Goal: Use online tool/utility: Utilize a website feature to perform a specific function

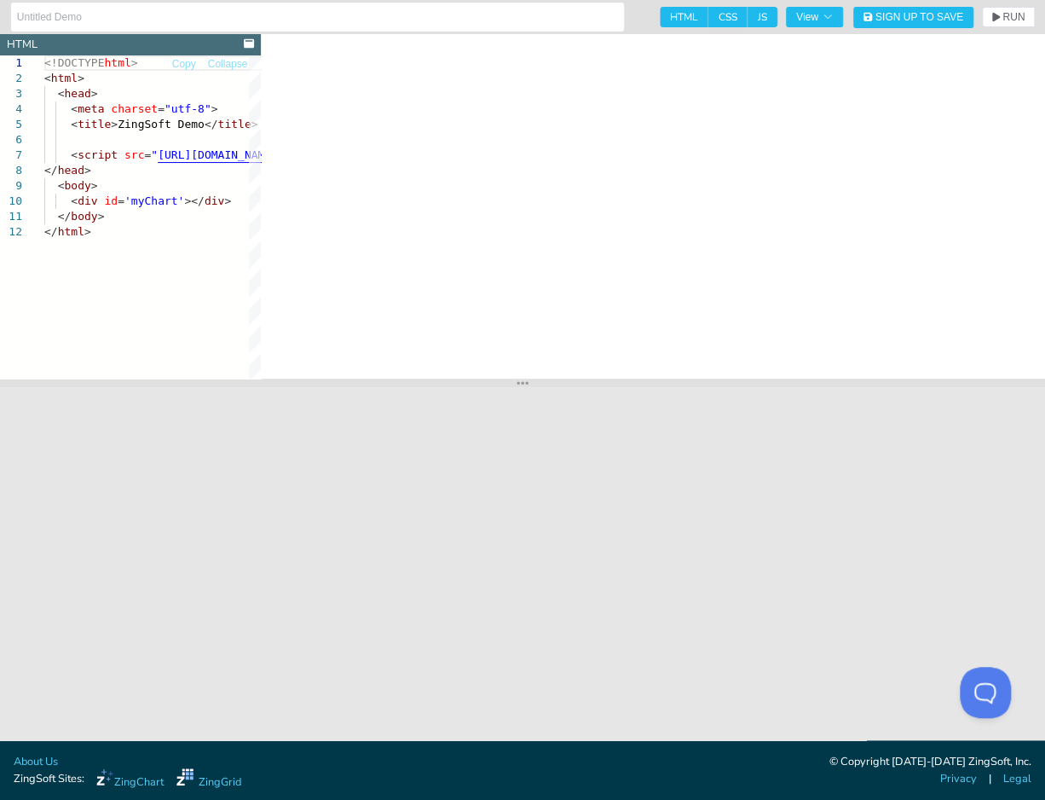
click at [753, 23] on span "JS" at bounding box center [763, 17] width 30 height 20
click at [753, 18] on input "JS" at bounding box center [753, 12] width 11 height 11
checkbox input "false"
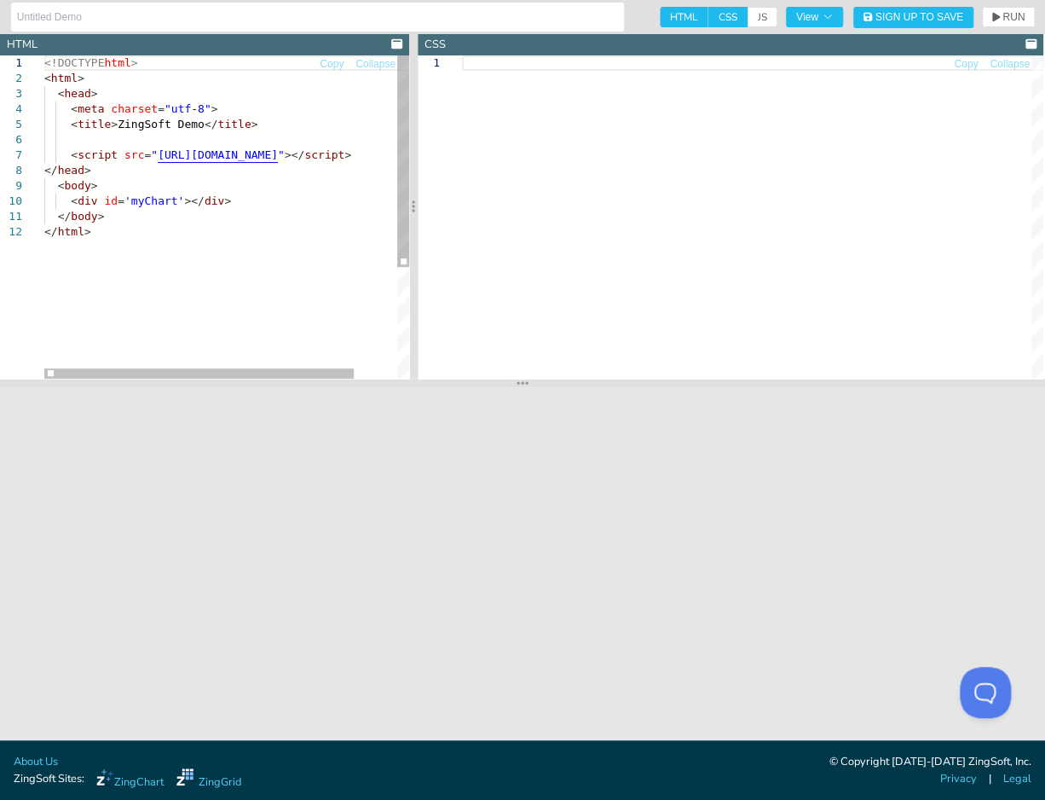
drag, startPoint x: 521, startPoint y: 179, endPoint x: 413, endPoint y: 178, distance: 108.3
click at [413, 178] on div at bounding box center [413, 206] width 9 height 345
drag, startPoint x: 413, startPoint y: 178, endPoint x: 486, endPoint y: 186, distance: 73.7
click at [418, 186] on div at bounding box center [413, 206] width 9 height 345
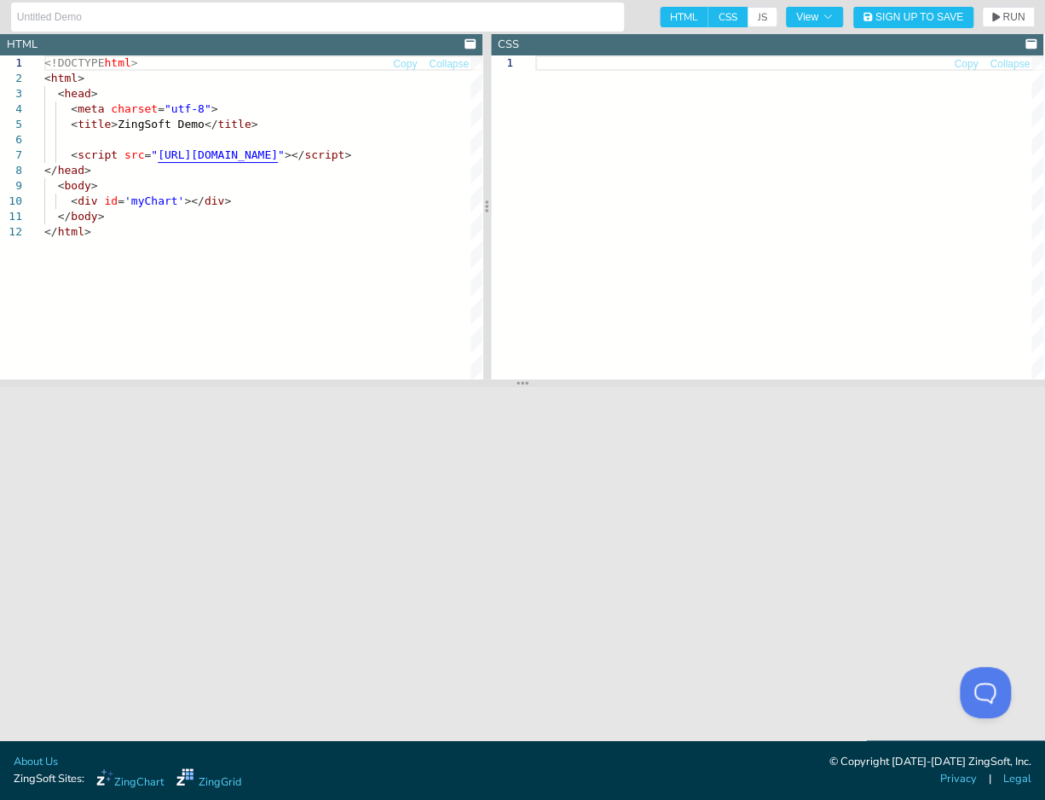
click at [713, 17] on span "CSS" at bounding box center [728, 17] width 39 height 20
click at [713, 17] on input "CSS" at bounding box center [714, 12] width 11 height 11
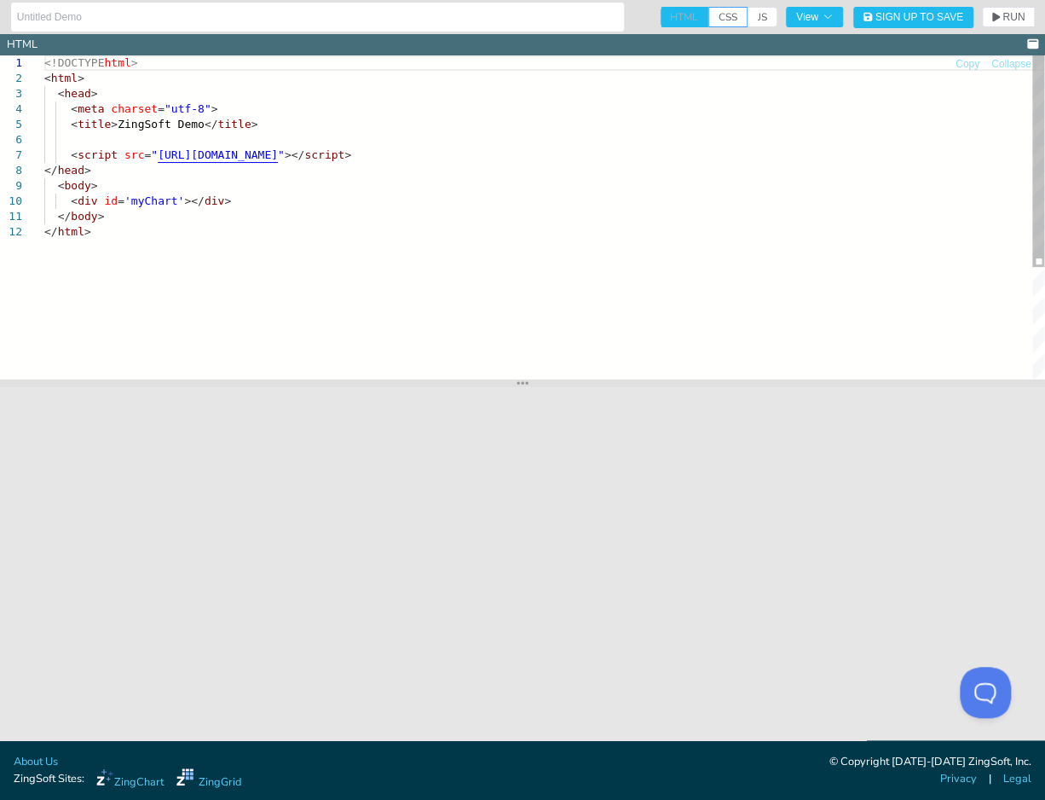
click at [689, 14] on span "HTML" at bounding box center [684, 17] width 49 height 20
click at [676, 18] on span "HTML" at bounding box center [684, 17] width 49 height 20
click at [724, 15] on span "CSS" at bounding box center [728, 17] width 39 height 20
click at [720, 15] on input "CSS" at bounding box center [714, 12] width 11 height 11
checkbox input "true"
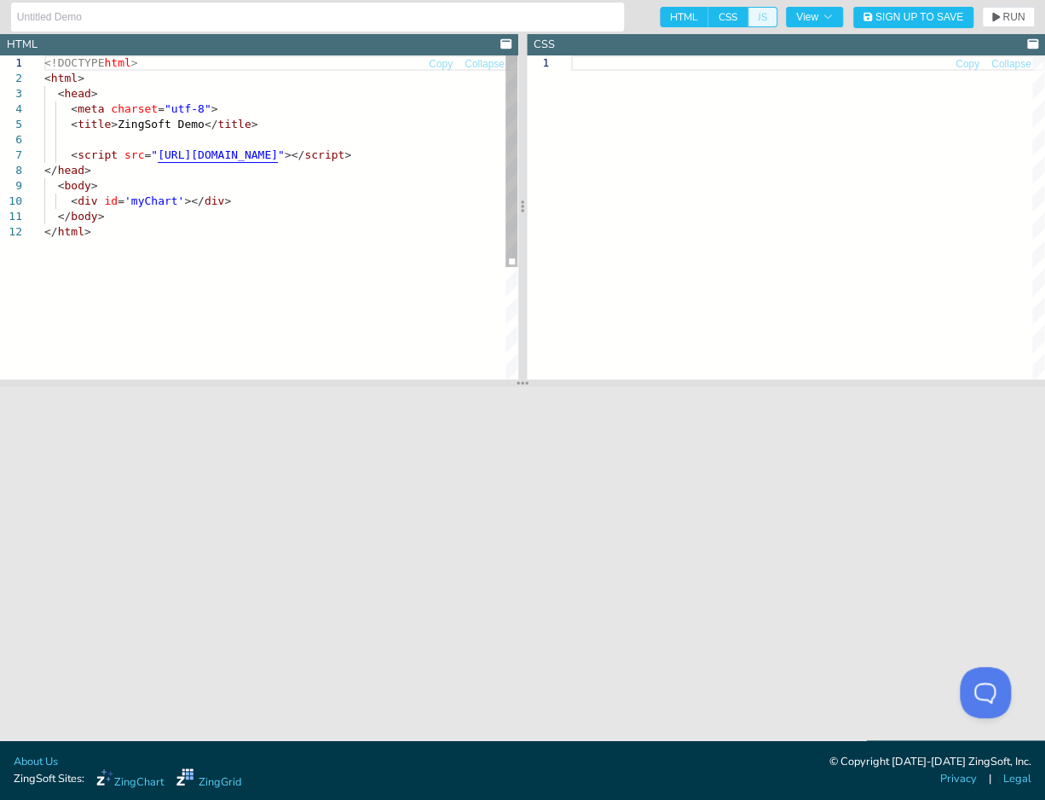
click at [748, 18] on span "JS" at bounding box center [763, 17] width 30 height 20
click at [748, 18] on input "JS" at bounding box center [753, 12] width 11 height 11
checkbox input "true"
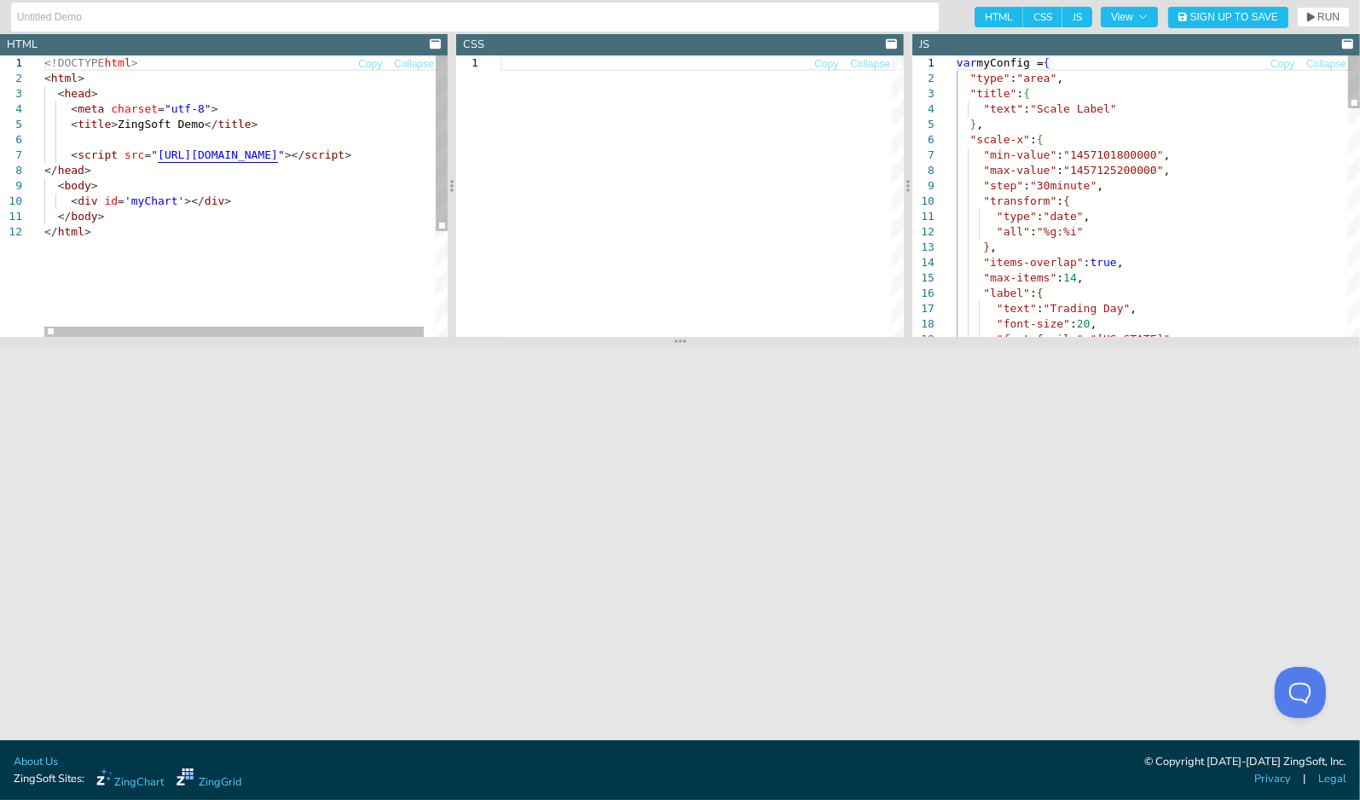
drag, startPoint x: 808, startPoint y: 385, endPoint x: 819, endPoint y: 344, distance: 43.2
click at [773, 344] on section at bounding box center [680, 341] width 1360 height 9
click at [773, 124] on div "var myConfig = { "type" : "area" , "title" : { "text" : "Scale Label" } , "scal…" at bounding box center [1158, 802] width 403 height 1494
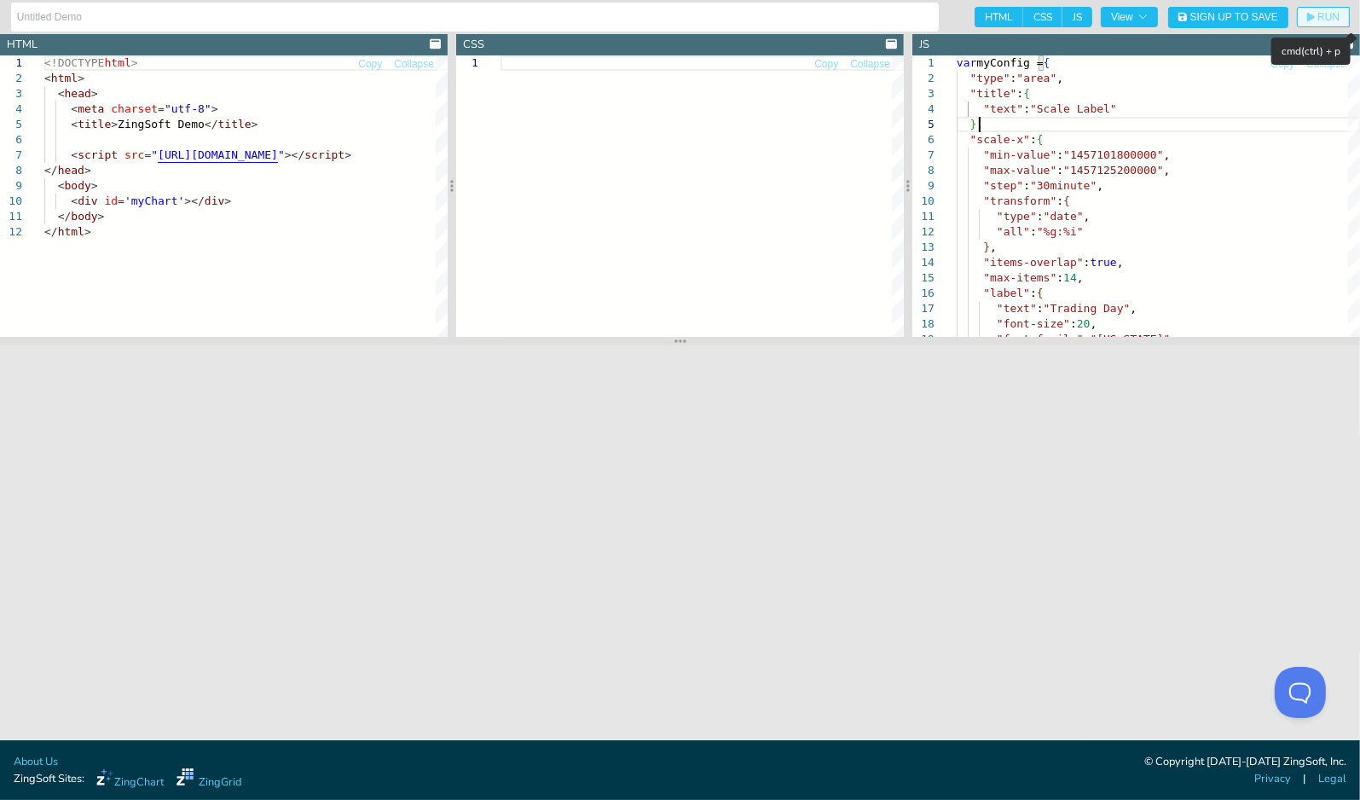
click at [773, 12] on span "RUN" at bounding box center [1328, 17] width 22 height 10
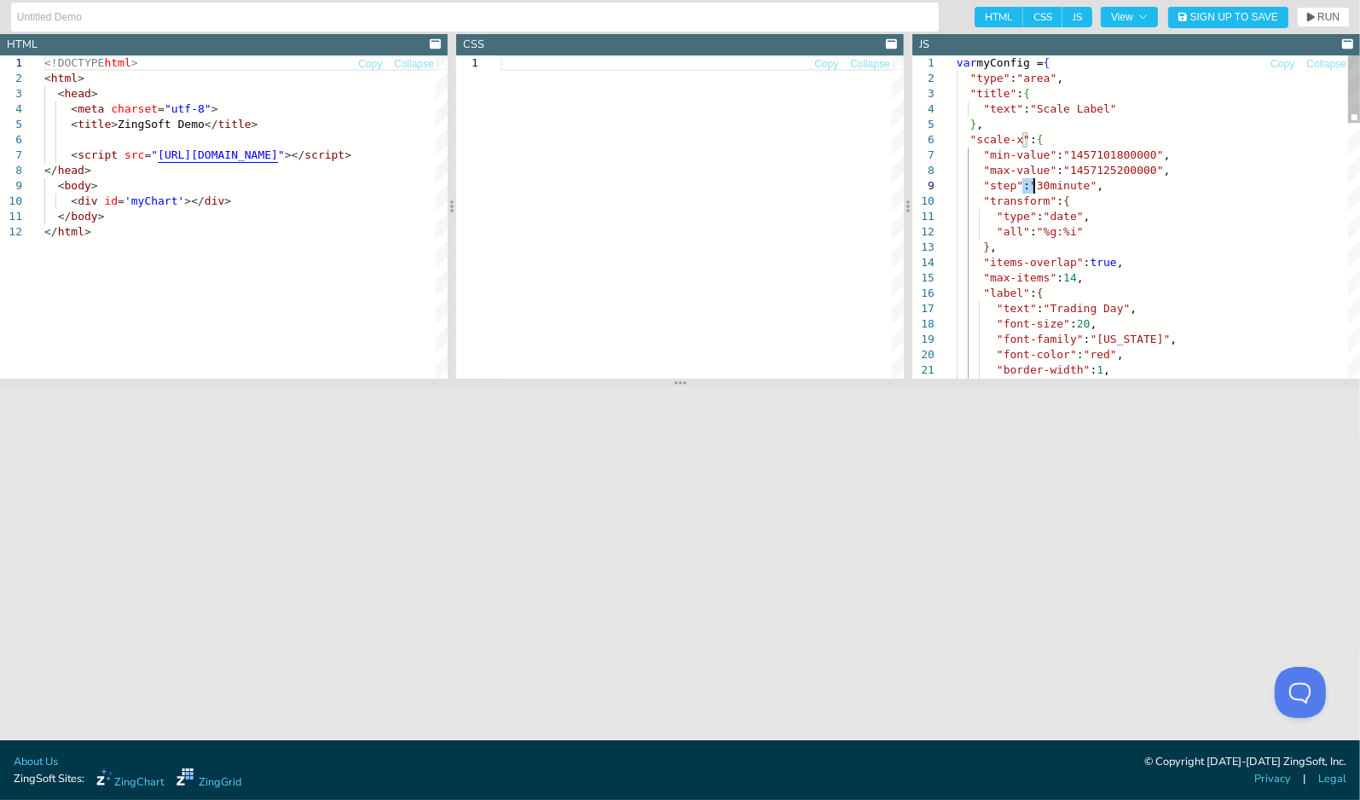
drag, startPoint x: 1022, startPoint y: 184, endPoint x: 1040, endPoint y: 185, distance: 17.1
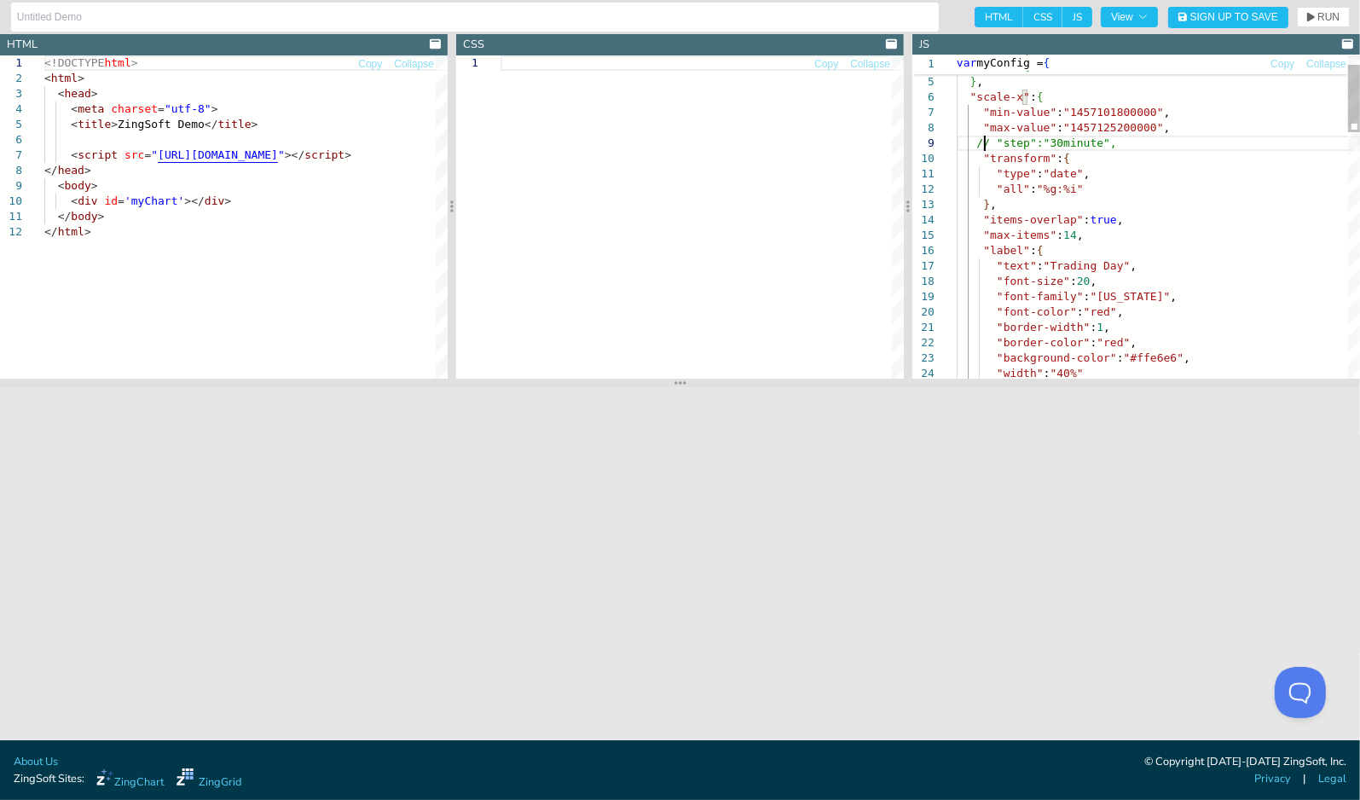
click at [969, 219] on div ""title" : { "text" : "Scale Label" } , "scale-x" : { "min-value" : "14571018000…" at bounding box center [1158, 781] width 403 height 1536
click at [1047, 234] on div ""title" : { "text" : "Scale Label" } , "scale-x" : { "min-value" : "14571018000…" at bounding box center [1158, 781] width 403 height 1536
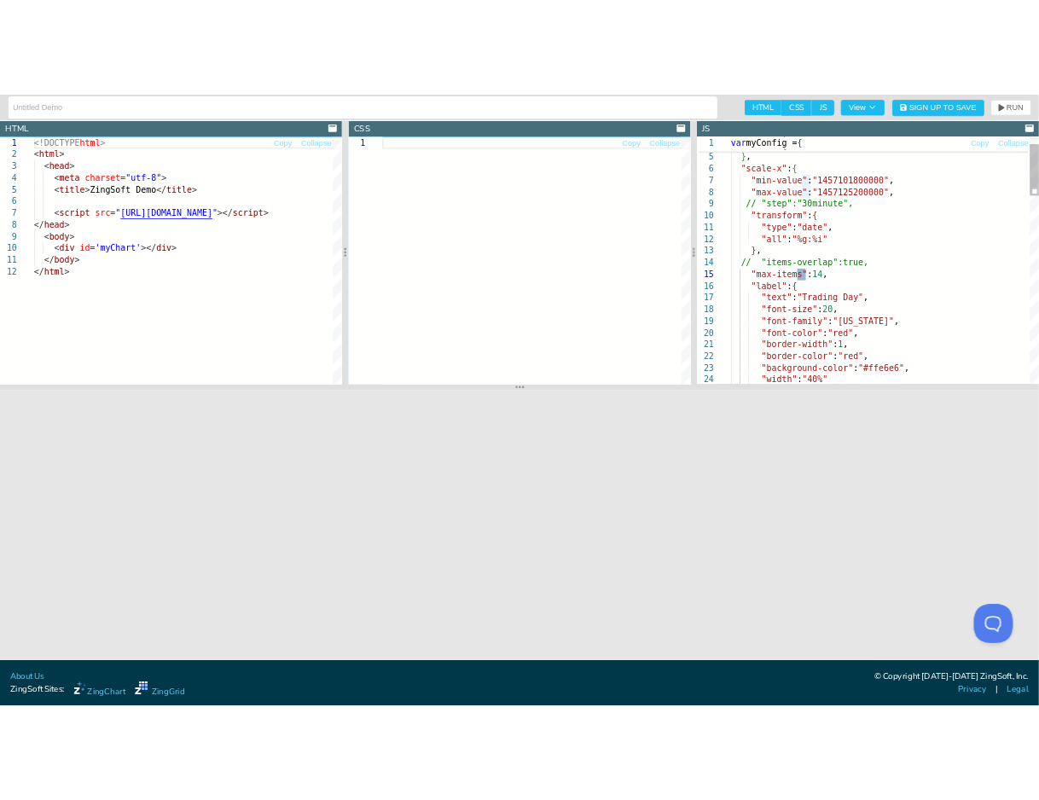
scroll to position [62, 92]
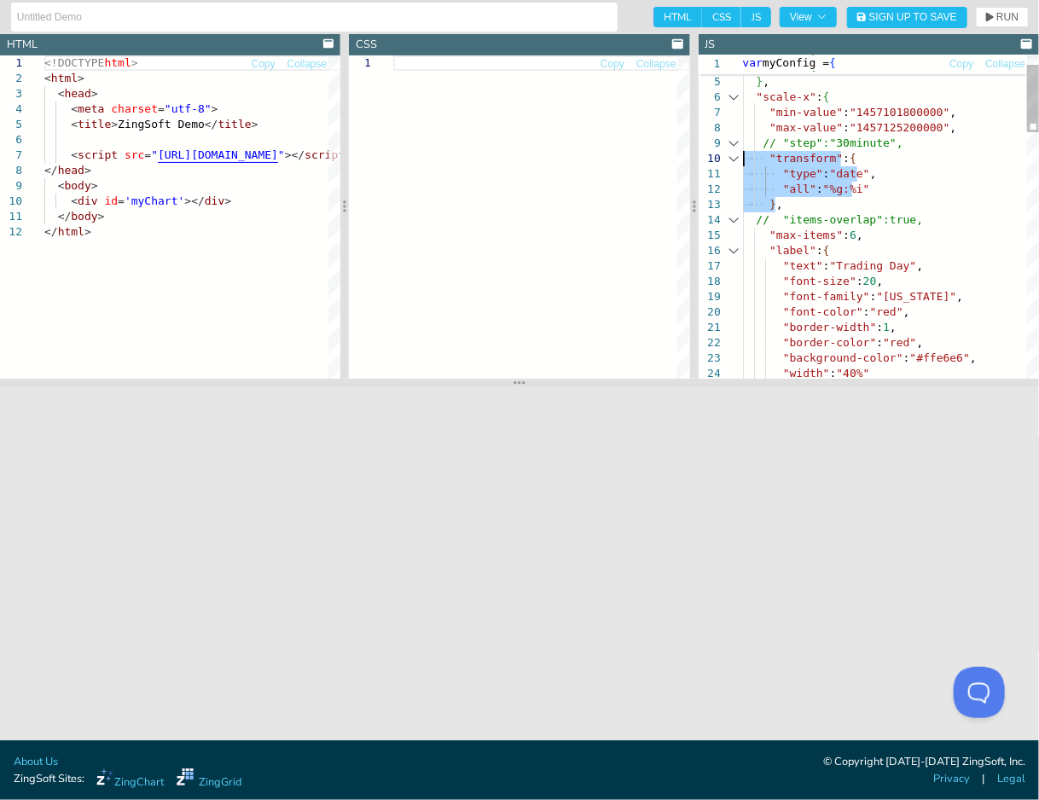
drag, startPoint x: 802, startPoint y: 199, endPoint x: 725, endPoint y: 161, distance: 85.4
click at [743, 161] on div ""title" : { "text" : "Scale Label" } , "scale-x" : { "min-value" : "14571018000…" at bounding box center [891, 781] width 296 height 1536
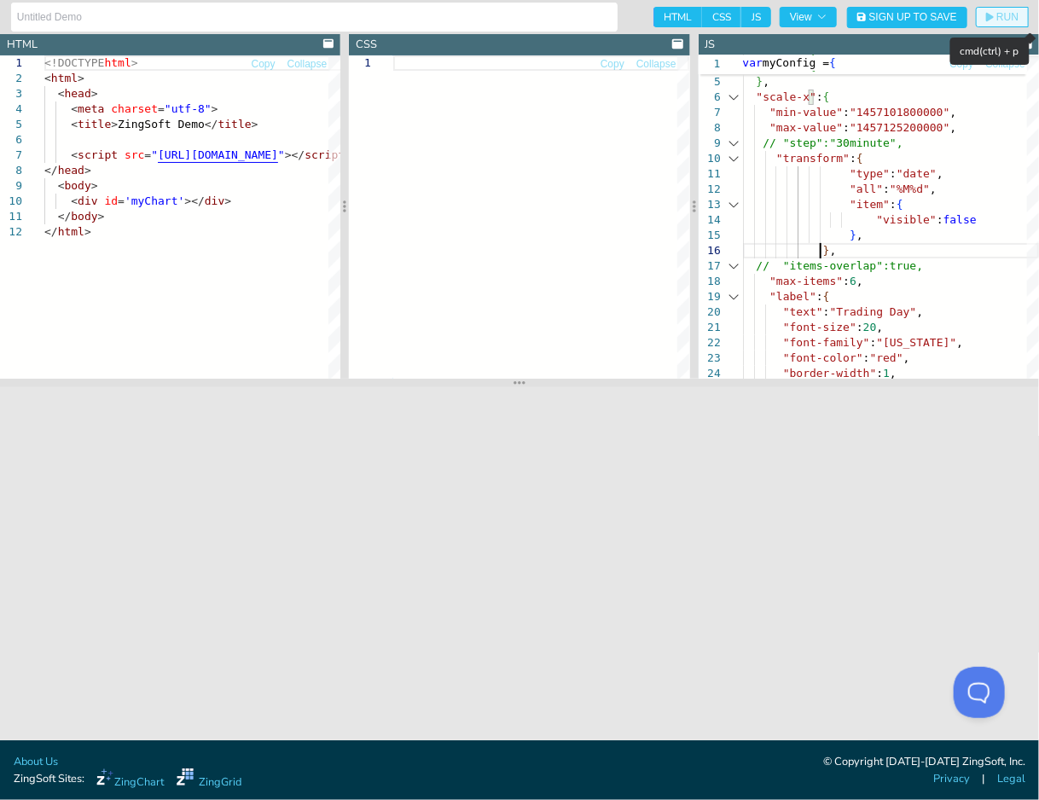
click at [999, 22] on span "RUN" at bounding box center [1007, 17] width 22 height 10
click at [883, 113] on div ""title" : { "text" : "Scale Label" } , "scale-x" : { "min-value" : "14571018000…" at bounding box center [891, 804] width 296 height 1582
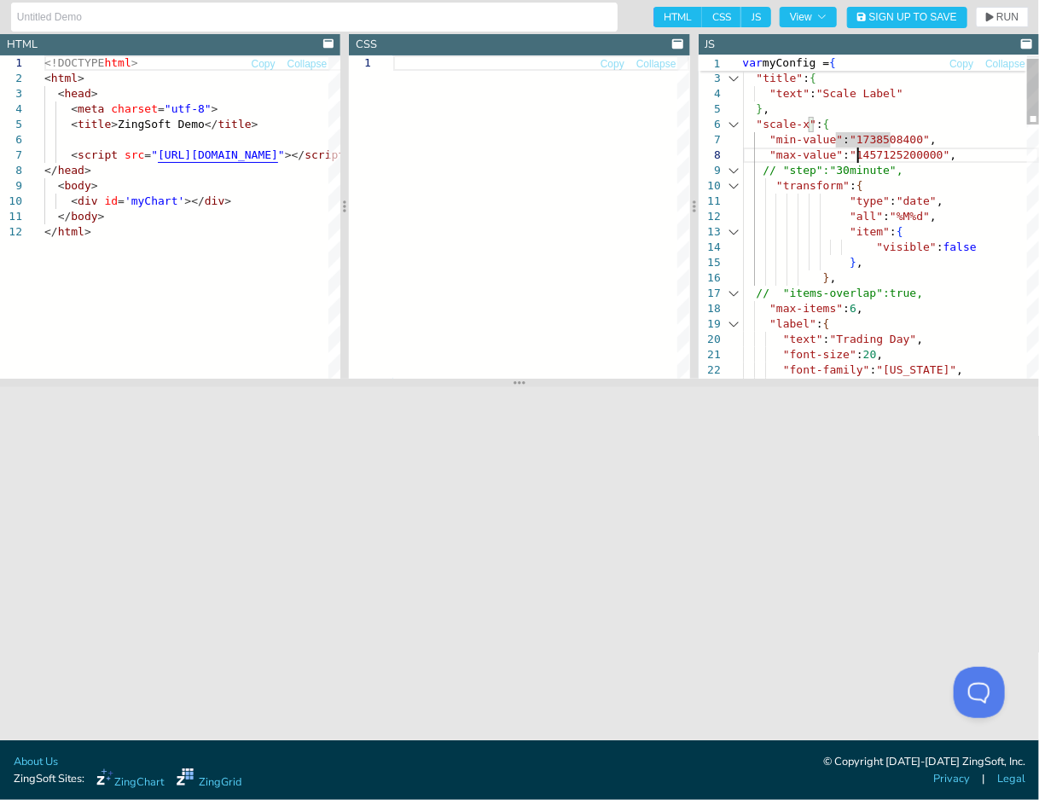
click at [1000, 16] on span "RUN" at bounding box center [1007, 17] width 22 height 10
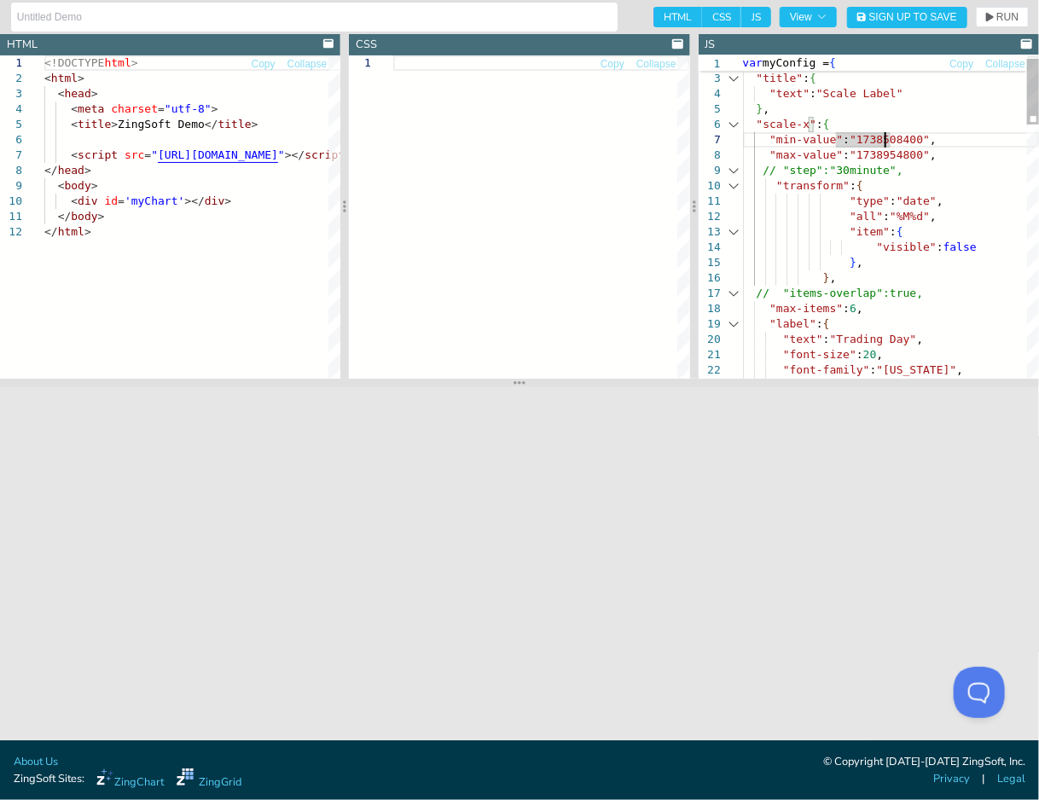
click at [1006, 20] on span "RUN" at bounding box center [1007, 17] width 22 height 10
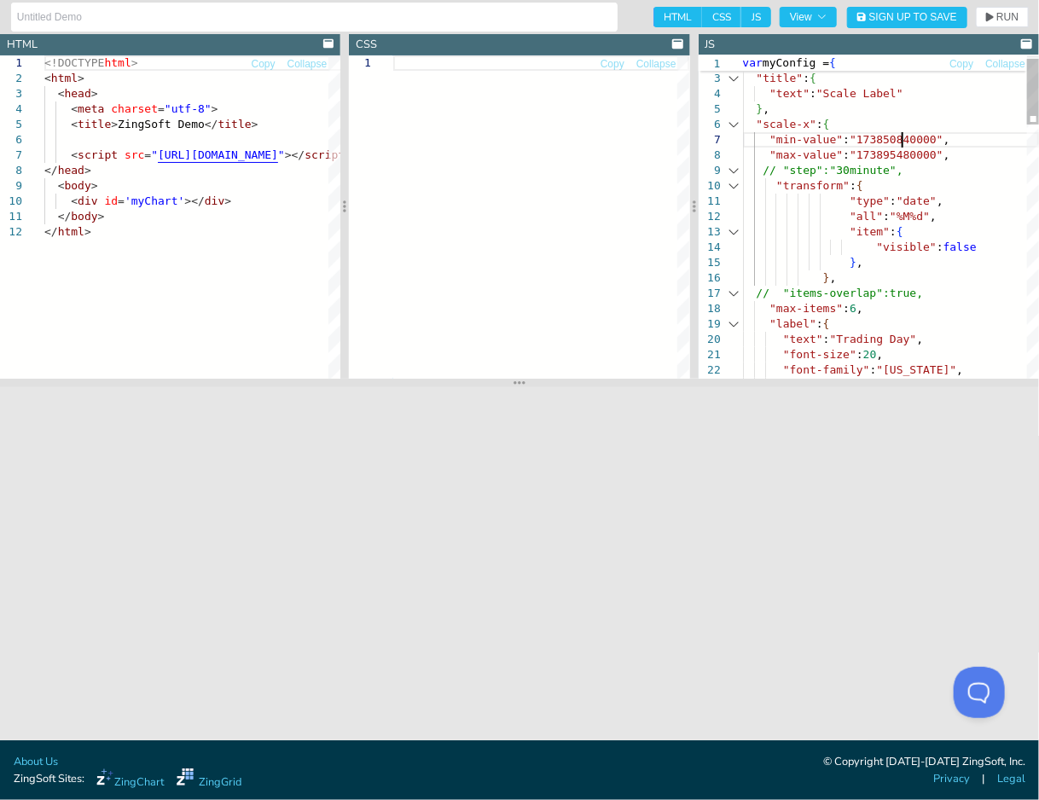
drag, startPoint x: 899, startPoint y: 154, endPoint x: 911, endPoint y: 143, distance: 16.3
click at [990, 20] on icon "button" at bounding box center [990, 17] width 8 height 10
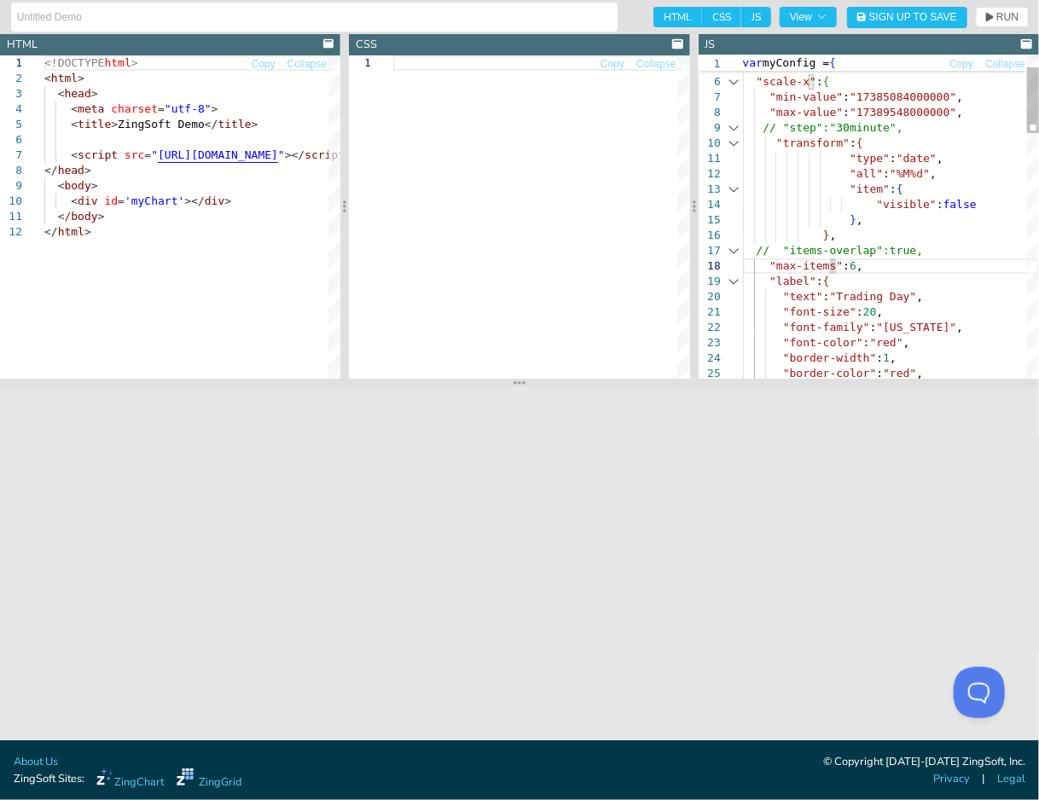
click at [832, 264] on div ""text" : "Scale Label" } , "scale-x" : { "min-value" : "17385084000000" , "max-…" at bounding box center [891, 788] width 296 height 1582
click at [986, 22] on button "RUN" at bounding box center [1002, 17] width 53 height 20
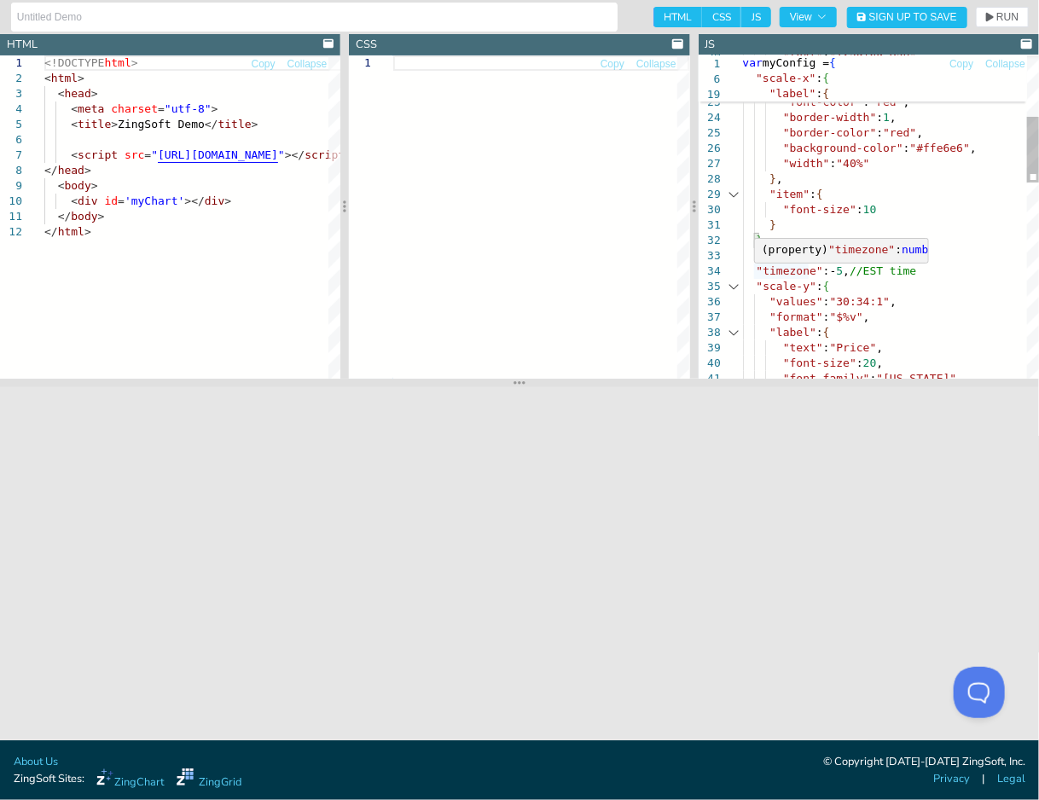
click at [765, 257] on div "(property) "timezone" : number" at bounding box center [841, 250] width 173 height 22
click at [771, 308] on div ""font-color" : "red" , "border-width" : 1 , "text" : "Trading Day" , "font-size…" at bounding box center [891, 548] width 296 height 1582
click at [769, 256] on div "(property) "timezone" : number" at bounding box center [841, 249] width 159 height 15
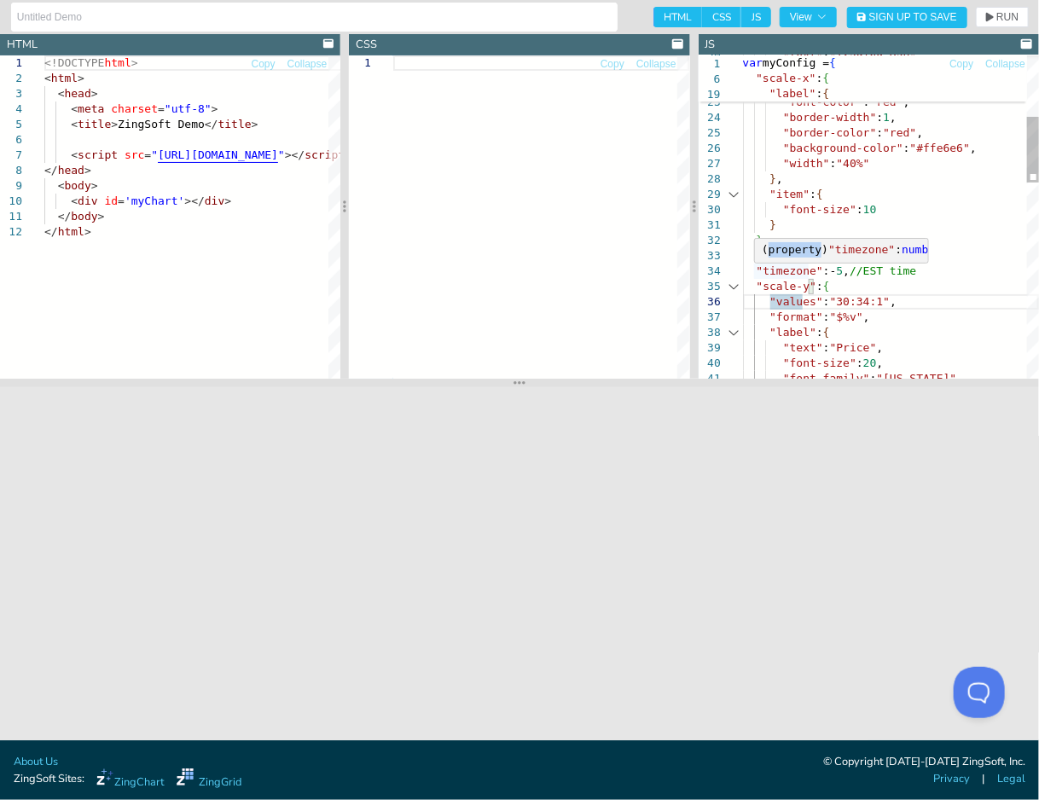
click at [769, 256] on div "(property) "timezone" : number" at bounding box center [841, 249] width 159 height 15
click at [765, 314] on div ""font-color" : "red" , "border-width" : 1 , "text" : "Trading Day" , "font-size…" at bounding box center [891, 548] width 296 height 1582
click at [769, 258] on div ""font-color" : "red" , "border-width" : 1 , "text" : "Trading Day" , "font-size…" at bounding box center [891, 548] width 296 height 1582
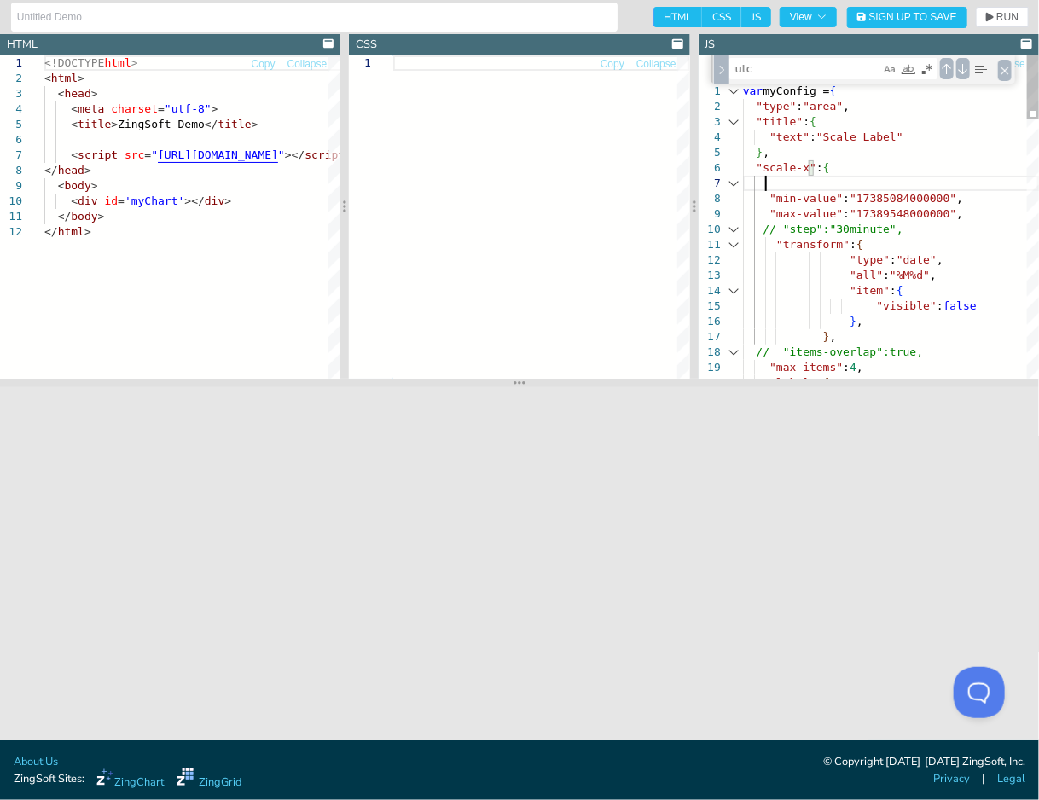
scroll to position [104, 20]
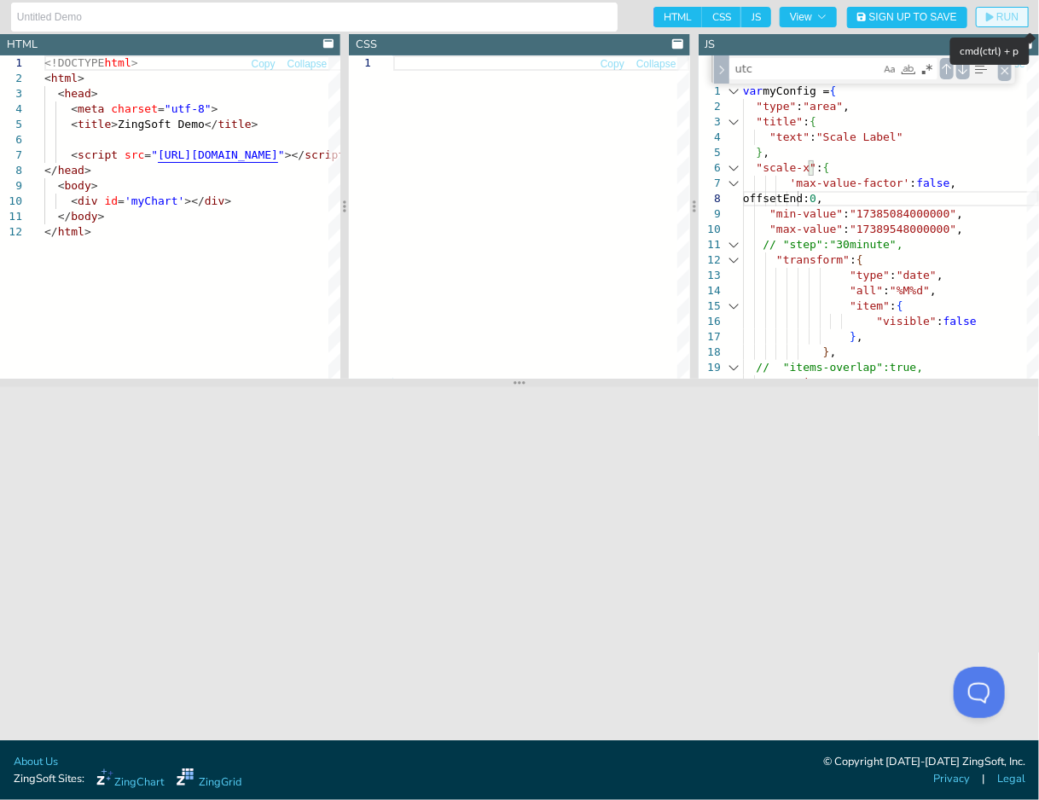
click at [999, 15] on span "RUN" at bounding box center [1007, 17] width 22 height 10
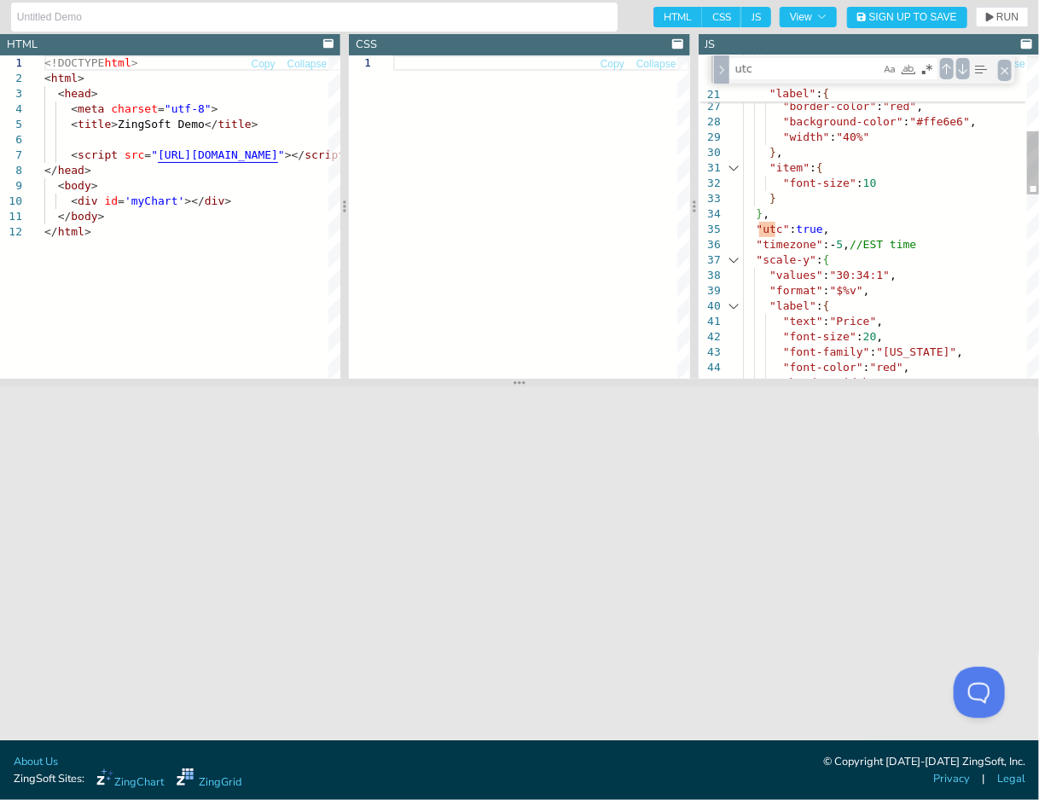
click at [750, 225] on div ""font-family" : "[US_STATE]" , "font-color" : "red" , "border-width" : 1 , "bor…" at bounding box center [891, 492] width 296 height 1641
click at [1013, 18] on span "RUN" at bounding box center [1007, 17] width 22 height 10
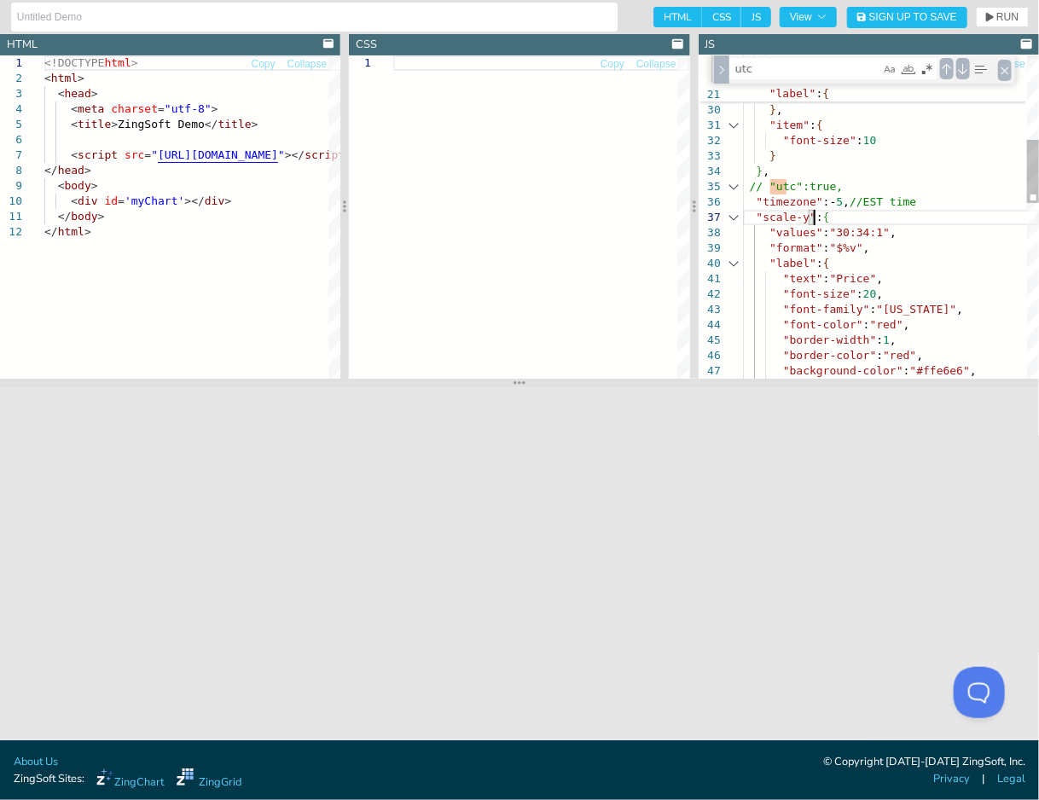
click at [855, 210] on div ""border-width" : 1 , "border-color" : "red" , "background-color" : "#ffe6e6" , …" at bounding box center [891, 449] width 296 height 1641
drag, startPoint x: 901, startPoint y: 204, endPoint x: 753, endPoint y: 199, distance: 147.6
click at [753, 199] on div ""border-width" : 1 , "border-color" : "red" , "background-color" : "#ffe6e6" , …" at bounding box center [891, 449] width 296 height 1641
click at [756, 205] on div ""border-width" : 1 , "border-color" : "red" , "background-color" : "#ffe6e6" , …" at bounding box center [891, 449] width 296 height 1641
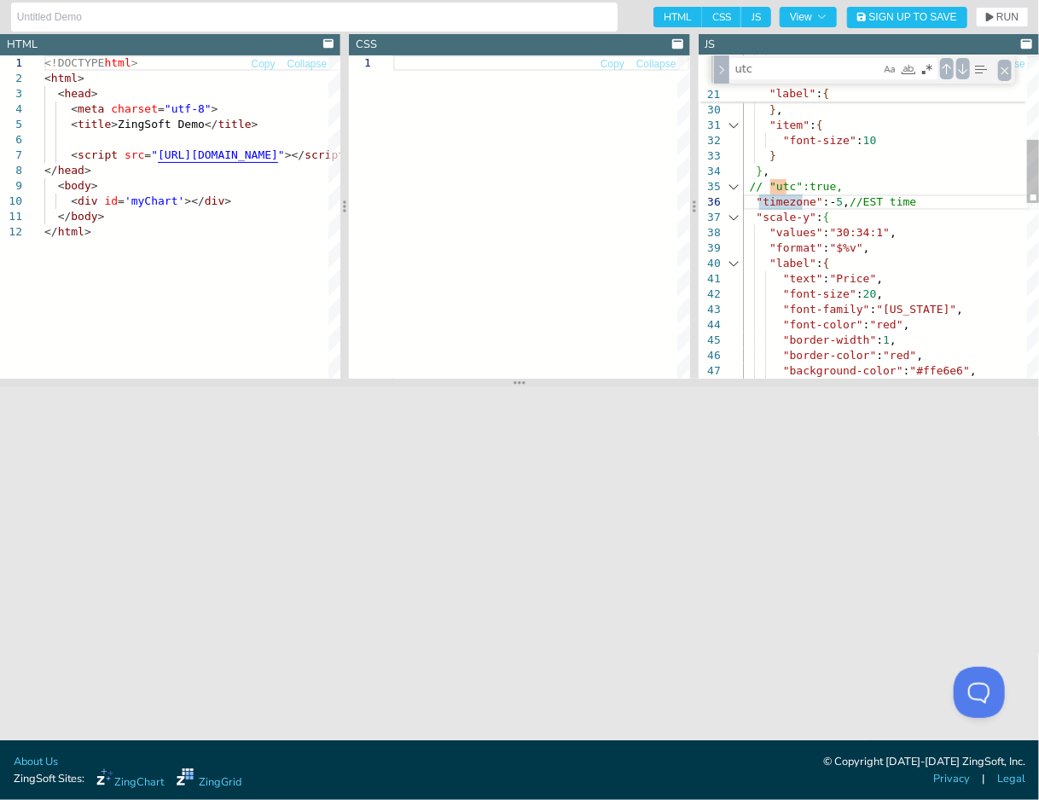
click at [756, 200] on div ""border-width" : 1 , "border-color" : "red" , "background-color" : "#ffe6e6" , …" at bounding box center [891, 449] width 296 height 1641
drag, startPoint x: 751, startPoint y: 199, endPoint x: 784, endPoint y: 199, distance: 32.4
click at [786, 199] on div ""border-width" : 1 , "border-color" : "red" , "background-color" : "#ffe6e6" , …" at bounding box center [891, 449] width 296 height 1641
click at [759, 188] on div ""border-width" : 1 , "border-color" : "red" , "background-color" : "#ffe6e6" , …" at bounding box center [891, 449] width 296 height 1641
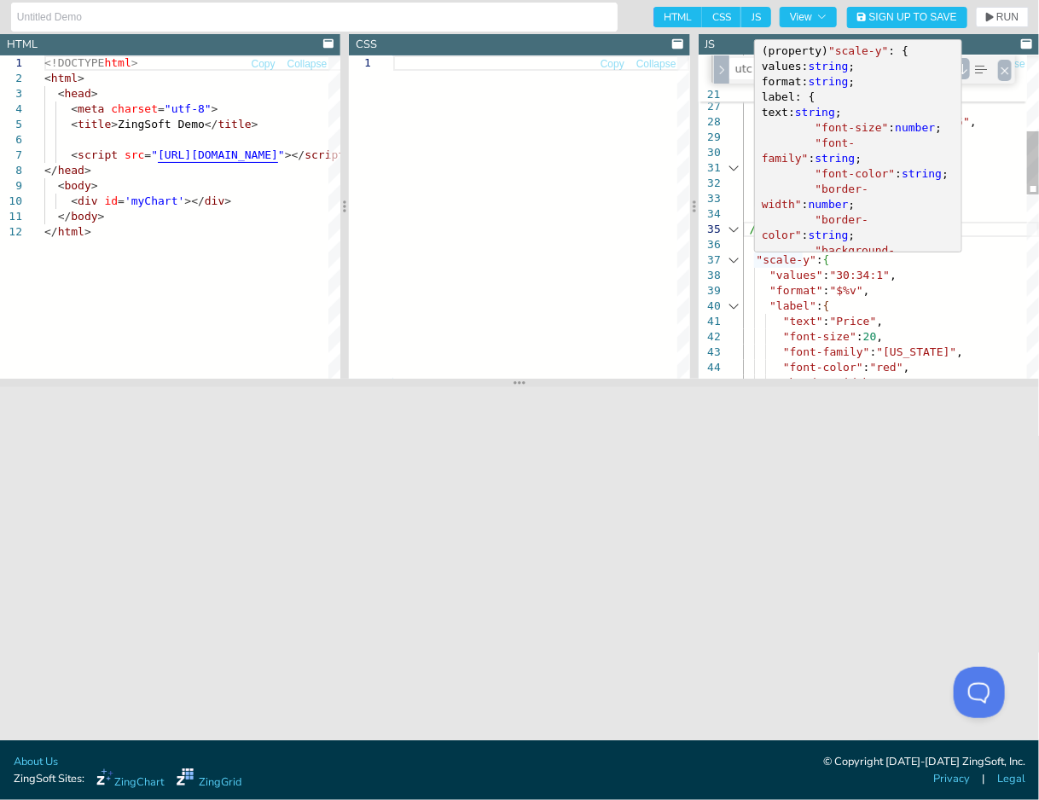
click at [795, 284] on div ""width" : "40%" } , "item" : { "font-size" : 10 } } , // " utc ":true, "timezon…" at bounding box center [891, 492] width 296 height 1641
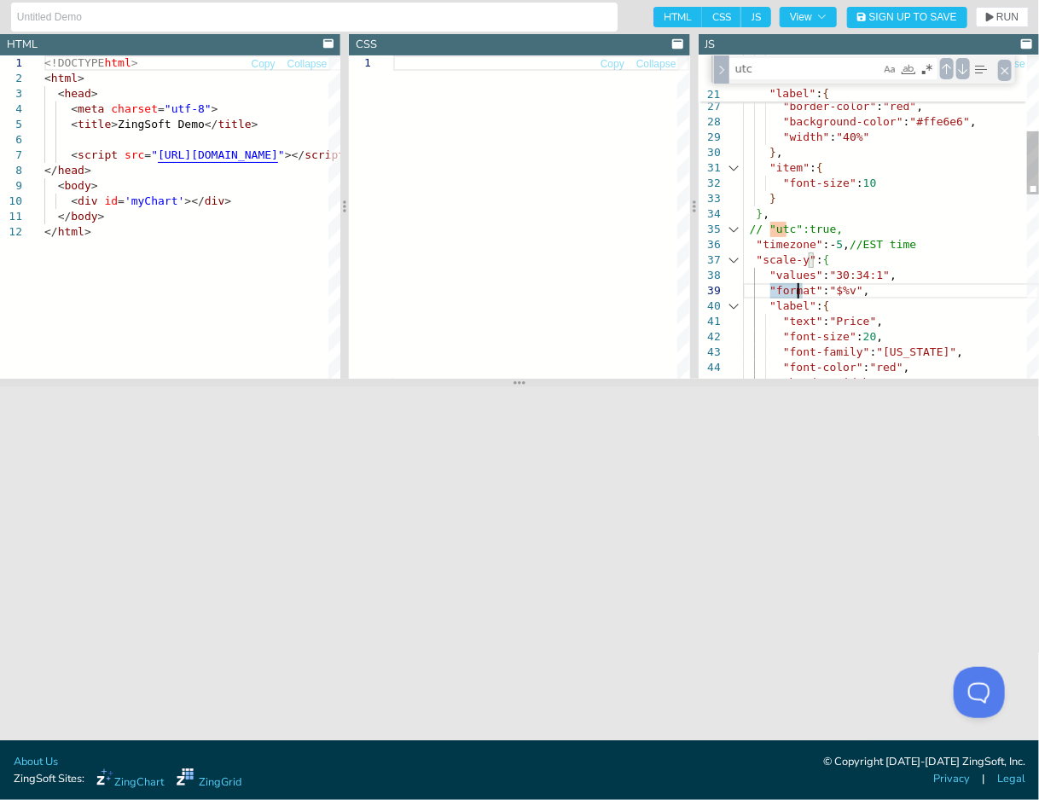
click at [788, 249] on div ""width" : "40%" } , "item" : { "font-size" : 10 } } , // " utc ":true, "timezon…" at bounding box center [891, 492] width 296 height 1641
click at [787, 250] on div ""width" : "40%" } , "item" : { "font-size" : 10 } } , // " utc ":true, "timezon…" at bounding box center [891, 492] width 296 height 1641
click at [753, 246] on div ""width" : "40%" } , "item" : { "font-size" : 10 } } , // " utc ":true, "timezon…" at bounding box center [891, 492] width 296 height 1641
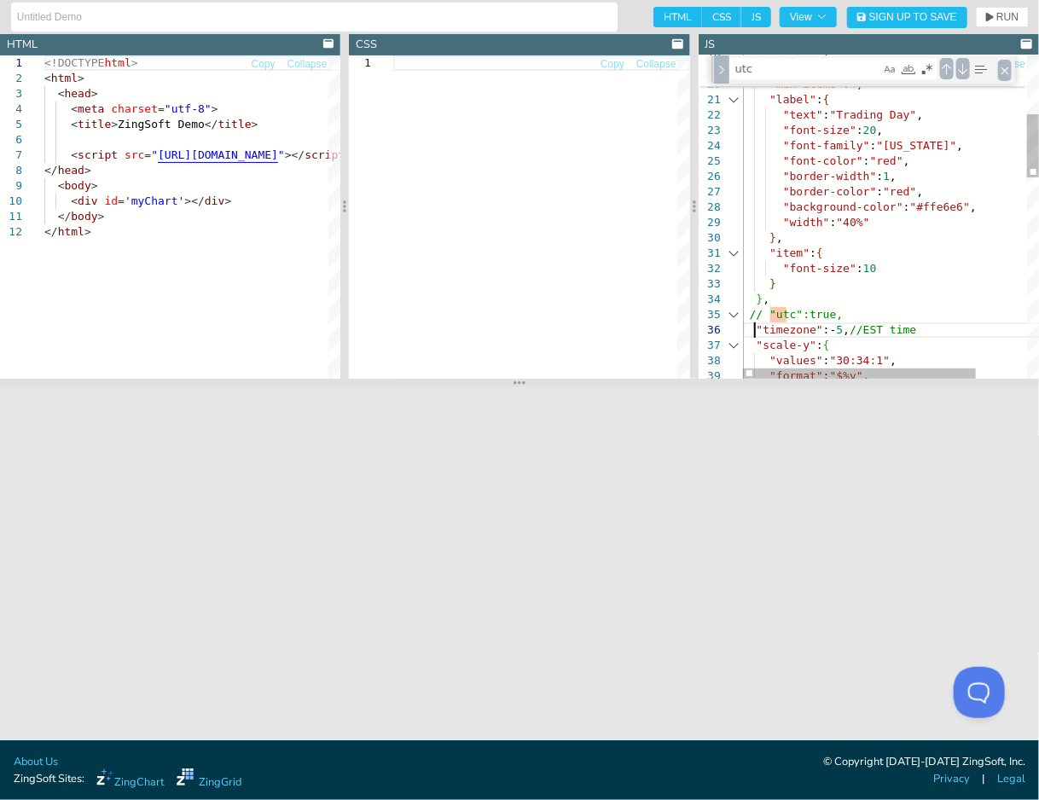
click at [761, 311] on div ""values" : "30:34:1" , "format" : "$%v" , // " utc ":true, "timezone" :- 5 , //…" at bounding box center [923, 577] width 361 height 1641
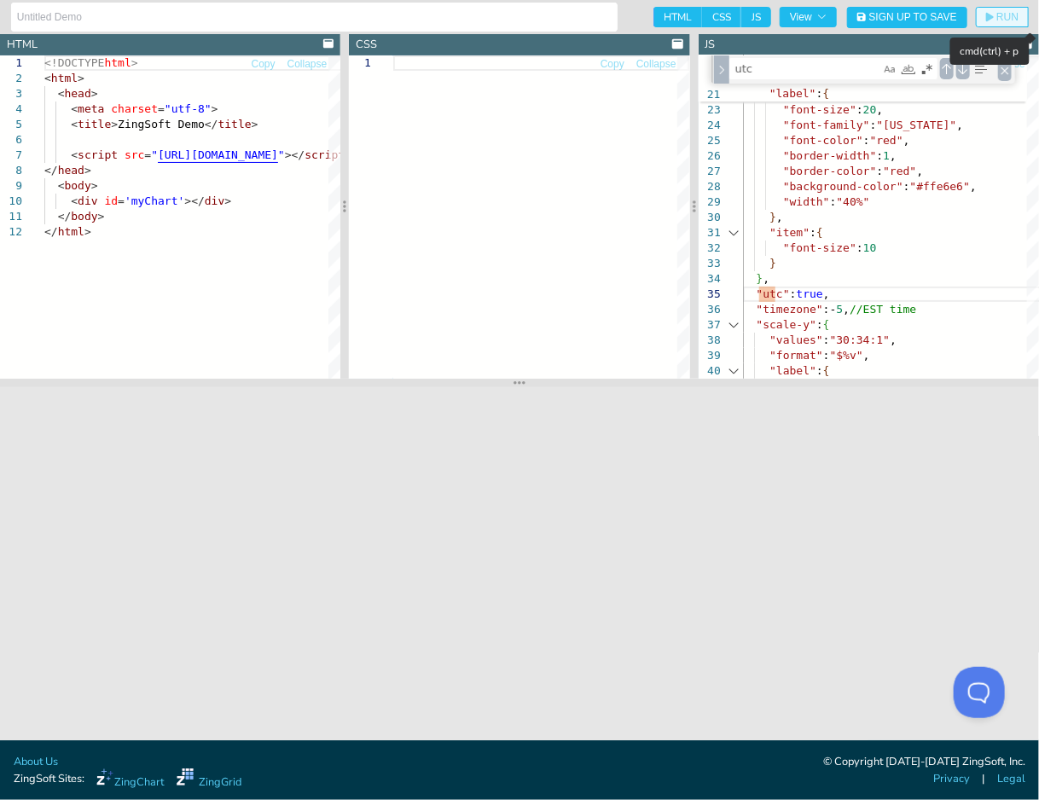
click at [1010, 18] on span "RUN" at bounding box center [1007, 17] width 22 height 10
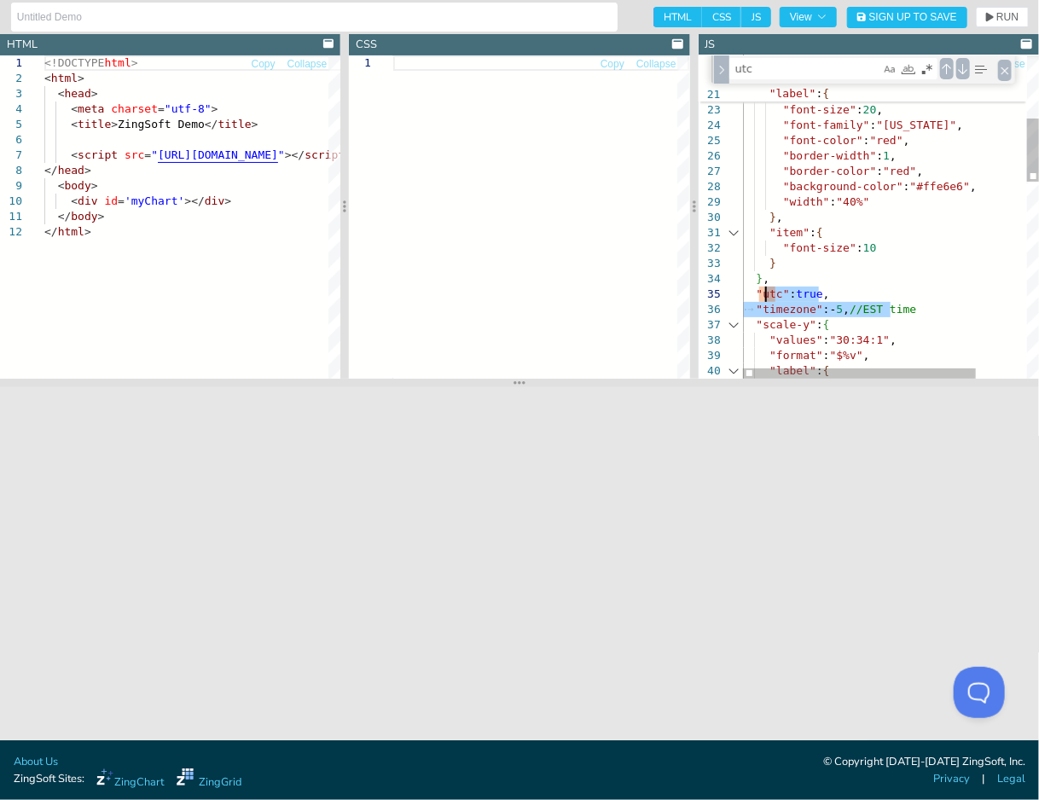
drag, startPoint x: 951, startPoint y: 314, endPoint x: 761, endPoint y: 297, distance: 190.9
click at [761, 297] on div ""values" : "30:34:1" , "format" : "$%v" , " utc " : true , "timezone" :- 5 , //…" at bounding box center [923, 557] width 361 height 1641
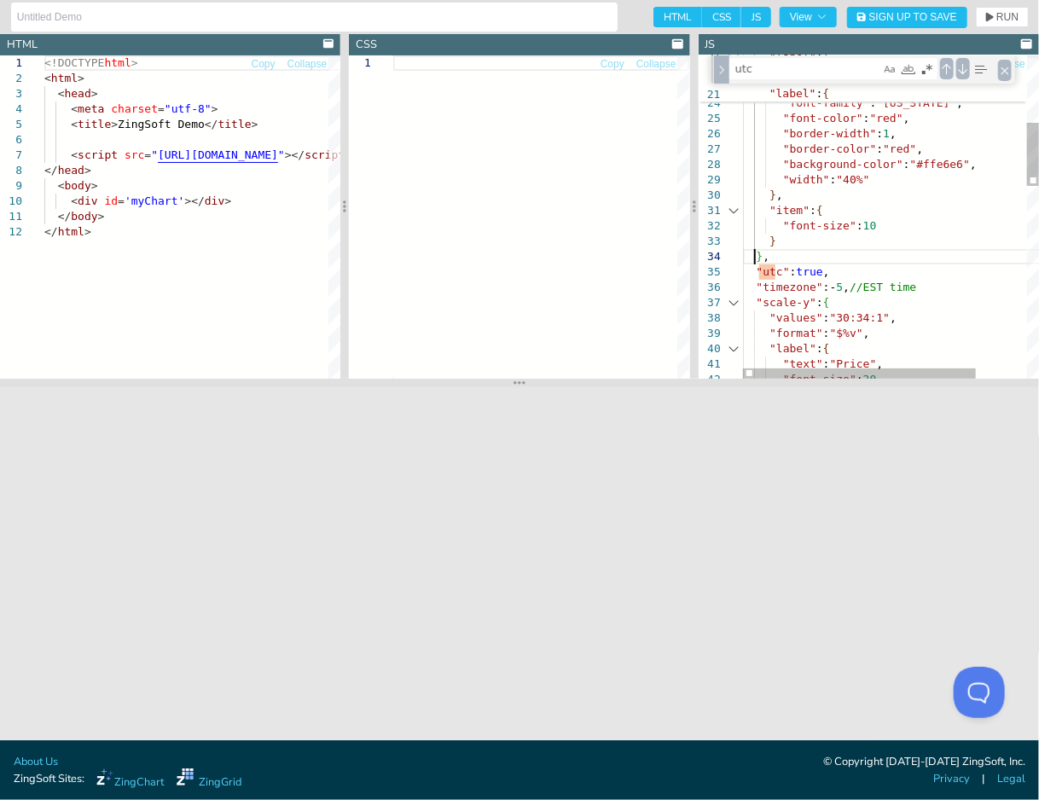
click at [754, 262] on div ""label" : { "text" : "Trading Day" , "font-size" : 20 , "font-family" : "[US_ST…" at bounding box center [923, 534] width 361 height 1641
click at [756, 268] on div ""label" : { "text" : "Trading Day" , "font-size" : 20 , "font-family" : "[US_ST…" at bounding box center [923, 534] width 361 height 1641
click at [752, 286] on div ""label" : { "text" : "Trading Day" , "font-size" : 20 , "font-family" : "[US_ST…" at bounding box center [923, 534] width 361 height 1641
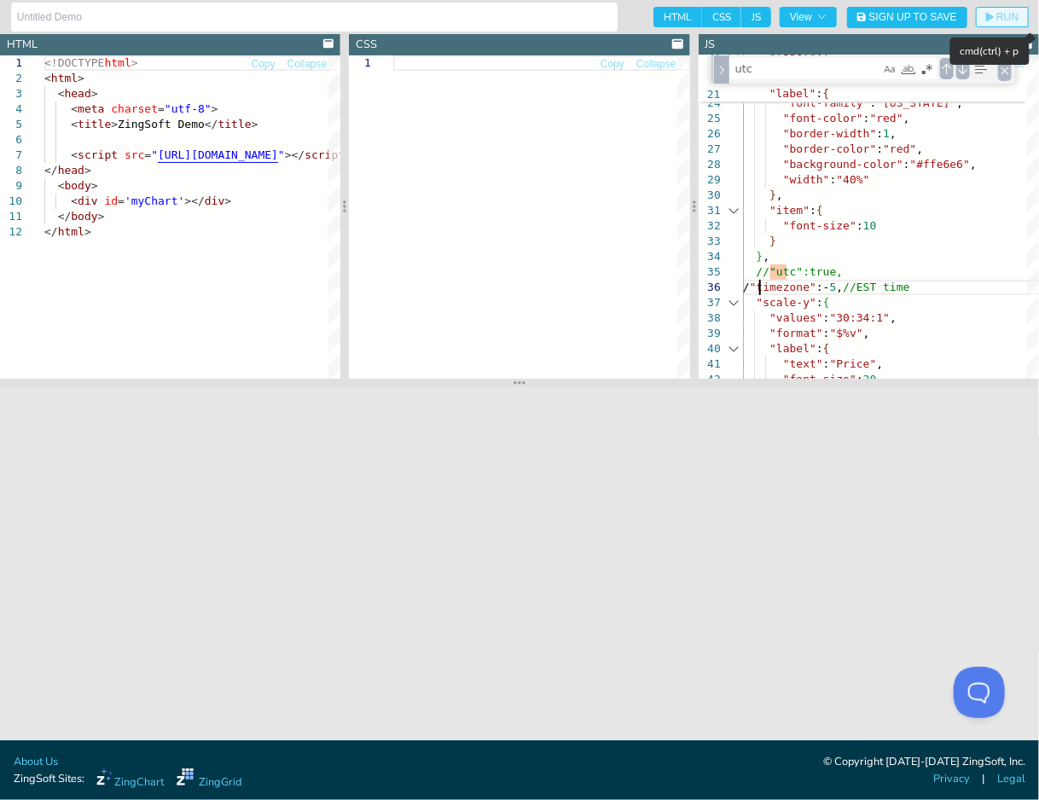
scroll to position [78, 20]
type textarea ""item":{ "font-size":10 } }, //"utc":true, //"timezone":-5, //EST time "scale-y…"
drag, startPoint x: 998, startPoint y: 20, endPoint x: 938, endPoint y: 118, distance: 114.8
click at [998, 19] on span "RUN" at bounding box center [1007, 17] width 22 height 10
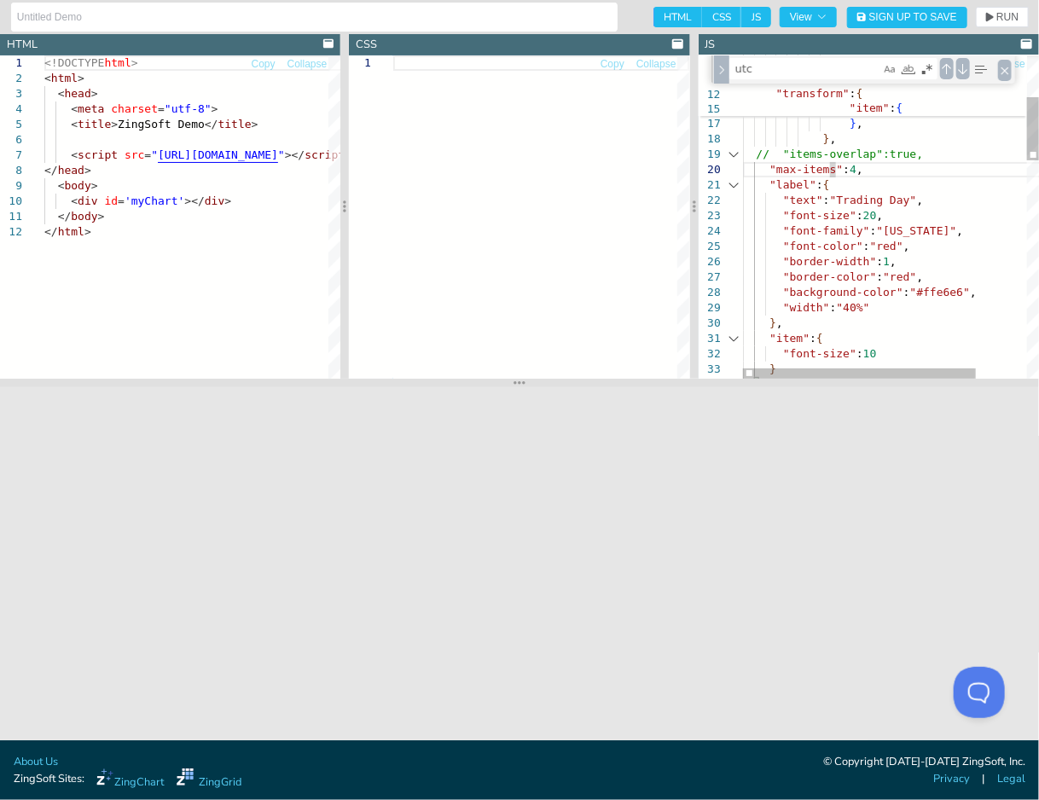
click at [832, 169] on div ""label" : { "text" : "Trading Day" , "font-size" : 20 , "font-family" : "[US_ST…" at bounding box center [923, 662] width 361 height 1641
click at [1002, 23] on button "RUN" at bounding box center [1002, 17] width 53 height 20
click at [833, 167] on div ""label" : { "text" : "Trading Day" , "font-size" : 20 , "font-family" : "[US_ST…" at bounding box center [923, 662] width 361 height 1641
click at [1013, 21] on span "RUN" at bounding box center [1007, 17] width 22 height 10
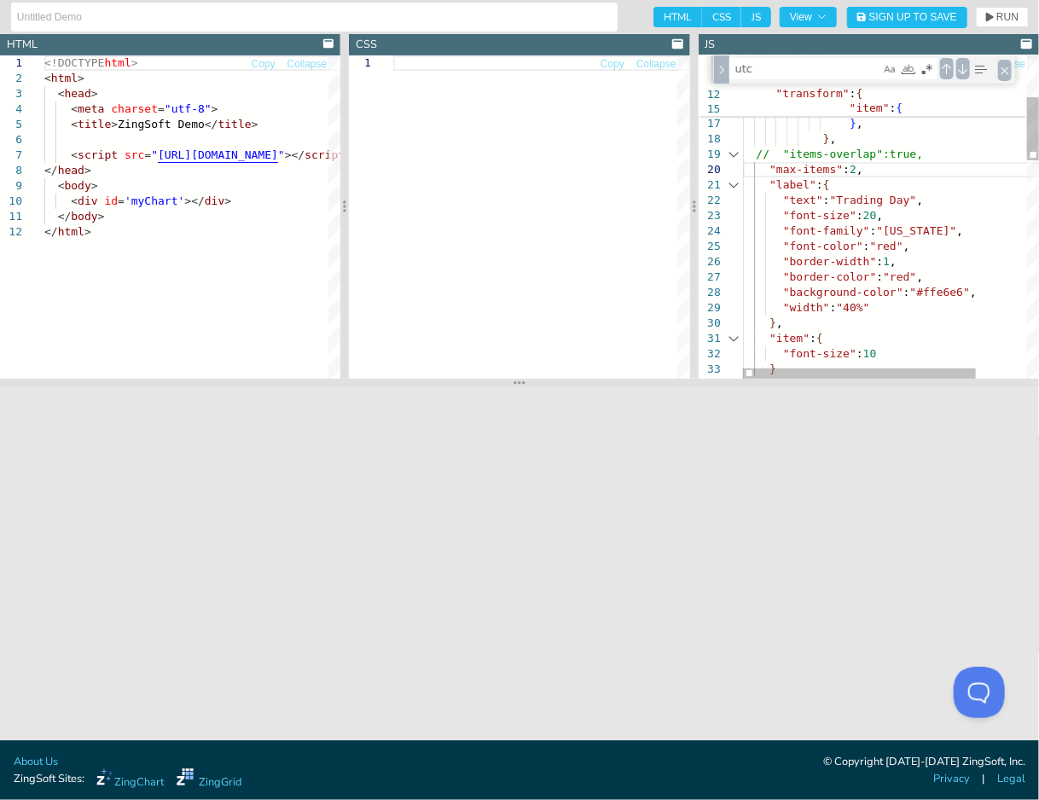
click at [826, 179] on div ""label" : { "text" : "Trading Day" , "font-size" : 20 , "font-family" : "[US_ST…" at bounding box center [923, 662] width 361 height 1641
click at [828, 178] on div ""label" : { "text" : "Trading Day" , "font-size" : 20 , "font-family" : "[US_ST…" at bounding box center [923, 662] width 361 height 1641
click at [839, 165] on div ""label" : { "text" : "Trading Day" , "font-size" : 20 , "font-family" : "[US_ST…" at bounding box center [923, 662] width 361 height 1641
click at [829, 169] on div ""label" : { "text" : "Trading Day" , "font-size" : 20 , "font-family" : "[US_ST…" at bounding box center [923, 662] width 361 height 1641
click at [1010, 20] on span "RUN" at bounding box center [1007, 17] width 22 height 10
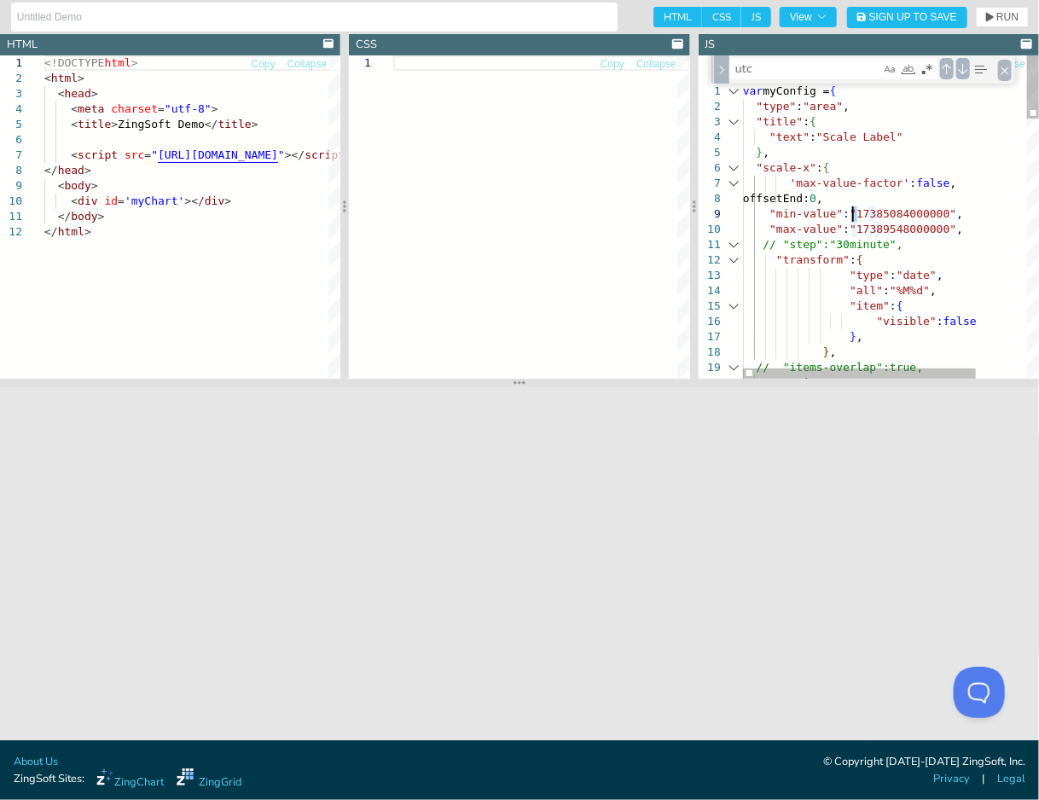
click at [995, 23] on button "RUN" at bounding box center [1002, 17] width 53 height 20
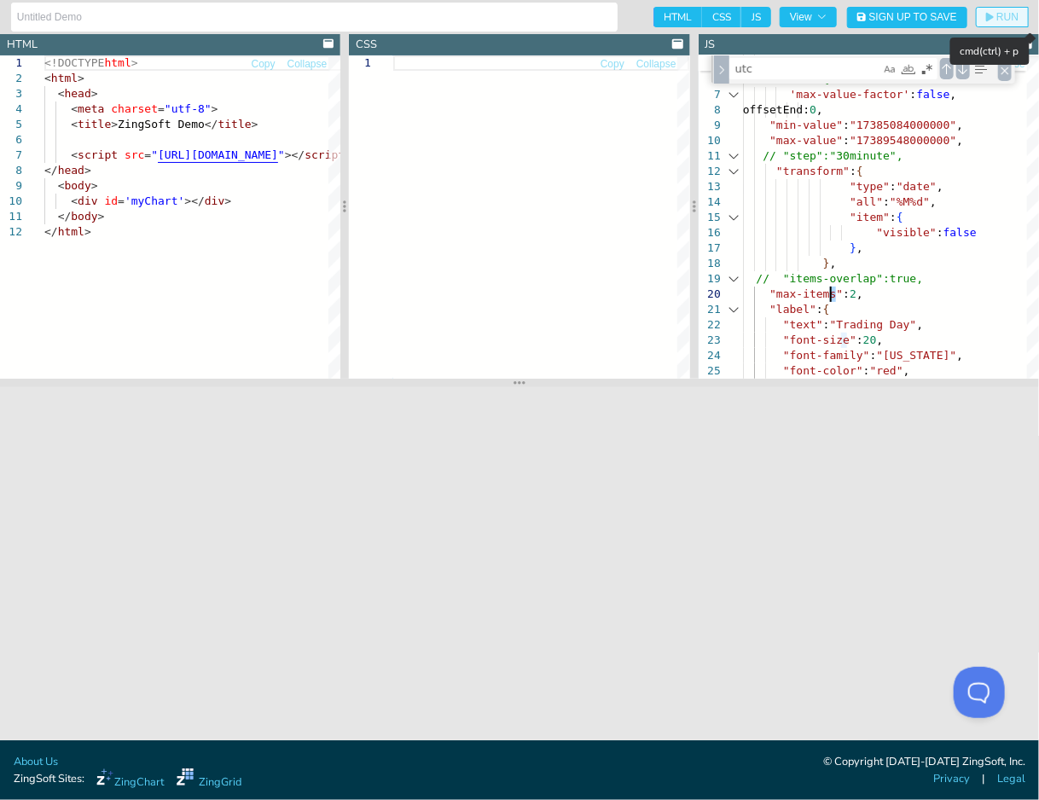
click at [1014, 18] on span "RUN" at bounding box center [1007, 17] width 22 height 10
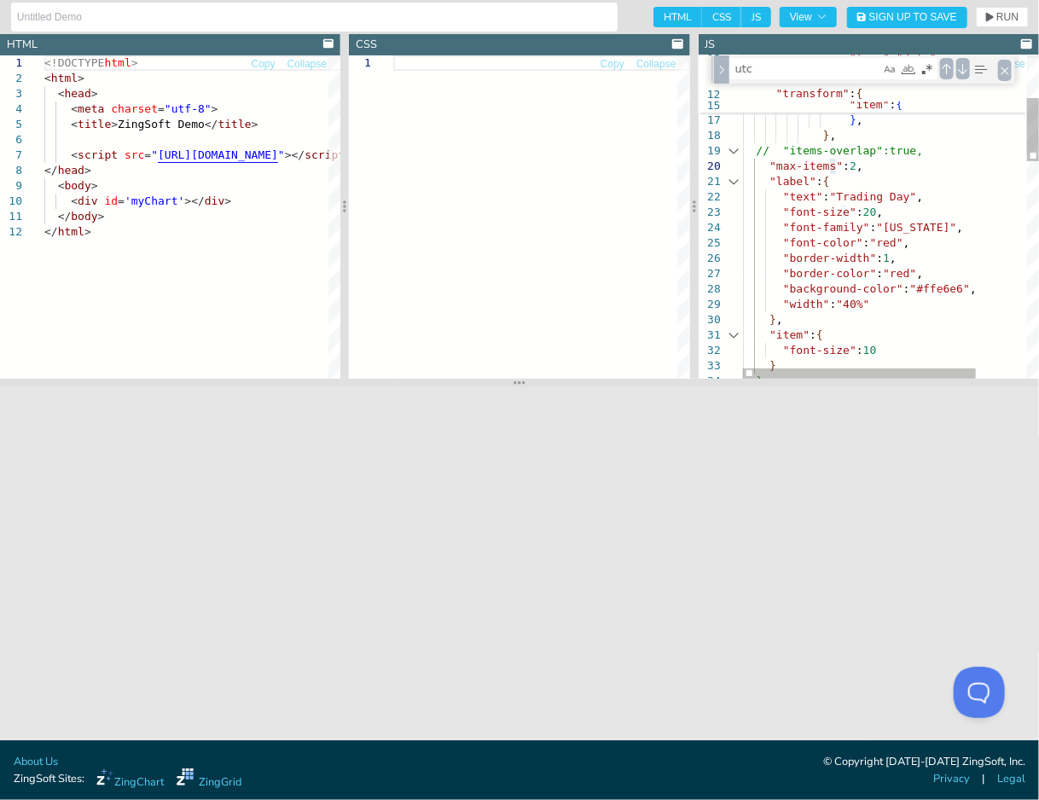
click at [828, 184] on div "} , // "items-overlap":true, "max-items" : 2 , "item" : { "visible" : false } ,…" at bounding box center [923, 659] width 361 height 1641
click at [832, 166] on div "} , // "items-overlap":true, "max-items" : 2 , "item" : { "visible" : false } ,…" at bounding box center [923, 659] width 361 height 1641
click at [991, 25] on button "RUN" at bounding box center [1002, 17] width 53 height 20
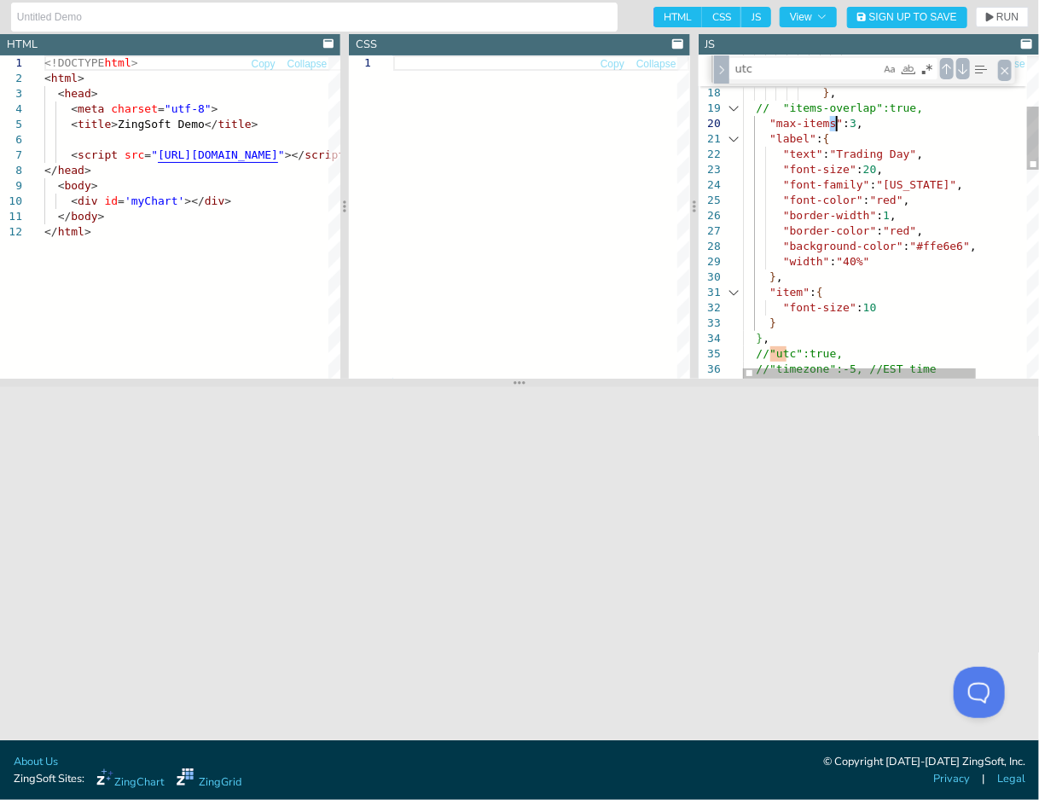
click at [834, 122] on div "} , // "items-overlap":true, "max-items" : 3 , "visible" : false } , "label" : …" at bounding box center [923, 616] width 361 height 1641
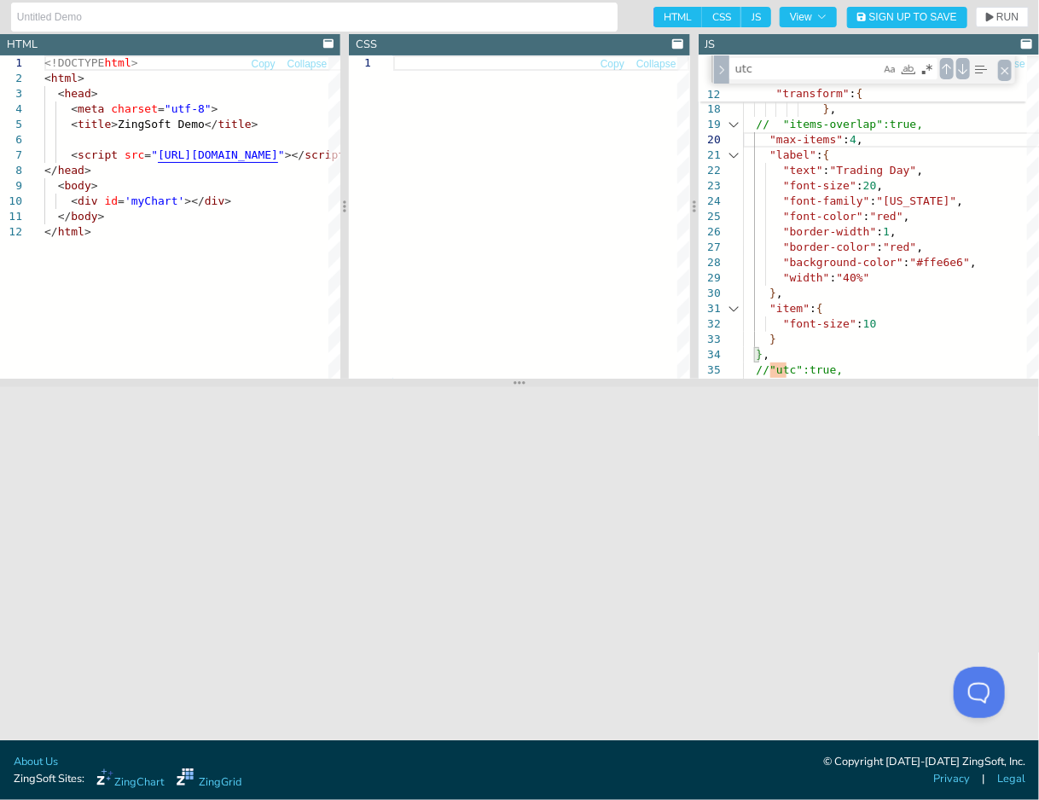
click at [999, 27] on section "HTML CSS JS View Sign Up to Save RUN SETTINGS" at bounding box center [836, 17] width 383 height 21
click at [998, 16] on span "RUN" at bounding box center [1007, 17] width 22 height 10
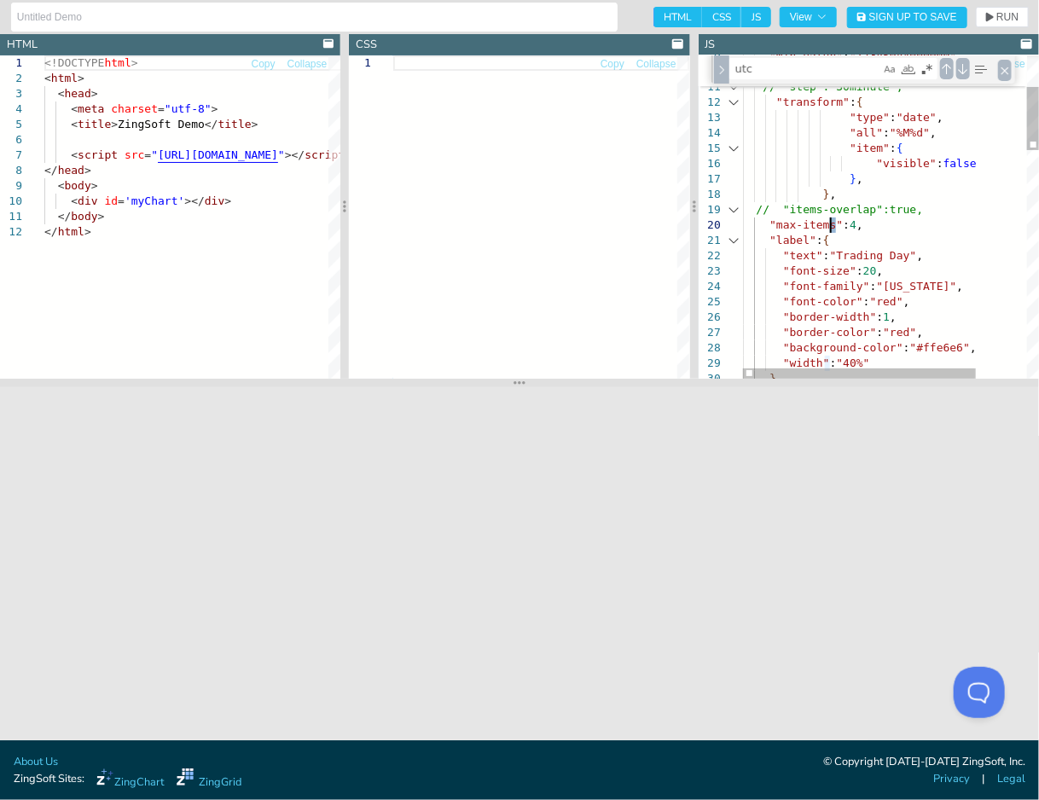
click at [829, 221] on div "} , // "items-overlap":true, "max-items" : 4 , } , "label" : { "text" : "Tradin…" at bounding box center [923, 718] width 361 height 1641
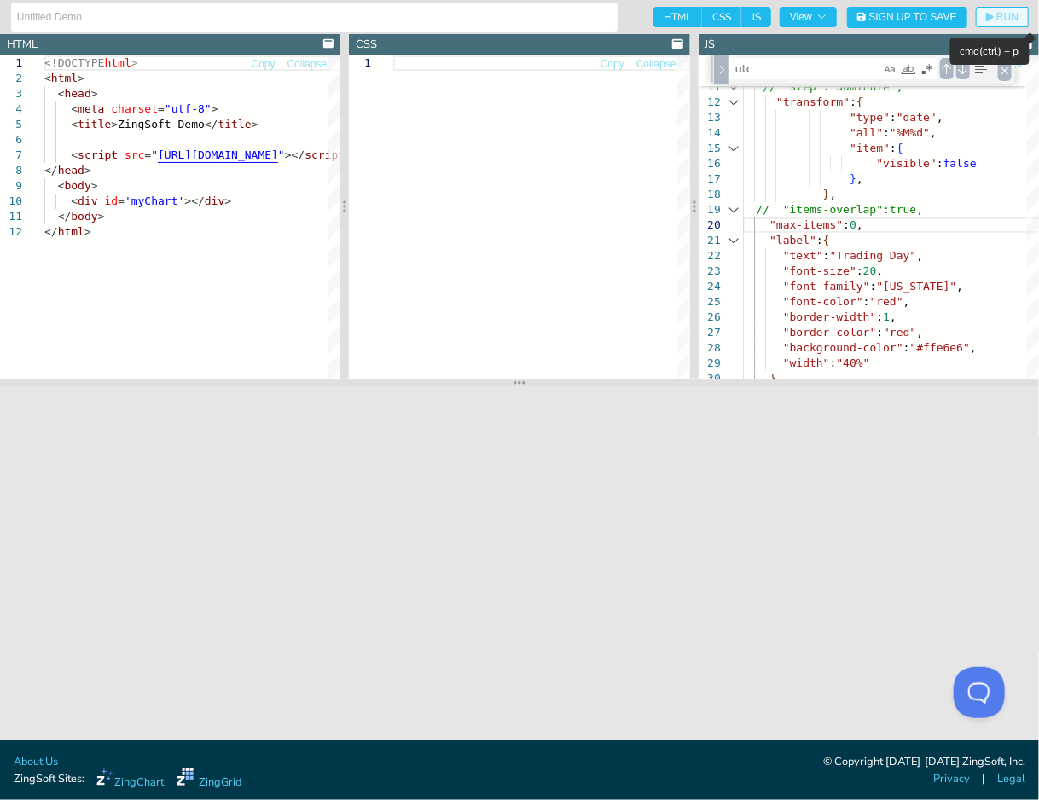
click at [998, 18] on span "RUN" at bounding box center [1007, 17] width 22 height 10
click at [901, 236] on div "} , // "items-overlap":true, "max-items" : 0 , } , "label" : { "text" : "Tradin…" at bounding box center [923, 718] width 361 height 1641
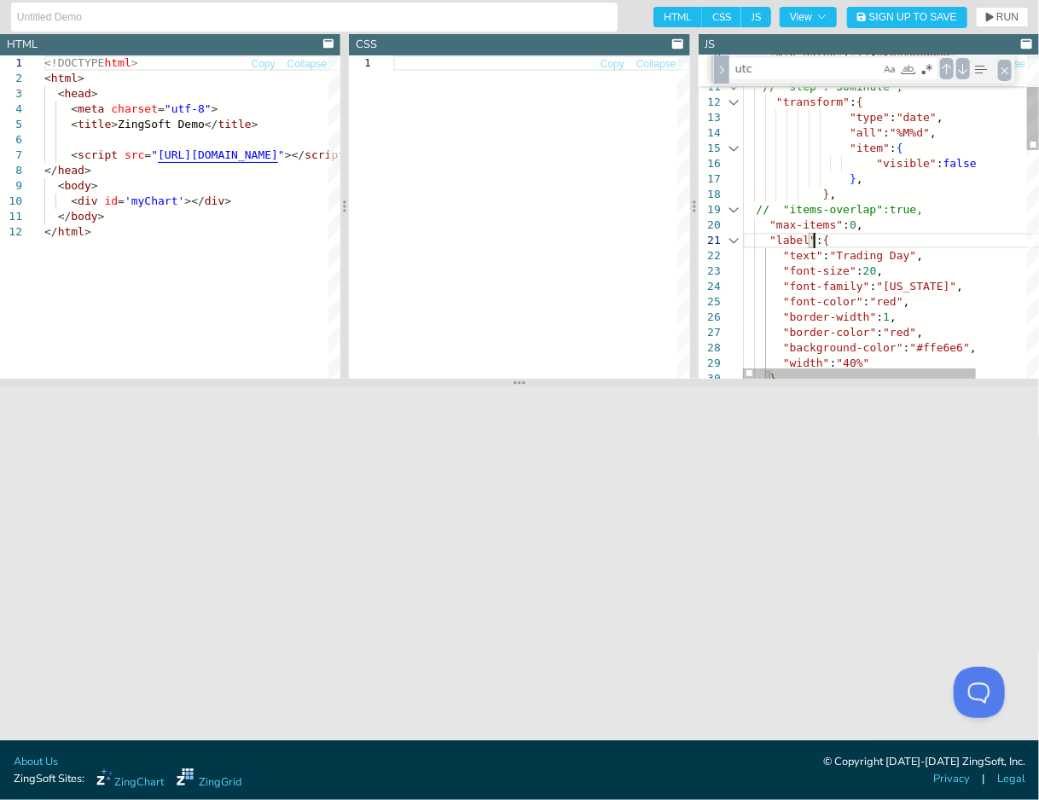
click at [900, 223] on div "} , // "items-overlap":true, "max-items" : 0 , } , "label" : { "text" : "Tradin…" at bounding box center [923, 718] width 361 height 1641
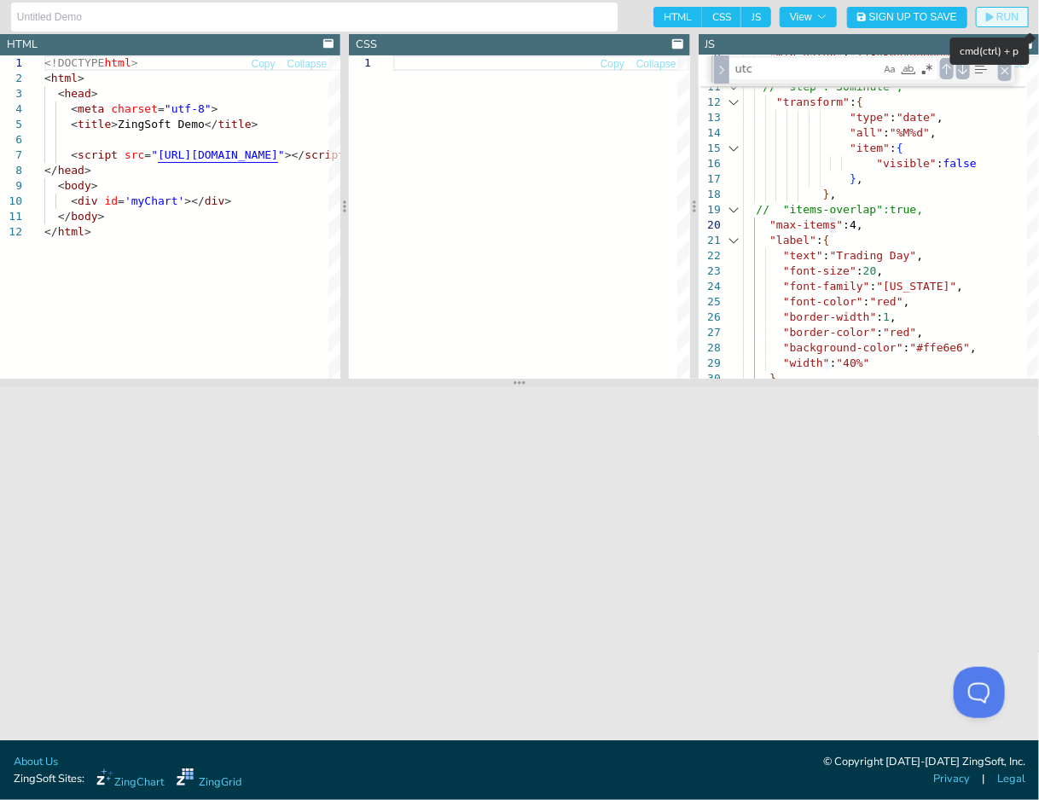
click at [1005, 22] on span "RUN" at bounding box center [1007, 17] width 22 height 10
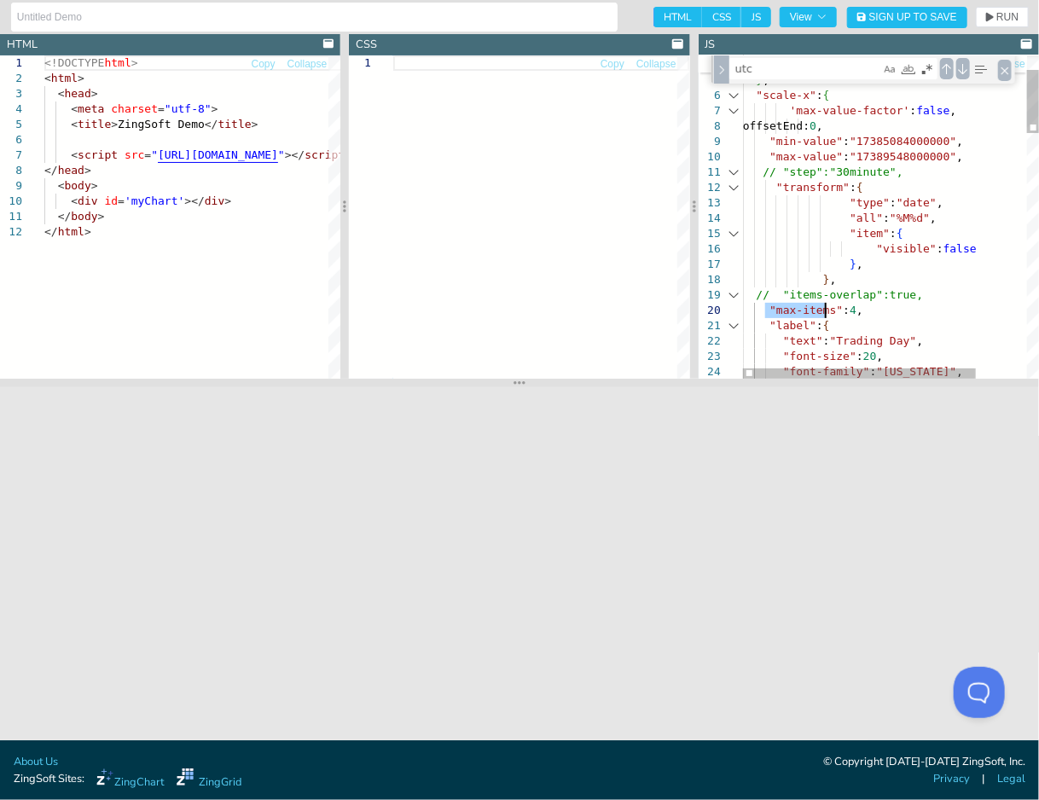
drag, startPoint x: 766, startPoint y: 307, endPoint x: 824, endPoint y: 310, distance: 58.1
click at [824, 310] on div "} , // "items-overlap":true, "max-items" : 4 , } , "label" : { "text" : "Tradin…" at bounding box center [923, 803] width 361 height 1641
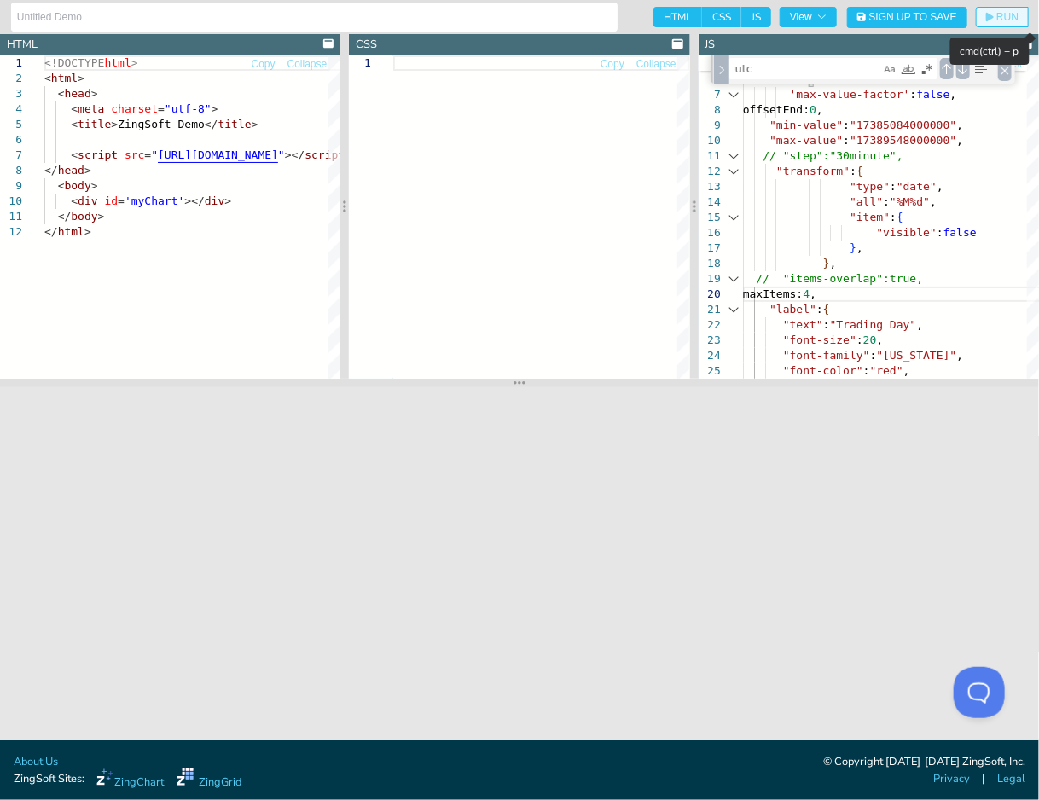
click at [985, 16] on button "RUN" at bounding box center [1002, 17] width 53 height 20
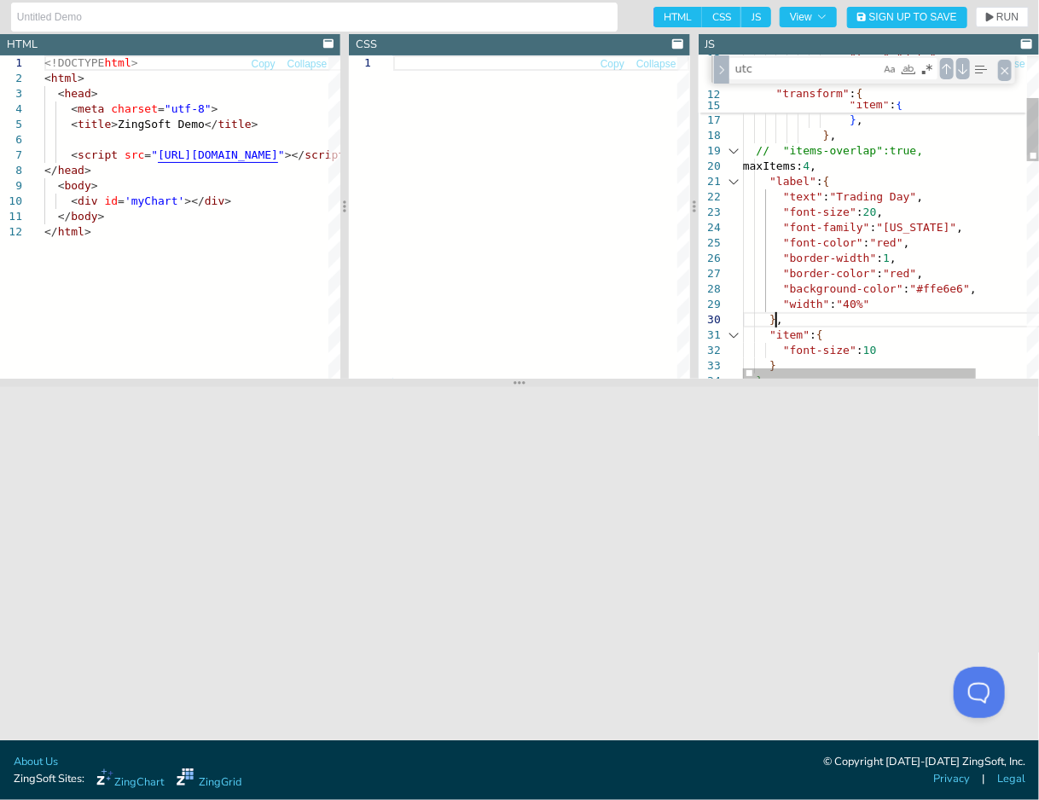
scroll to position [140, 65]
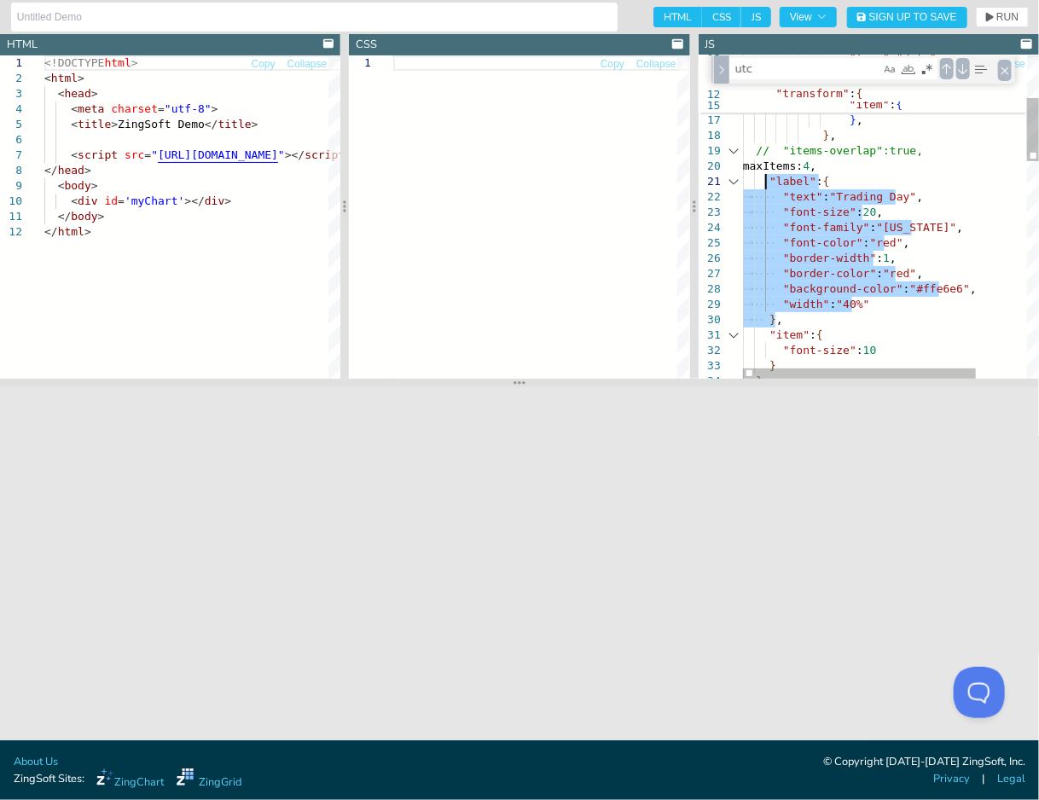
drag, startPoint x: 796, startPoint y: 321, endPoint x: 764, endPoint y: 182, distance: 143.4
click at [764, 182] on div "} , // "items-overlap":true, maxItems: 4 , } , "label" : { "text" : "Trading Da…" at bounding box center [923, 659] width 361 height 1641
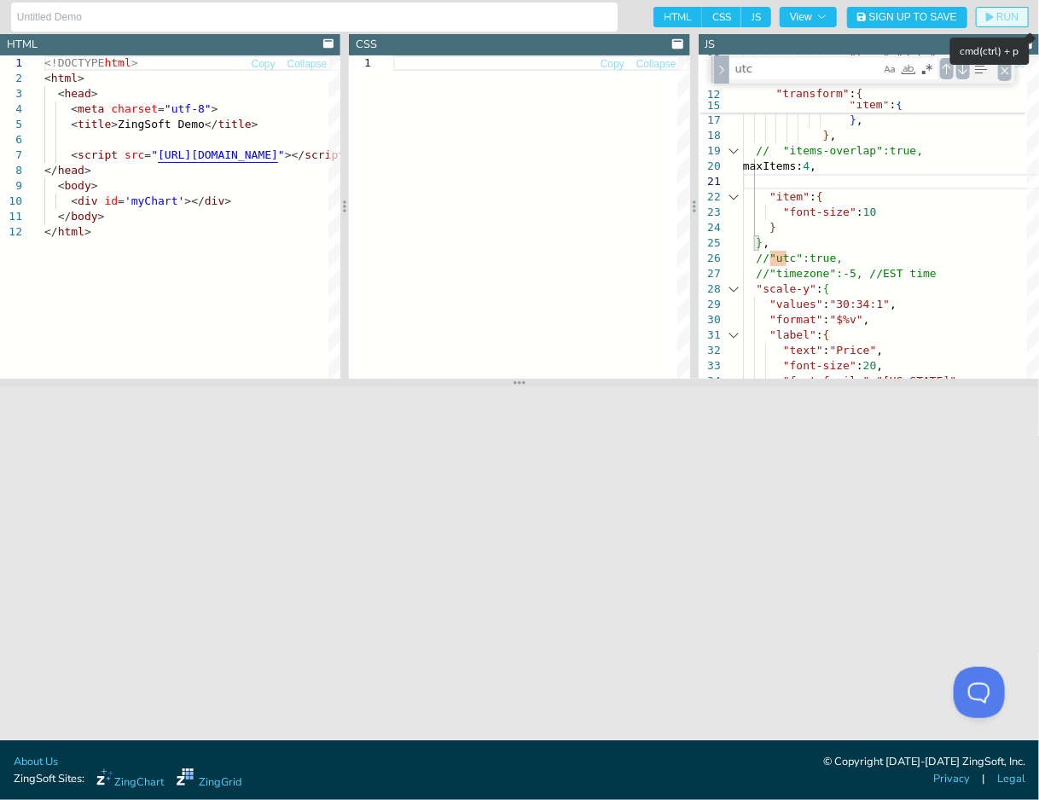
click at [1001, 24] on button "RUN" at bounding box center [1002, 17] width 53 height 20
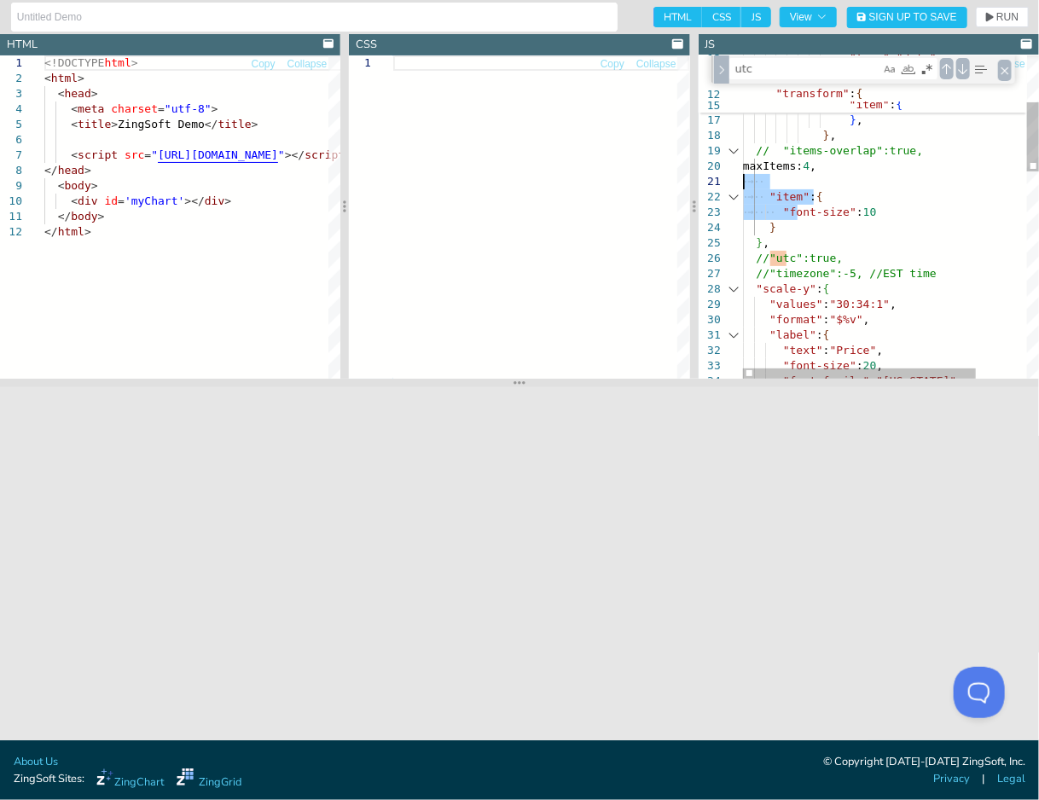
drag, startPoint x: 796, startPoint y: 219, endPoint x: 715, endPoint y: 178, distance: 90.8
click at [743, 178] on div "} , // "items-overlap":true, maxItems: 4 , } , "item" : { "visible" : false "ty…" at bounding box center [923, 590] width 361 height 1503
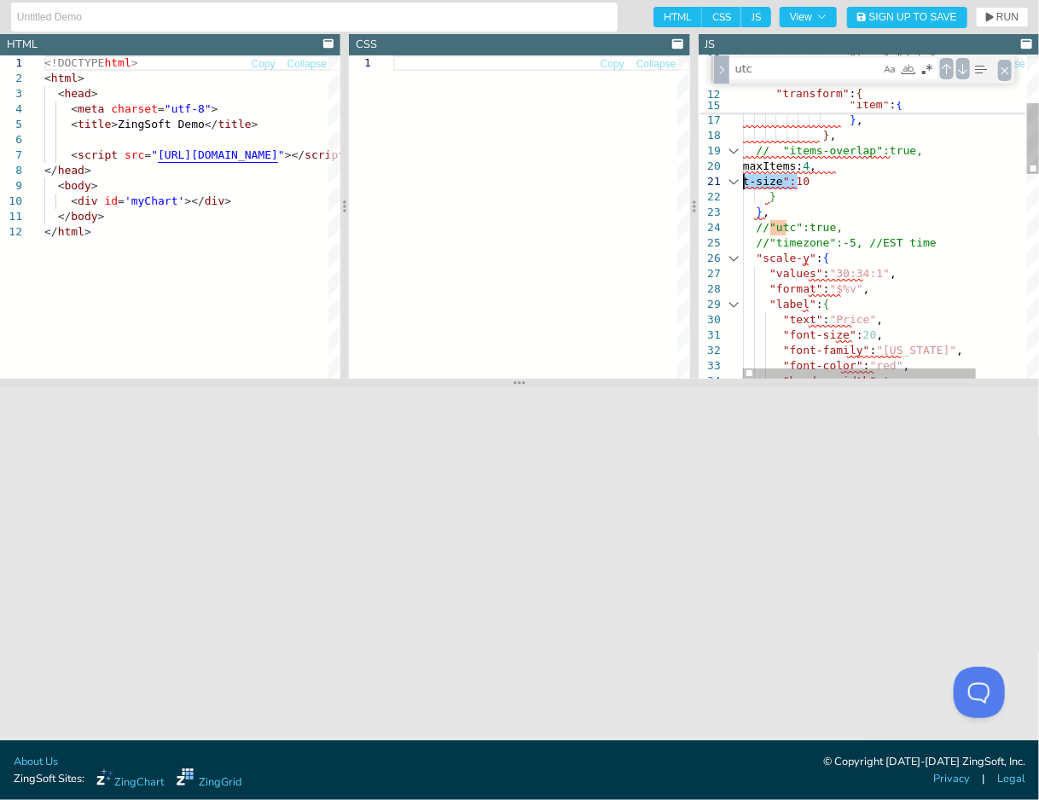
drag, startPoint x: 827, startPoint y: 184, endPoint x: 715, endPoint y: 184, distance: 111.7
click at [743, 184] on div "} , // "items-overlap":true, maxItems: 4 , } , t-size ":10 "item" : { "visible"…" at bounding box center [923, 575] width 361 height 1472
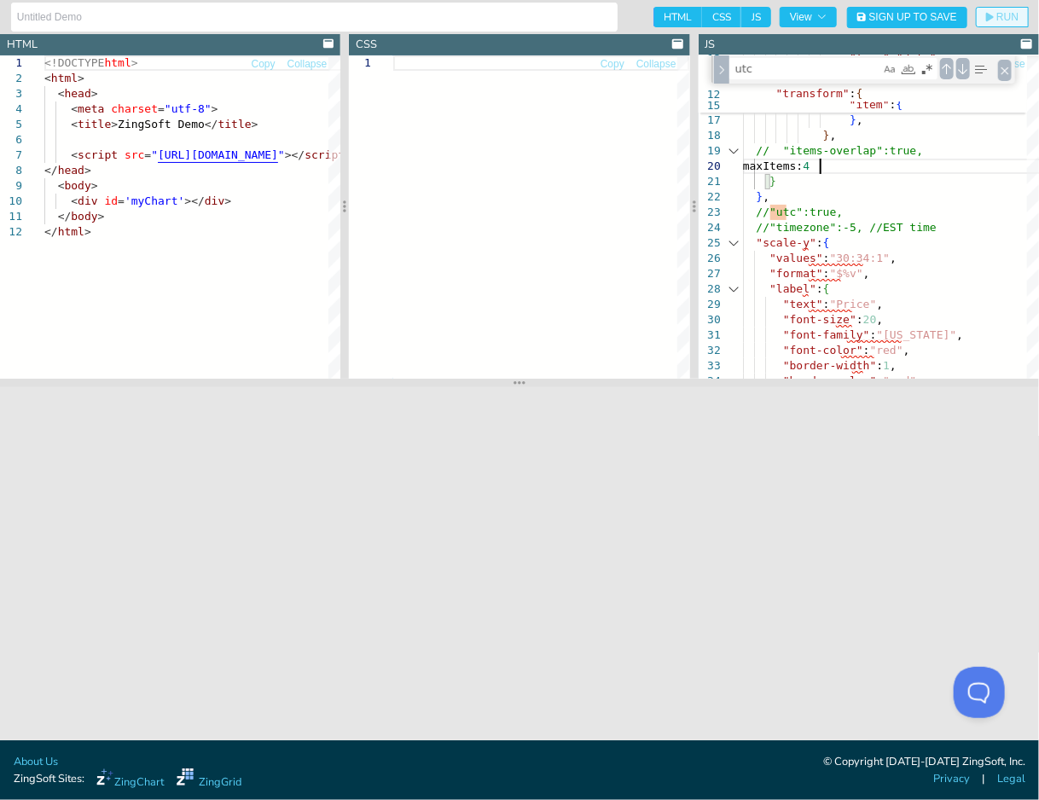
click at [1016, 23] on button "RUN" at bounding box center [1002, 17] width 53 height 20
click at [851, 168] on div "} , // "items-overlap":true, maxItems: 4 } , "item" : { "visible" : false "type…" at bounding box center [923, 567] width 361 height 1456
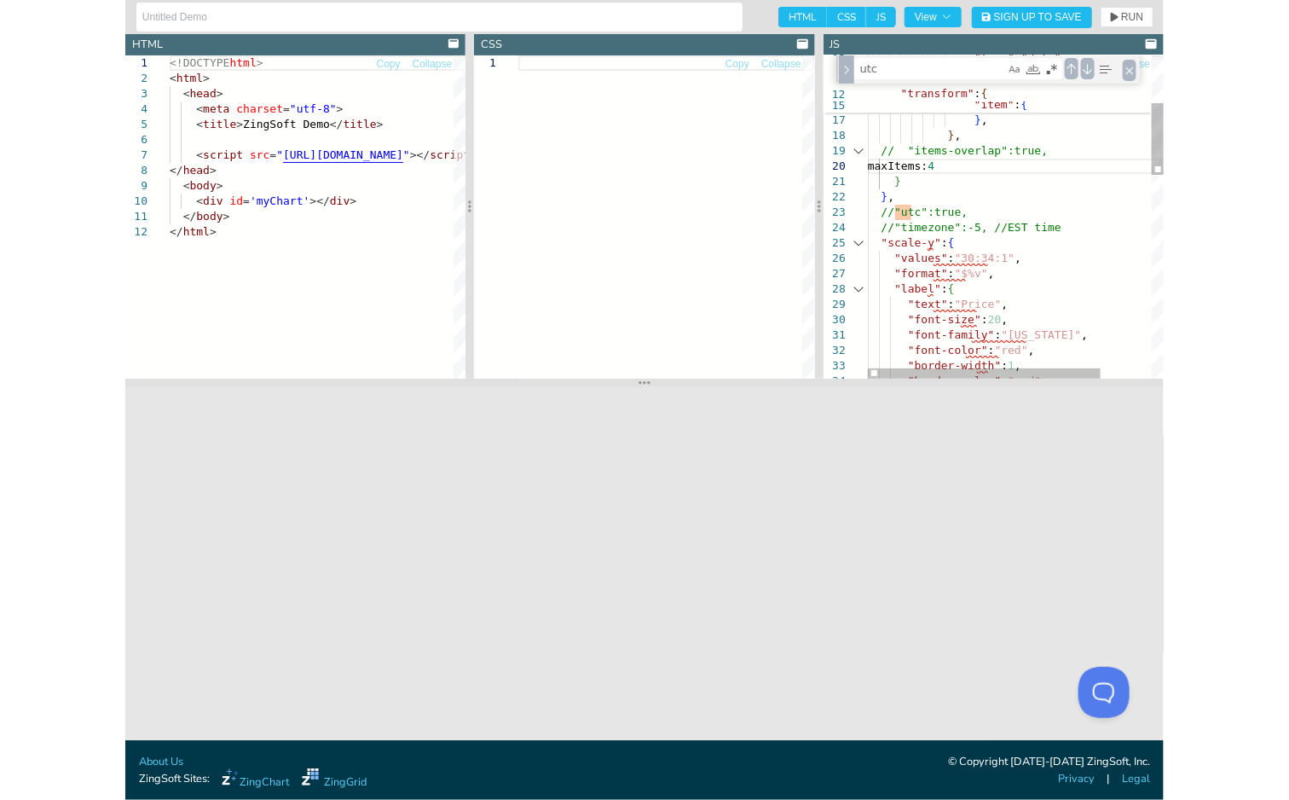
scroll to position [140, 75]
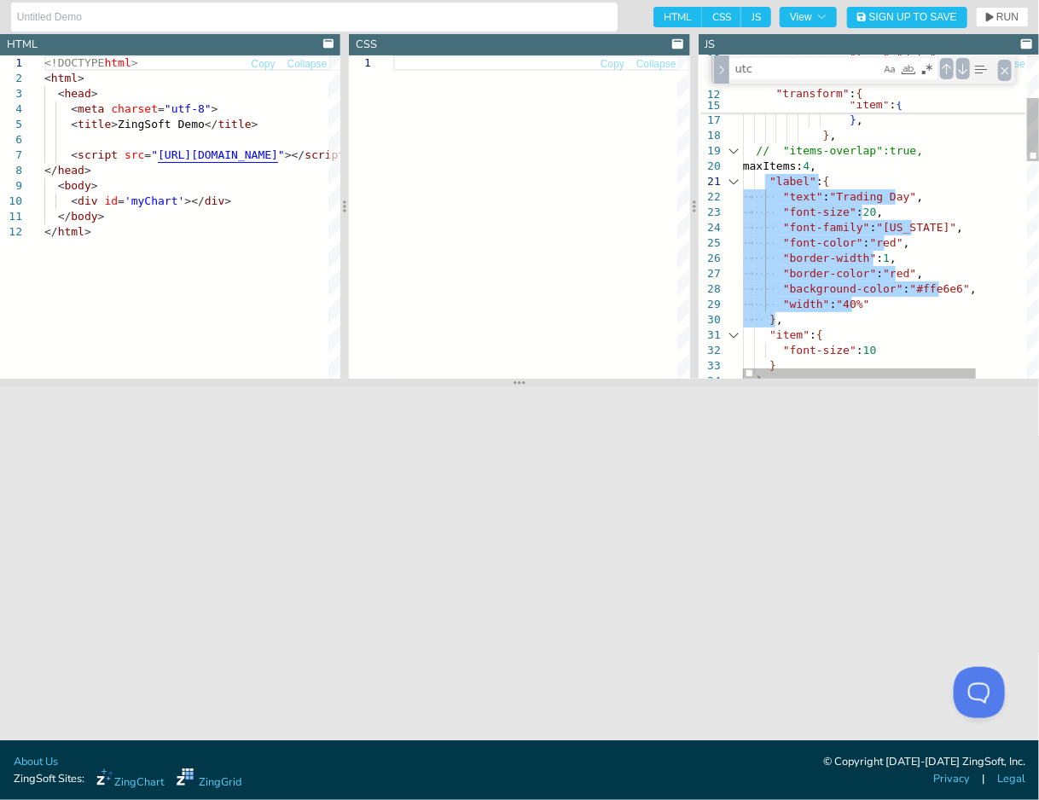
click at [868, 212] on div "} , // "items-overlap":true, maxItems: 4 , } , "item" : { "visible" : false "ty…" at bounding box center [923, 659] width 361 height 1641
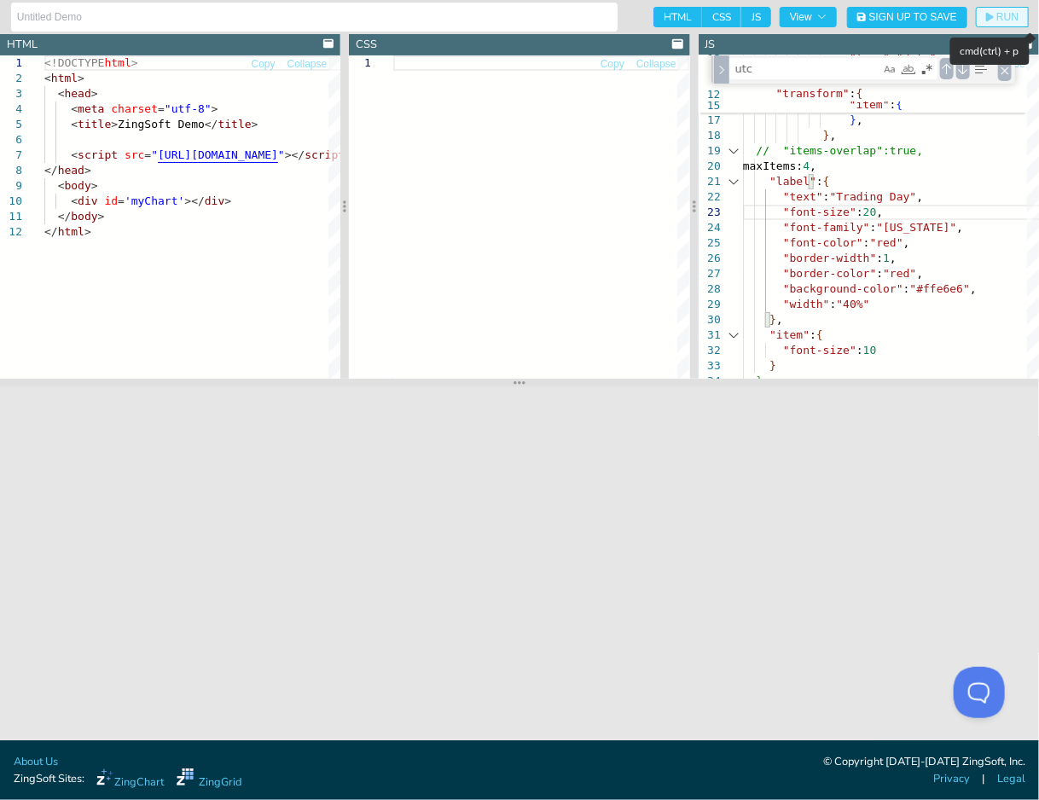
click at [1002, 21] on span "RUN" at bounding box center [1007, 17] width 22 height 10
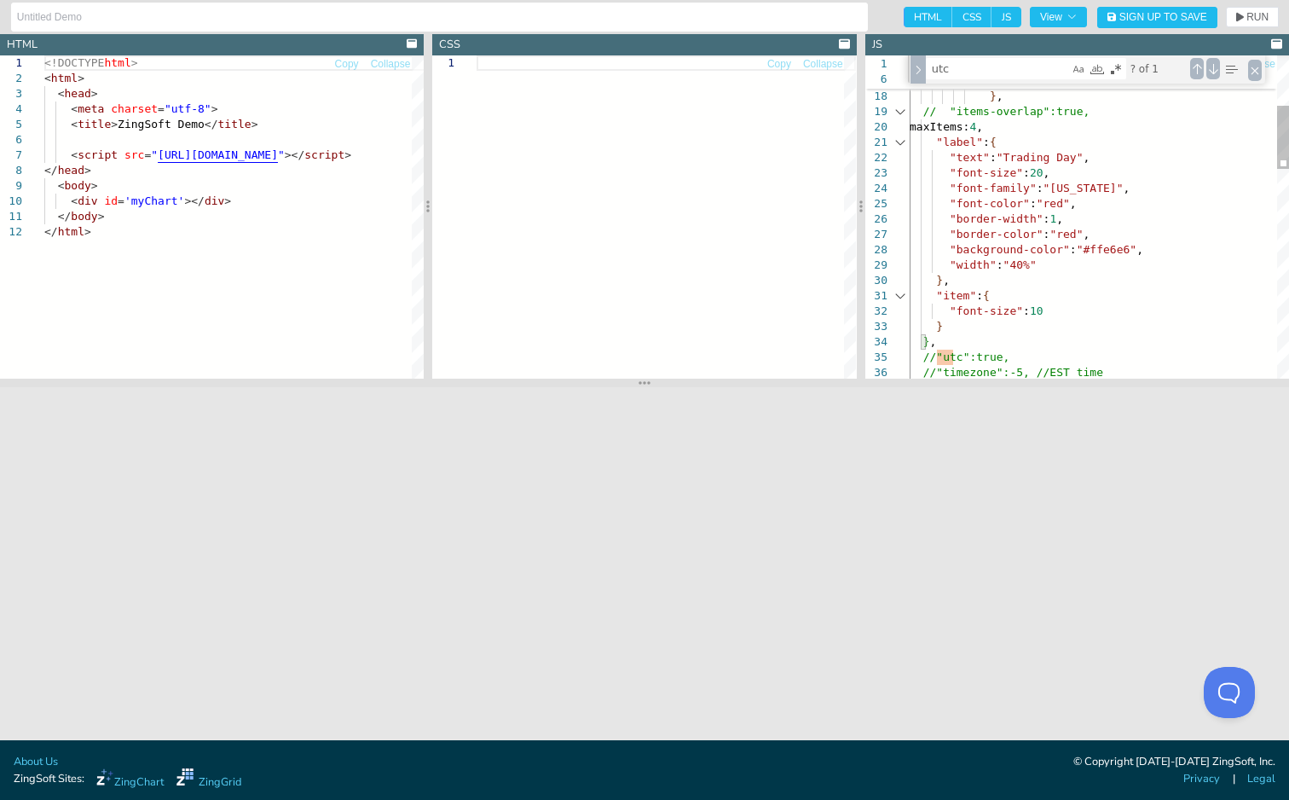
click at [935, 337] on div "} , // "items-overlap":true, maxItems: 4 , } , "item" : { "visible" : false "la…" at bounding box center [1099, 620] width 379 height 1641
click at [924, 339] on div "} , // "items-overlap":true, maxItems: 4 , } , "item" : { "visible" : false "la…" at bounding box center [1099, 620] width 379 height 1641
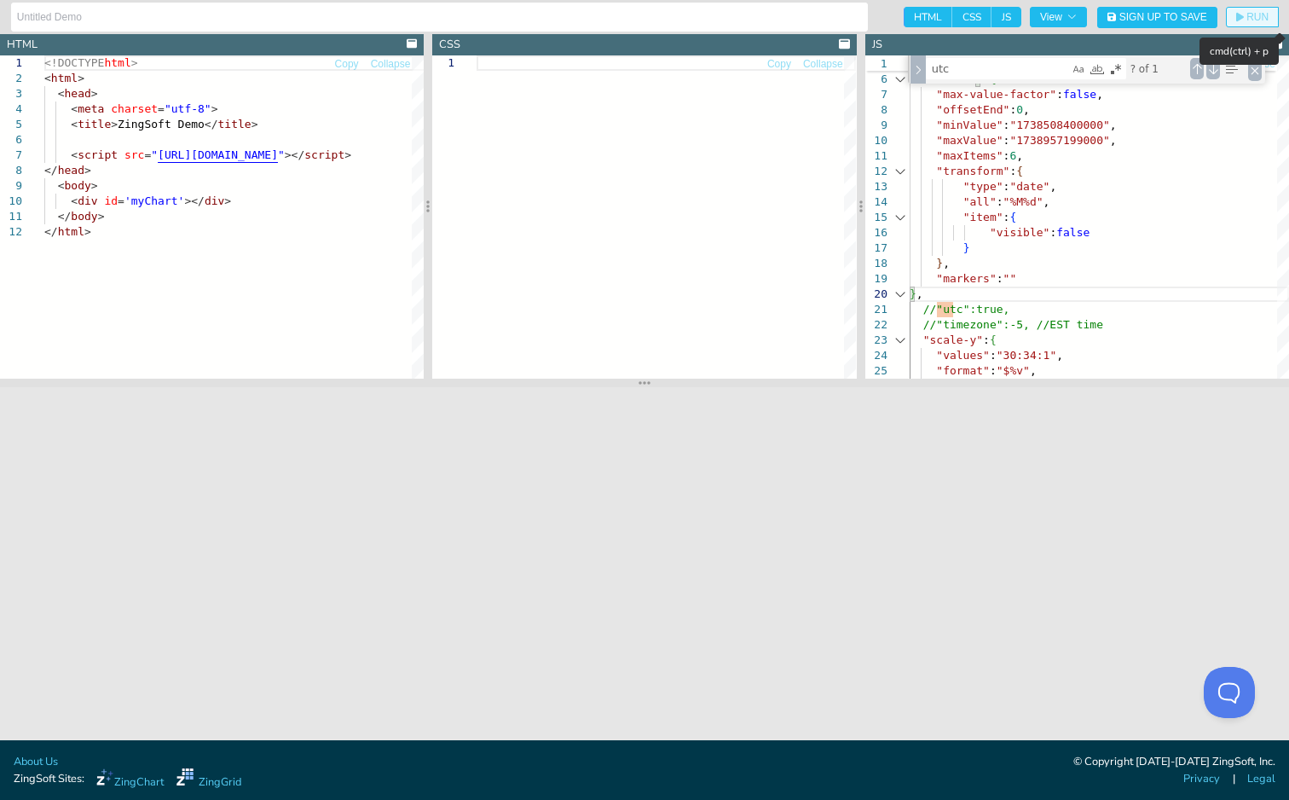
click at [1242, 18] on icon "button" at bounding box center [1240, 17] width 8 height 9
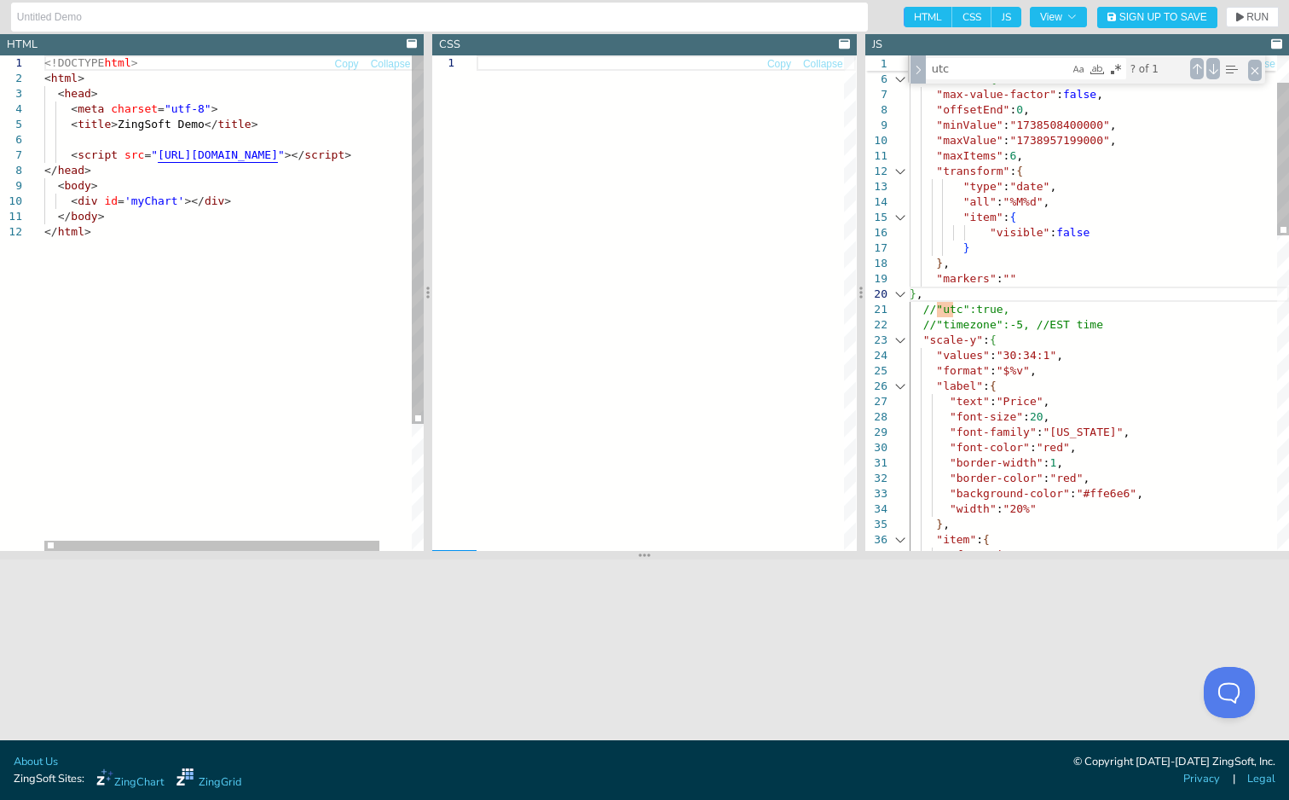
drag, startPoint x: 998, startPoint y: 383, endPoint x: 960, endPoint y: 555, distance: 176.3
click at [960, 555] on section at bounding box center [644, 555] width 1289 height 9
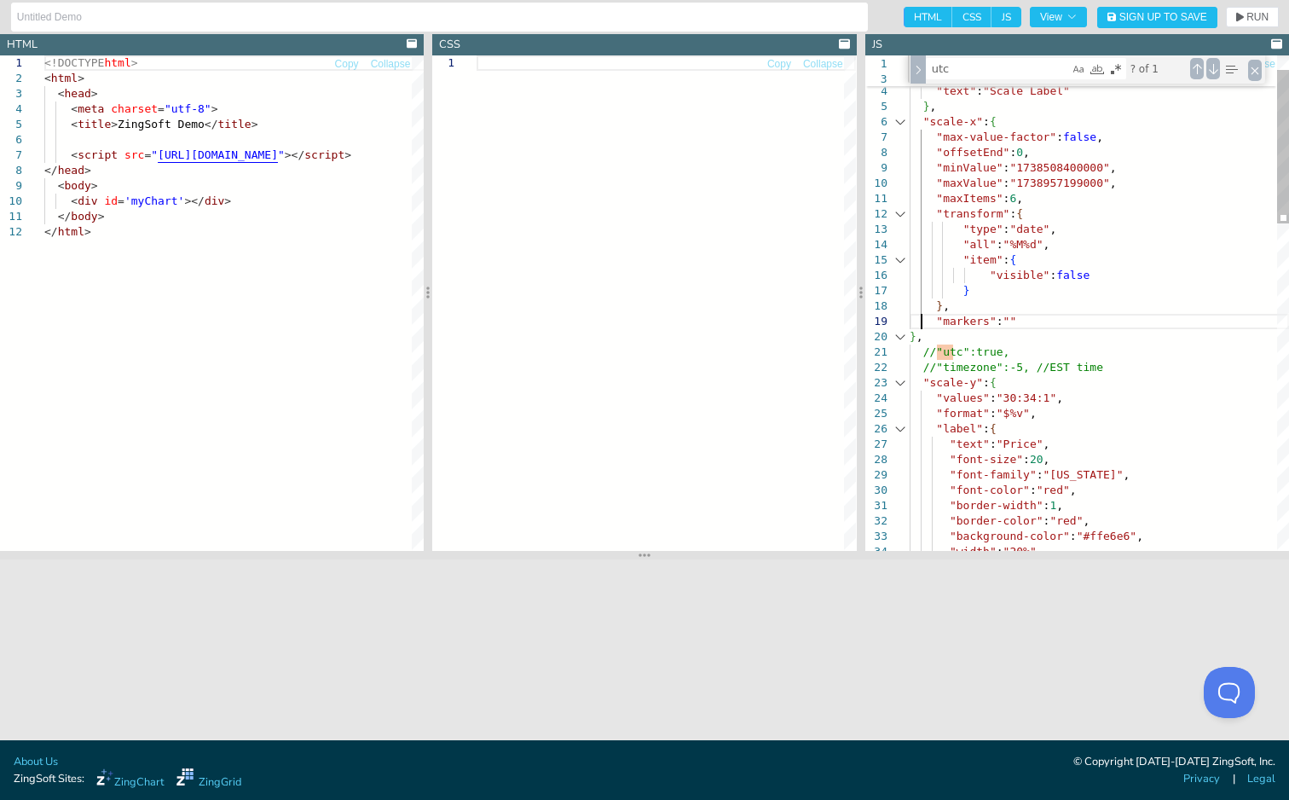
scroll to position [140, 4]
click at [920, 321] on div ""text" : "Scale Label" } , "scale-x" : { "max-value-factor" : false , "offsetEn…" at bounding box center [1099, 808] width 379 height 1598
click at [1237, 17] on icon "button" at bounding box center [1240, 17] width 8 height 9
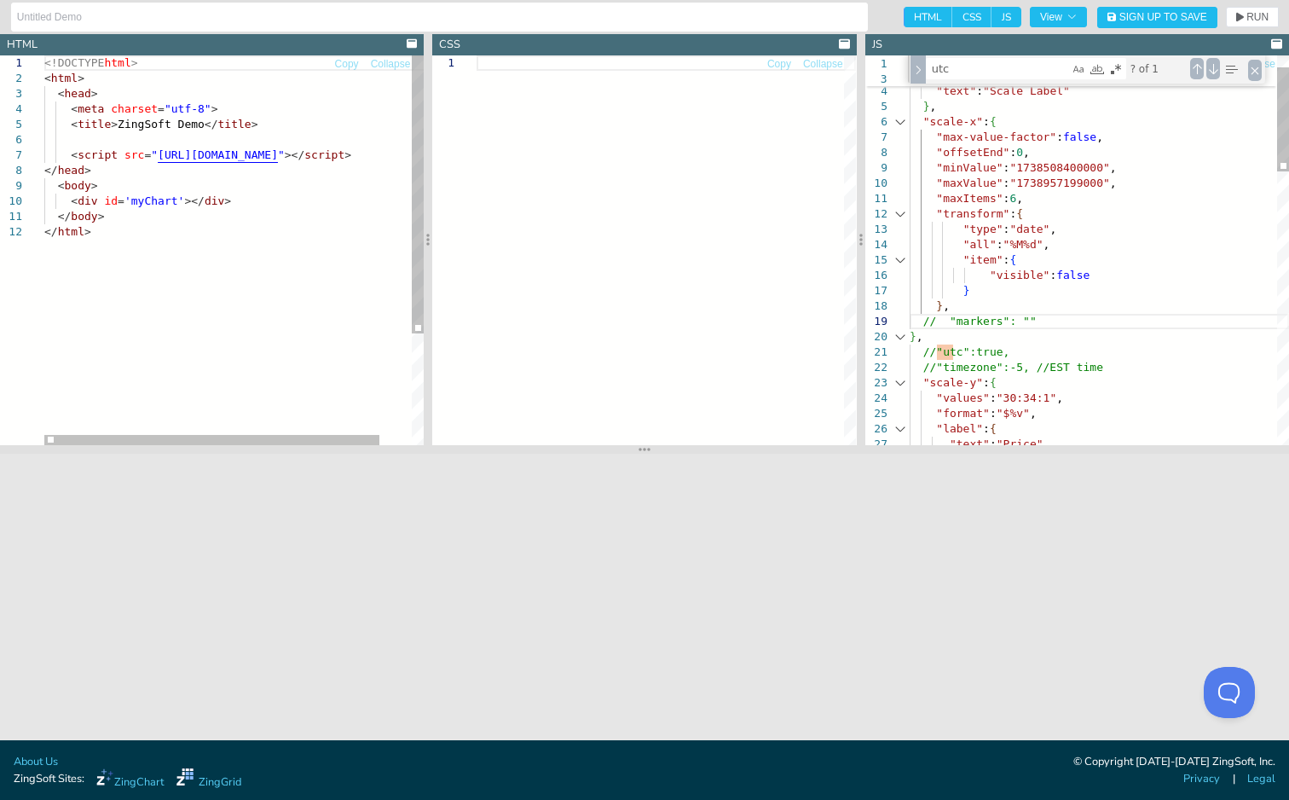
drag, startPoint x: 928, startPoint y: 553, endPoint x: 923, endPoint y: 432, distance: 121.2
click at [923, 445] on section at bounding box center [644, 449] width 1289 height 9
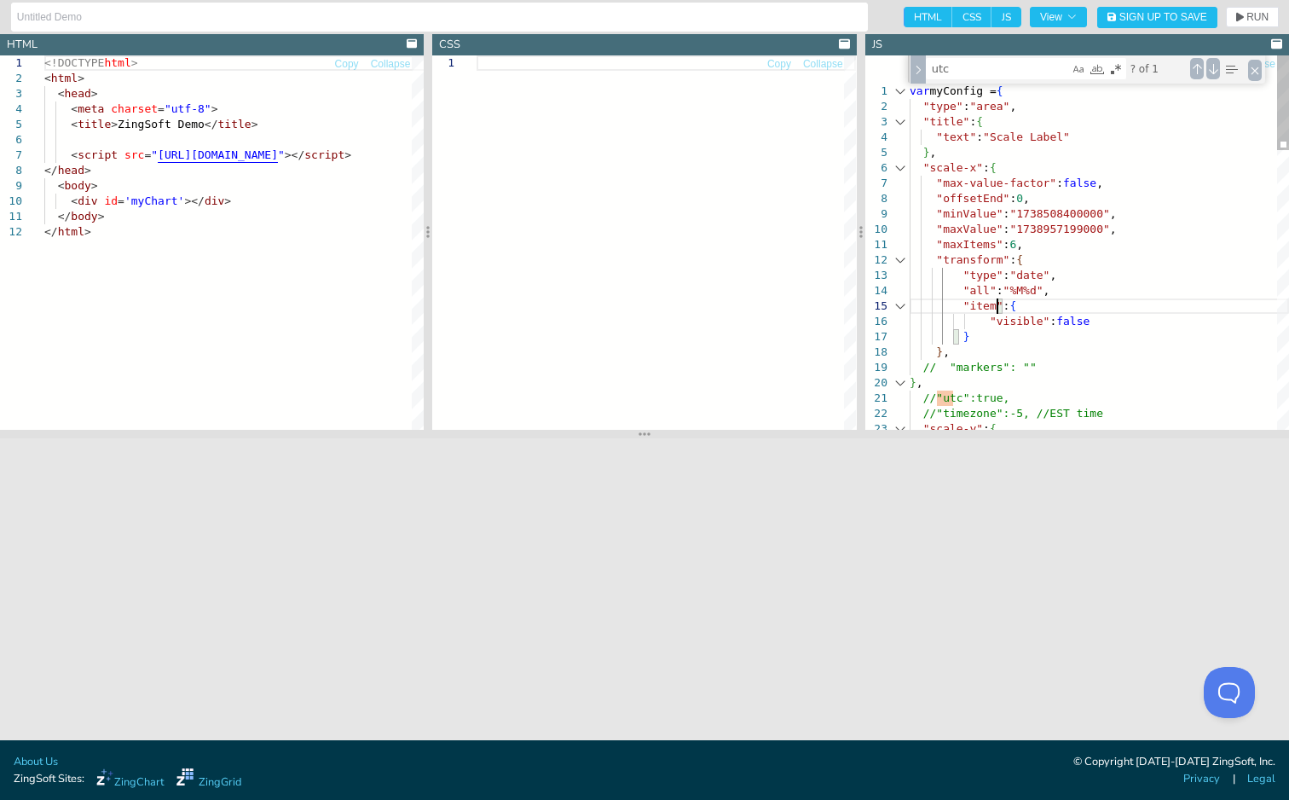
click at [996, 299] on div ""text" : "Scale Label" } , "scale-x" : { "max-value-factor" : false , "offsetEn…" at bounding box center [1099, 793] width 379 height 1477
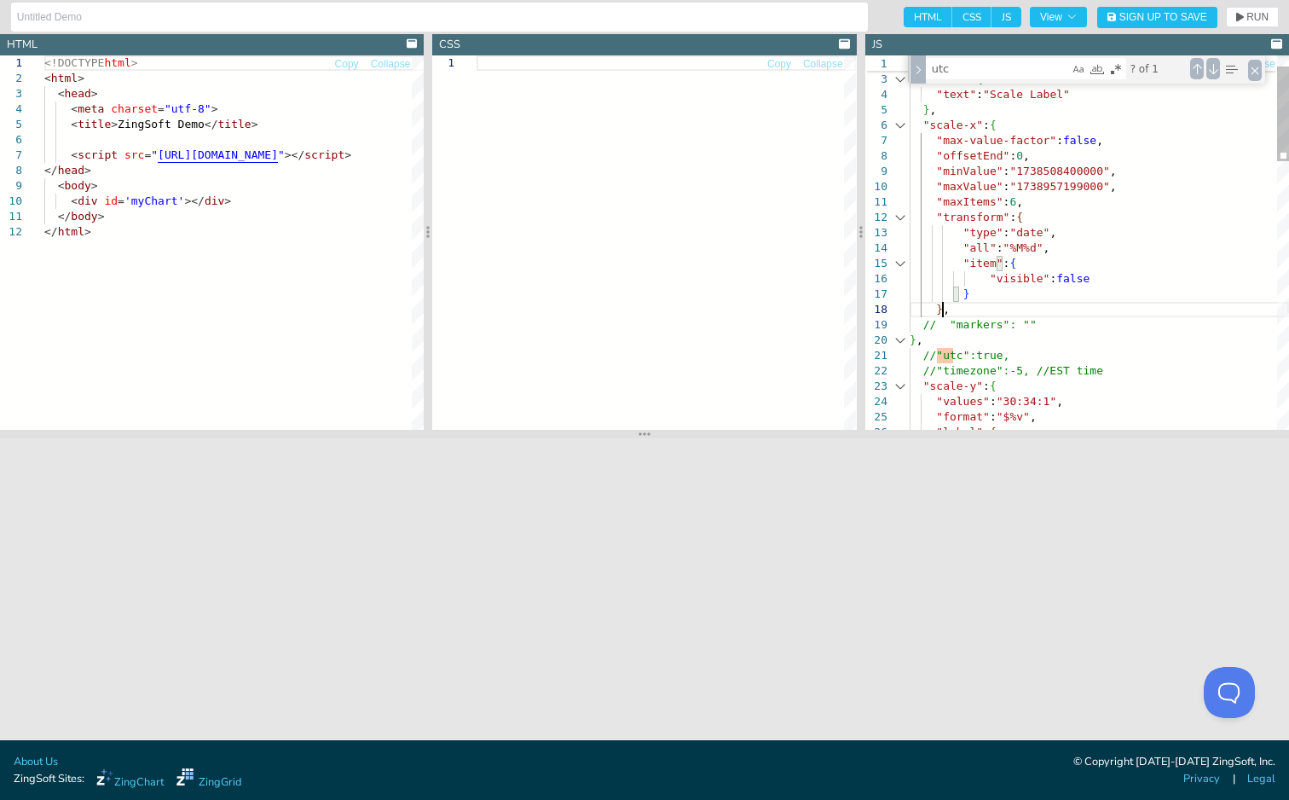
click at [1004, 316] on div ""maxValue" : "1738957199000" , "maxItems" : 6 , "transform" : { "type" : "date"…" at bounding box center [1099, 751] width 379 height 1477
click at [1248, 16] on span "RUN" at bounding box center [1258, 17] width 22 height 10
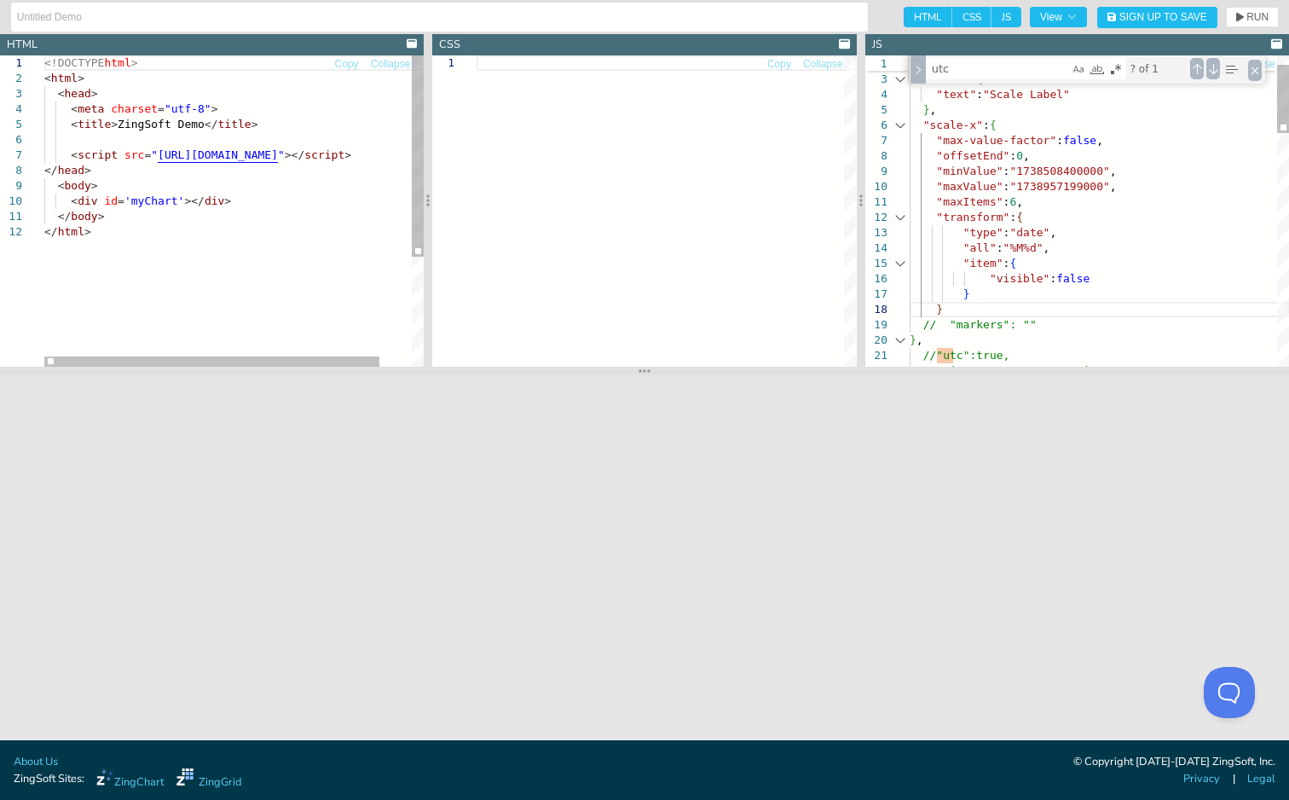
drag, startPoint x: 939, startPoint y: 433, endPoint x: 953, endPoint y: 370, distance: 64.6
click at [953, 370] on section at bounding box center [644, 371] width 1289 height 9
click at [997, 202] on div ""maxValue" : "1738957199000" , "maxItems" : 6 , "transform" : { "type" : "date"…" at bounding box center [1099, 720] width 379 height 1414
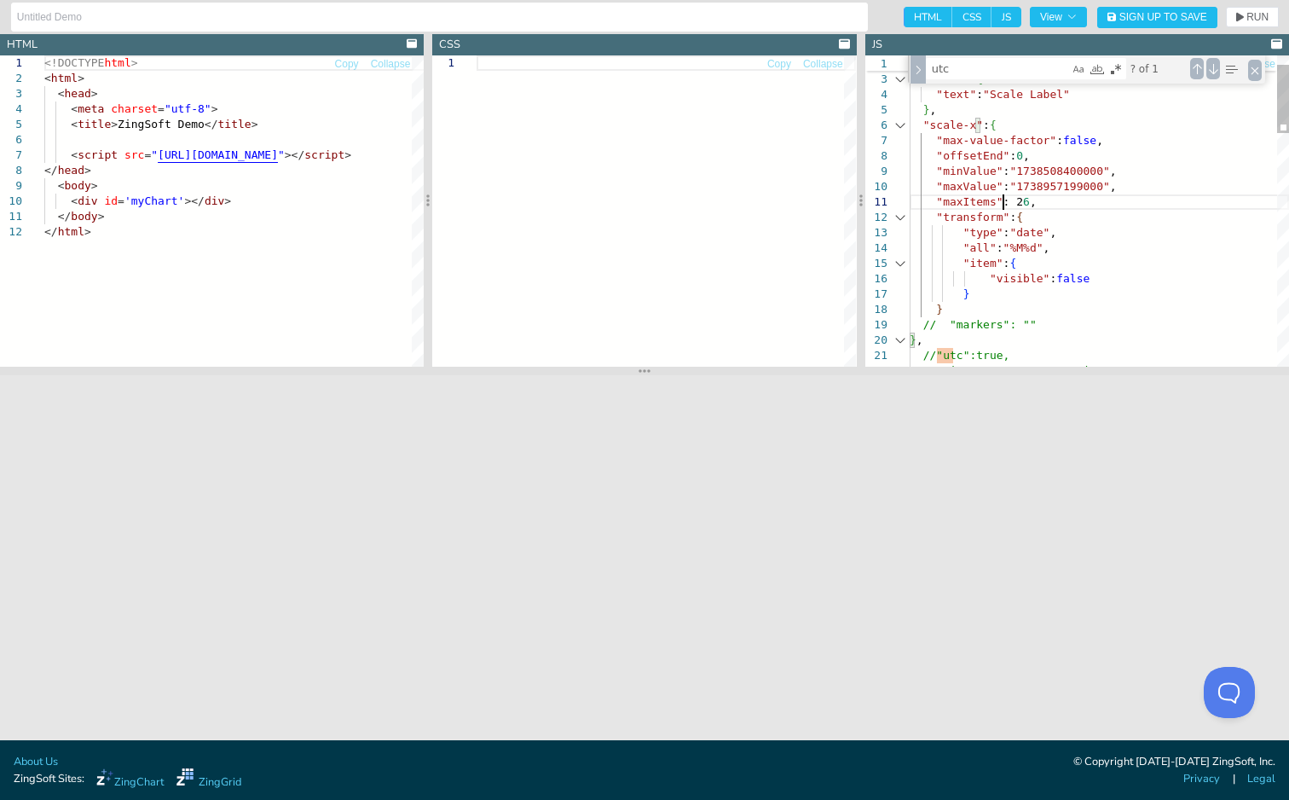
scroll to position [12, 91]
click at [1253, 8] on button "RUN" at bounding box center [1252, 17] width 53 height 20
click at [1242, 13] on icon "button" at bounding box center [1240, 17] width 8 height 10
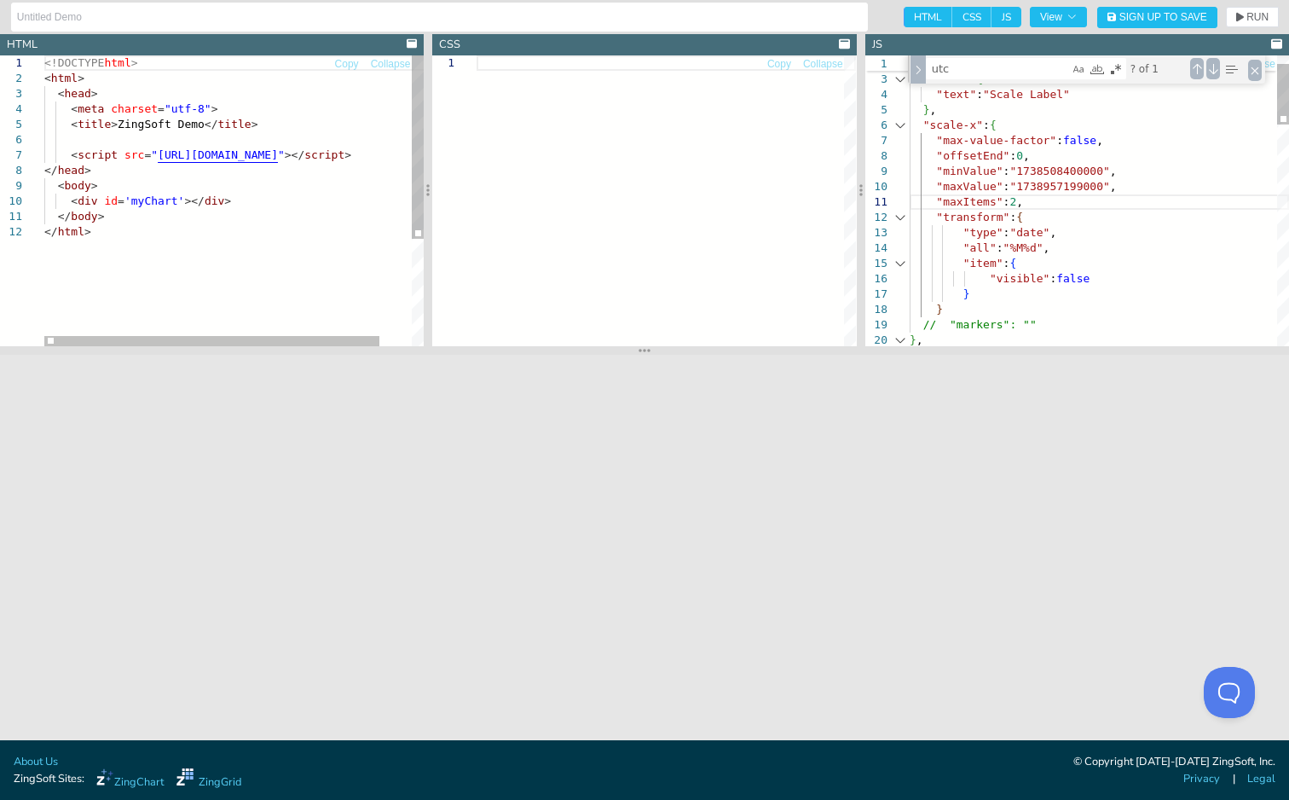
drag, startPoint x: 1195, startPoint y: 372, endPoint x: 1148, endPoint y: 351, distance: 51.2
click at [1148, 351] on section at bounding box center [644, 350] width 1289 height 9
click at [999, 205] on div ""type" : "date" , "all" : "%M%d" , "item" : { "visible" : false } } // "markers…" at bounding box center [1099, 709] width 379 height 1393
click at [1253, 25] on button "RUN" at bounding box center [1252, 17] width 53 height 20
click at [999, 199] on div ""type" : "date" , "all" : "%M%d" , "item" : { "visible" : false } } // "markers…" at bounding box center [1099, 709] width 379 height 1393
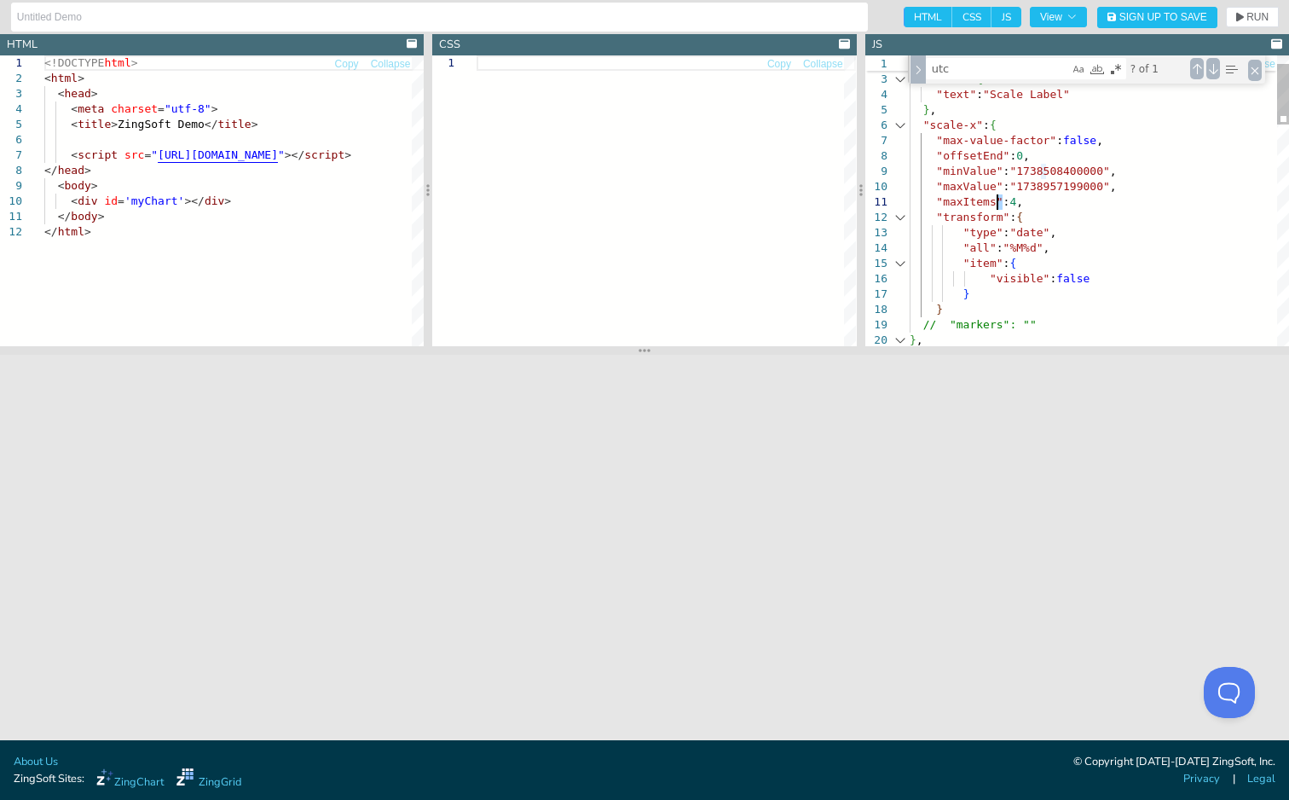
click at [999, 199] on div ""type" : "date" , "all" : "%M%d" , "item" : { "visible" : false } } // "markers…" at bounding box center [1099, 709] width 379 height 1393
click at [997, 199] on div ""type" : "date" , "all" : "%M%d" , "item" : { "visible" : false } } // "markers…" at bounding box center [1099, 709] width 379 height 1393
click at [1242, 18] on icon "button" at bounding box center [1240, 17] width 8 height 10
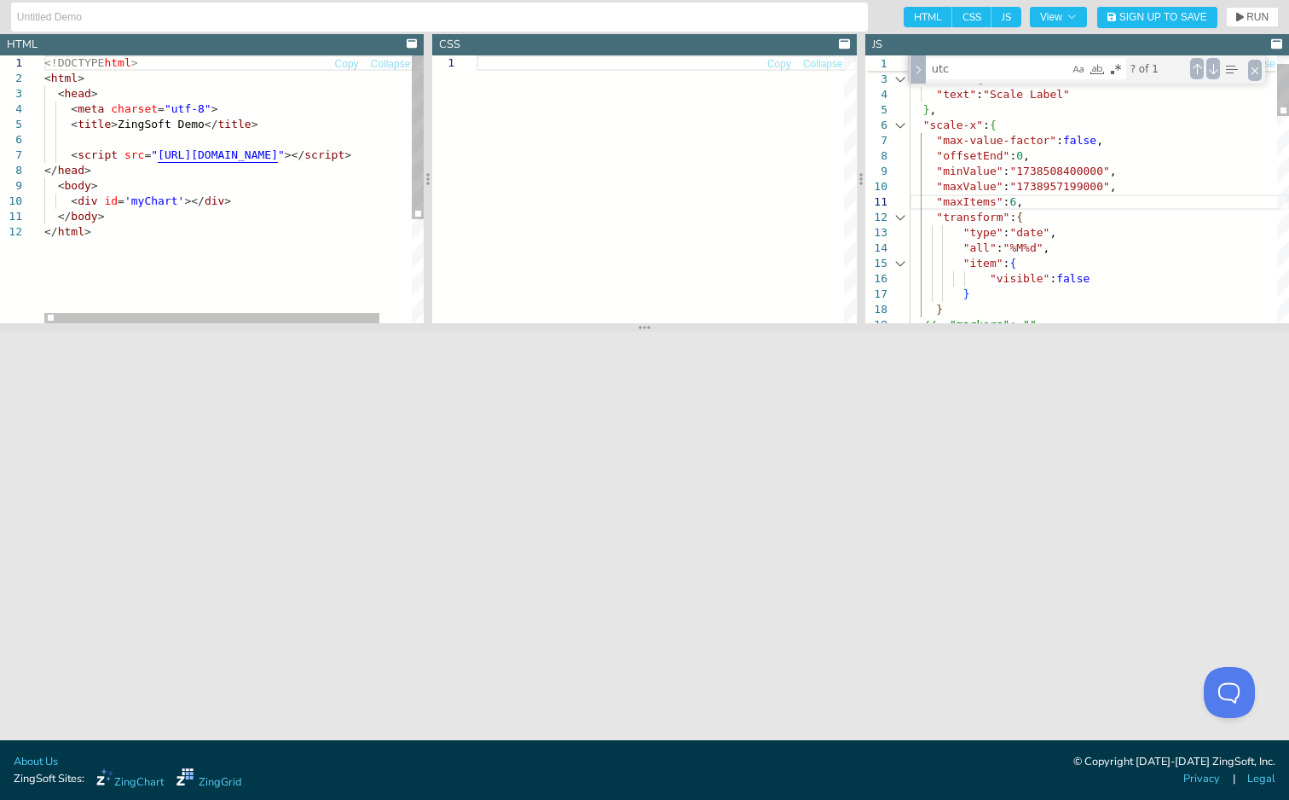
drag, startPoint x: 669, startPoint y: 352, endPoint x: 673, endPoint y: 329, distance: 23.3
click at [673, 329] on section at bounding box center [644, 327] width 1289 height 9
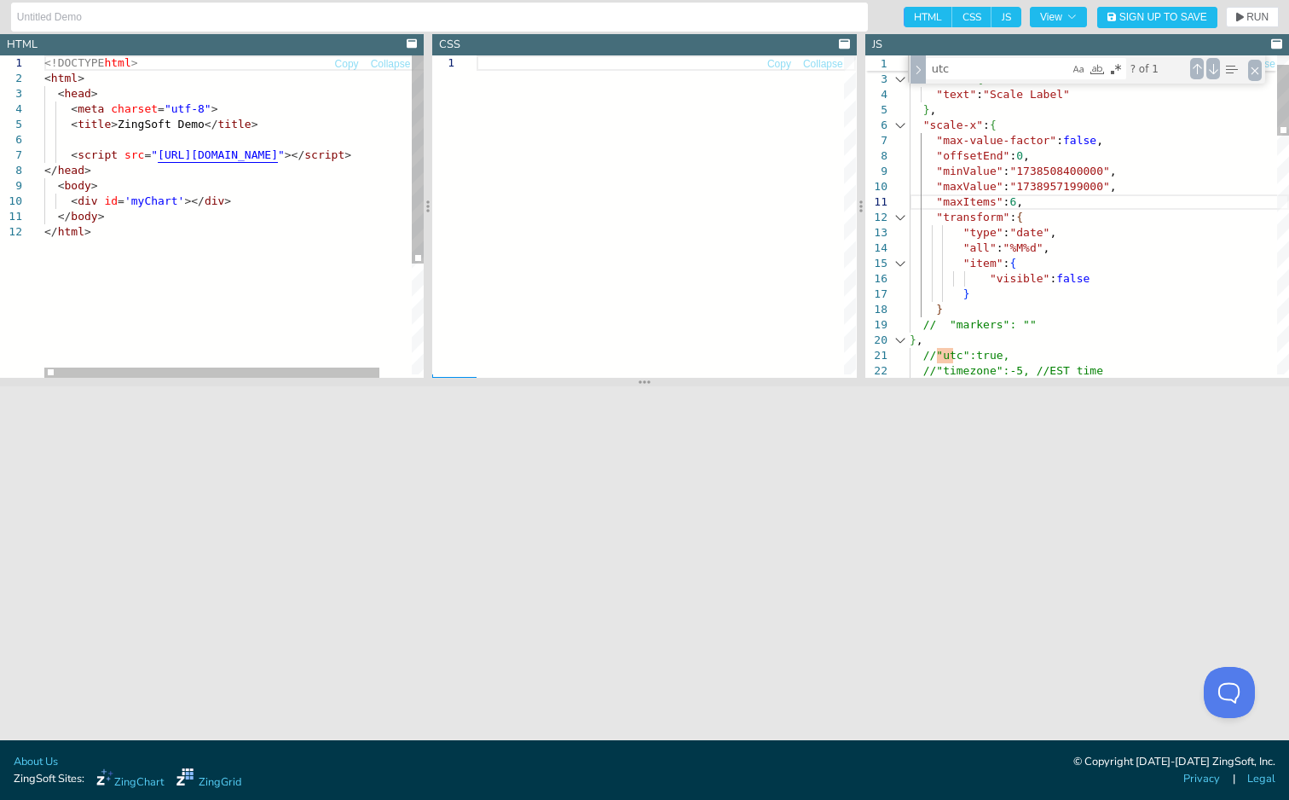
drag, startPoint x: 673, startPoint y: 329, endPoint x: 648, endPoint y: 402, distance: 76.6
click at [648, 386] on section at bounding box center [644, 382] width 1289 height 9
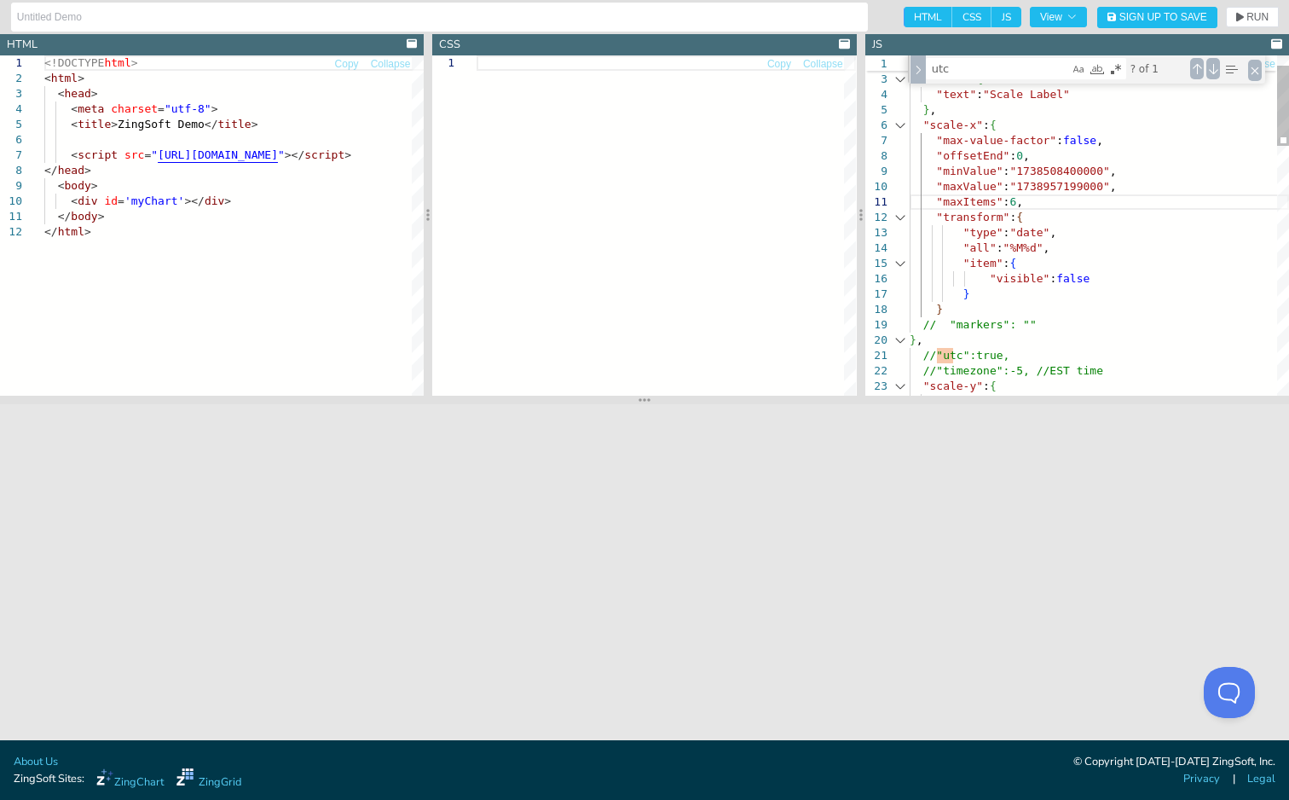
click at [1033, 298] on div ""type" : "date" , "all" : "%M%d" , "item" : { "visible" : false } } // "markers…" at bounding box center [1099, 734] width 379 height 1443
click at [1033, 313] on div ""type" : "date" , "all" : "%M%d" , "item" : { "visible" : false } } // "markers…" at bounding box center [1099, 734] width 379 height 1443
click at [1235, 15] on button "RUN" at bounding box center [1252, 17] width 53 height 20
click at [925, 356] on div ""type" : "date" , "all" : "%M%d" , "item" : { "visible" : false } } // "markers…" at bounding box center [1099, 734] width 379 height 1443
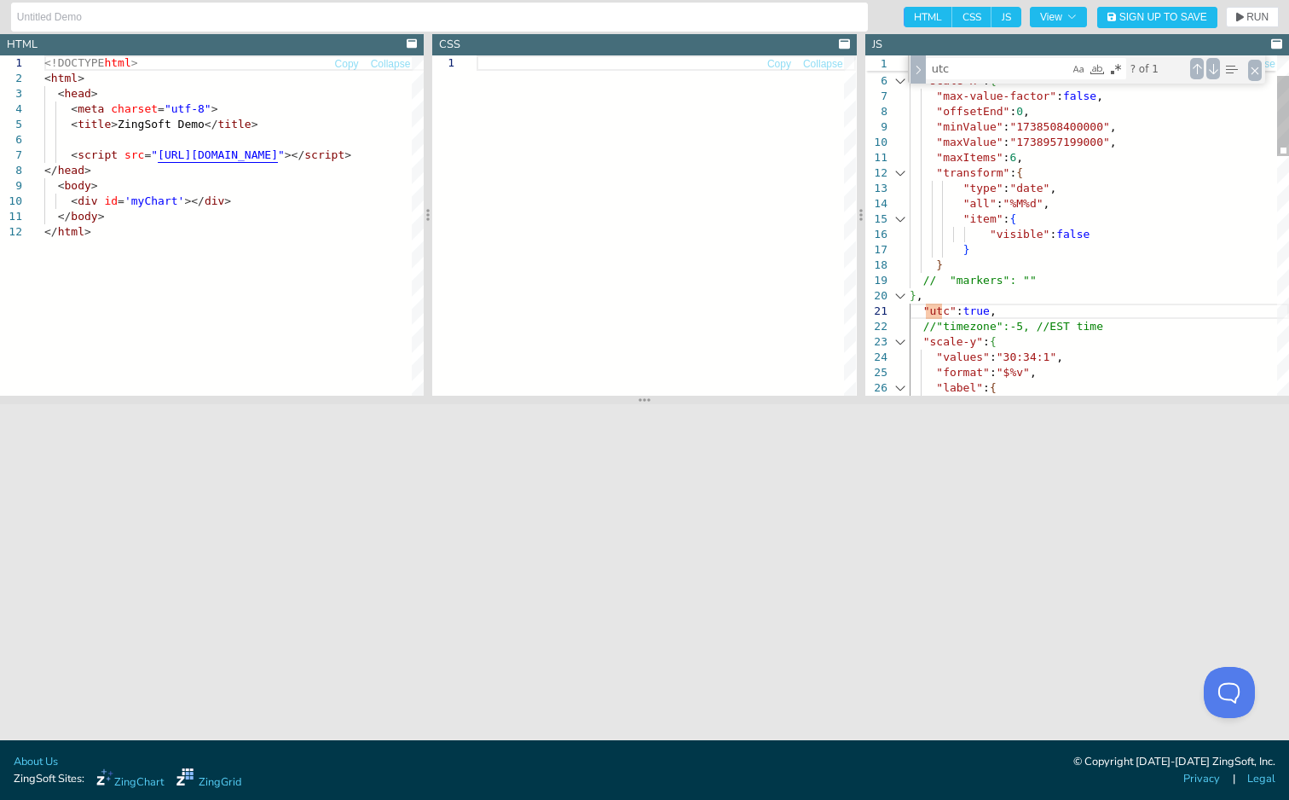
click at [929, 321] on div ""type" : "date" , "all" : "%M%d" , "item" : { "visible" : false } } // "markers…" at bounding box center [1099, 689] width 379 height 1443
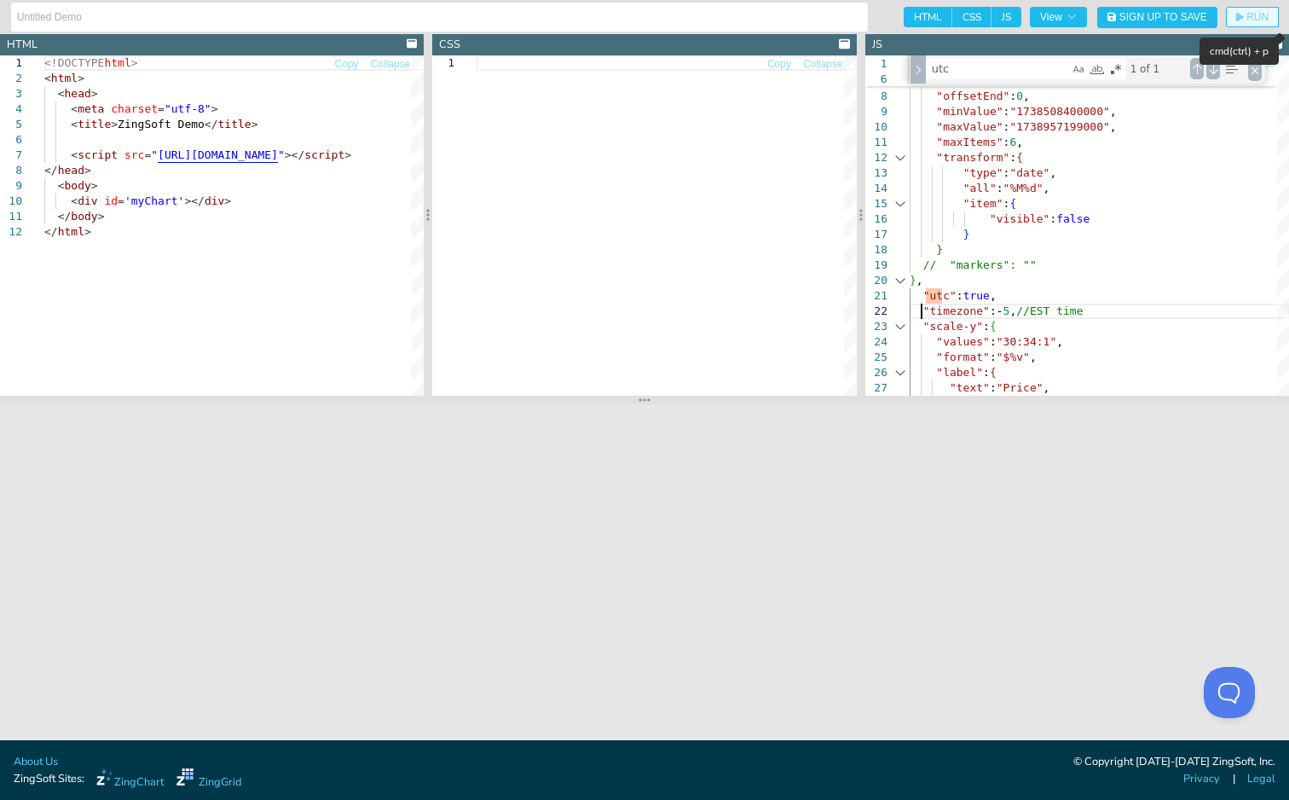
click at [1246, 24] on button "RUN" at bounding box center [1252, 17] width 53 height 20
click at [1236, 19] on icon "button" at bounding box center [1240, 17] width 8 height 9
drag, startPoint x: 974, startPoint y: 315, endPoint x: 1001, endPoint y: 315, distance: 27.3
click at [1001, 315] on div ""type" : "date" , "all" : "%M%d" , "item" : { "visible" : false } } // "markers…" at bounding box center [1099, 674] width 379 height 1443
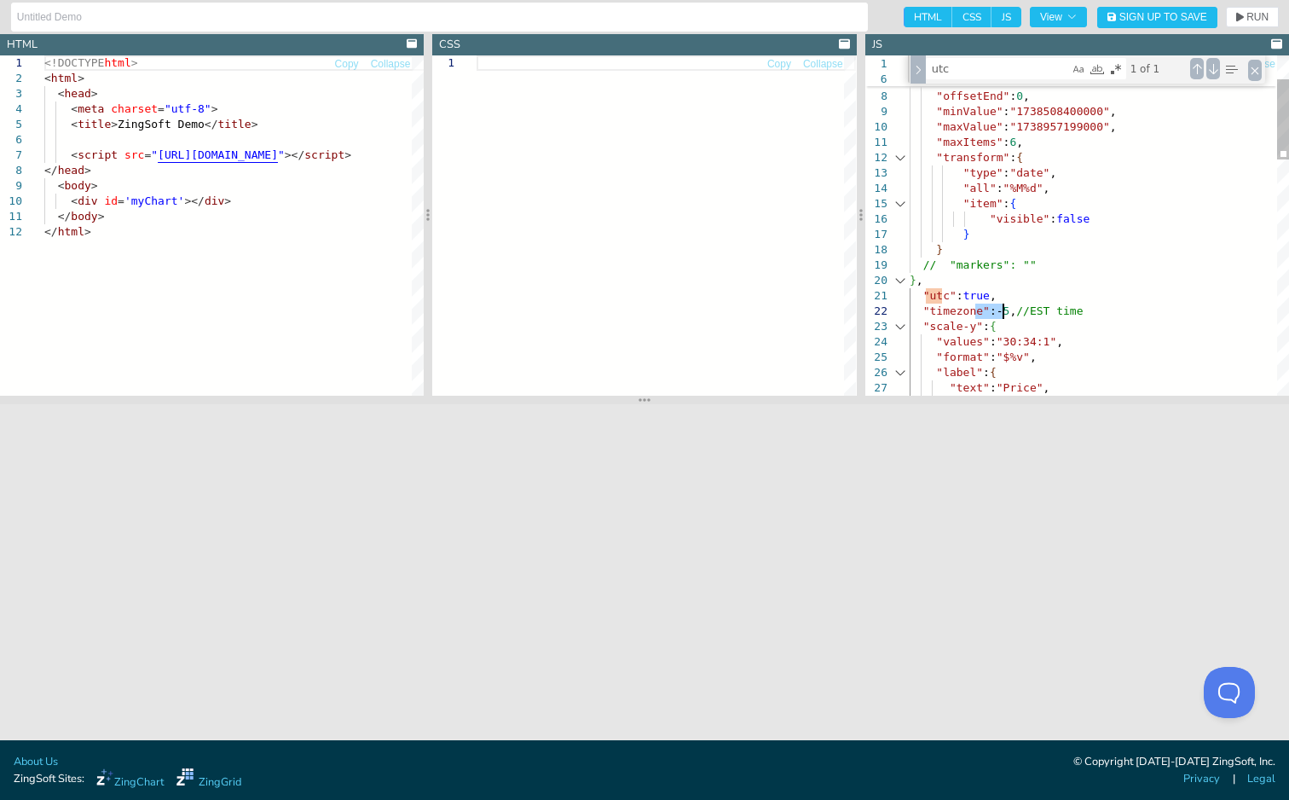
click at [1001, 315] on div ""type" : "date" , "all" : "%M%d" , "item" : { "visible" : false } } // "markers…" at bounding box center [1099, 674] width 379 height 1443
drag, startPoint x: 1104, startPoint y: 311, endPoint x: 900, endPoint y: 314, distance: 204.7
click at [910, 314] on div ""type" : "date" , "all" : "%M%d" , "item" : { "visible" : false } } // "markers…" at bounding box center [1099, 674] width 379 height 1443
click at [918, 310] on div ""type" : "date" , "all" : "%M%d" , "item" : { "visible" : false } } // "markers…" at bounding box center [1099, 674] width 379 height 1443
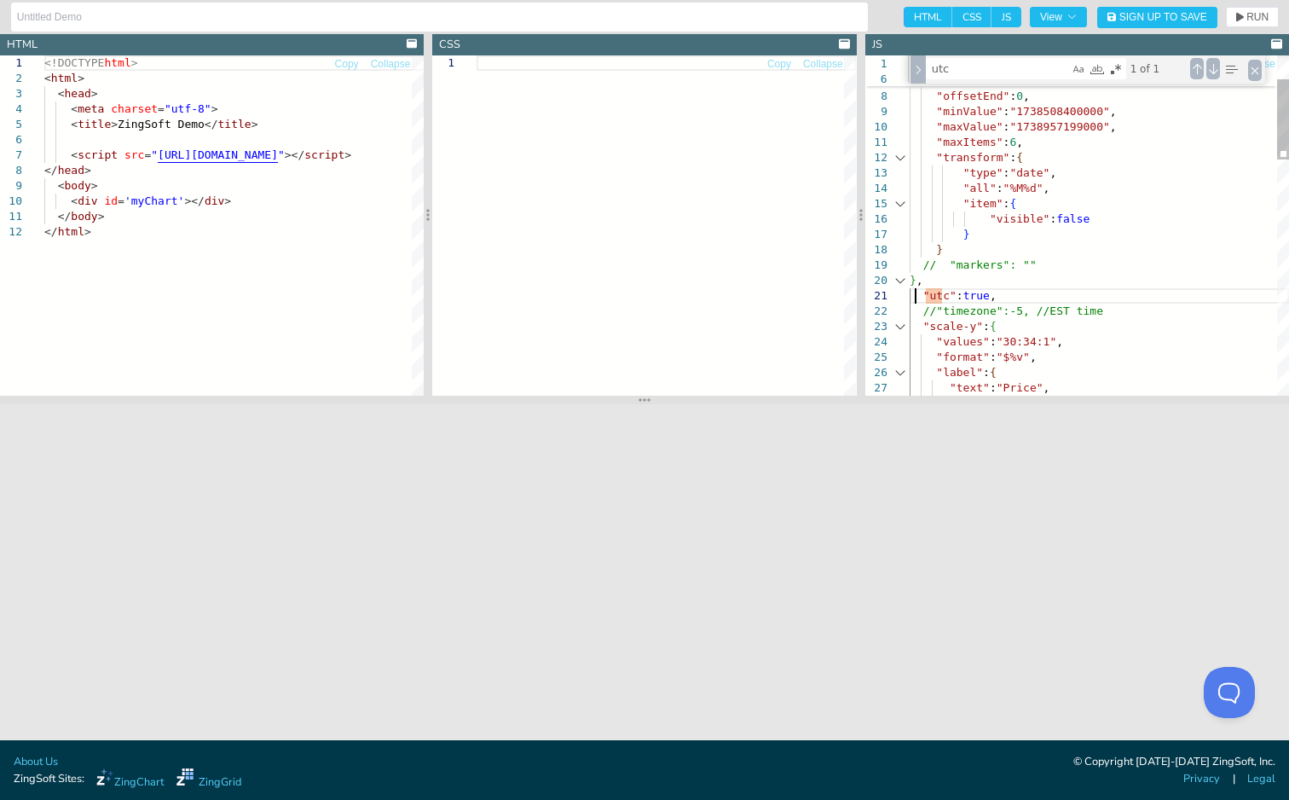
click at [913, 291] on div ""type" : "date" , "all" : "%M%d" , "item" : { "visible" : false } } // "markers…" at bounding box center [1099, 674] width 379 height 1443
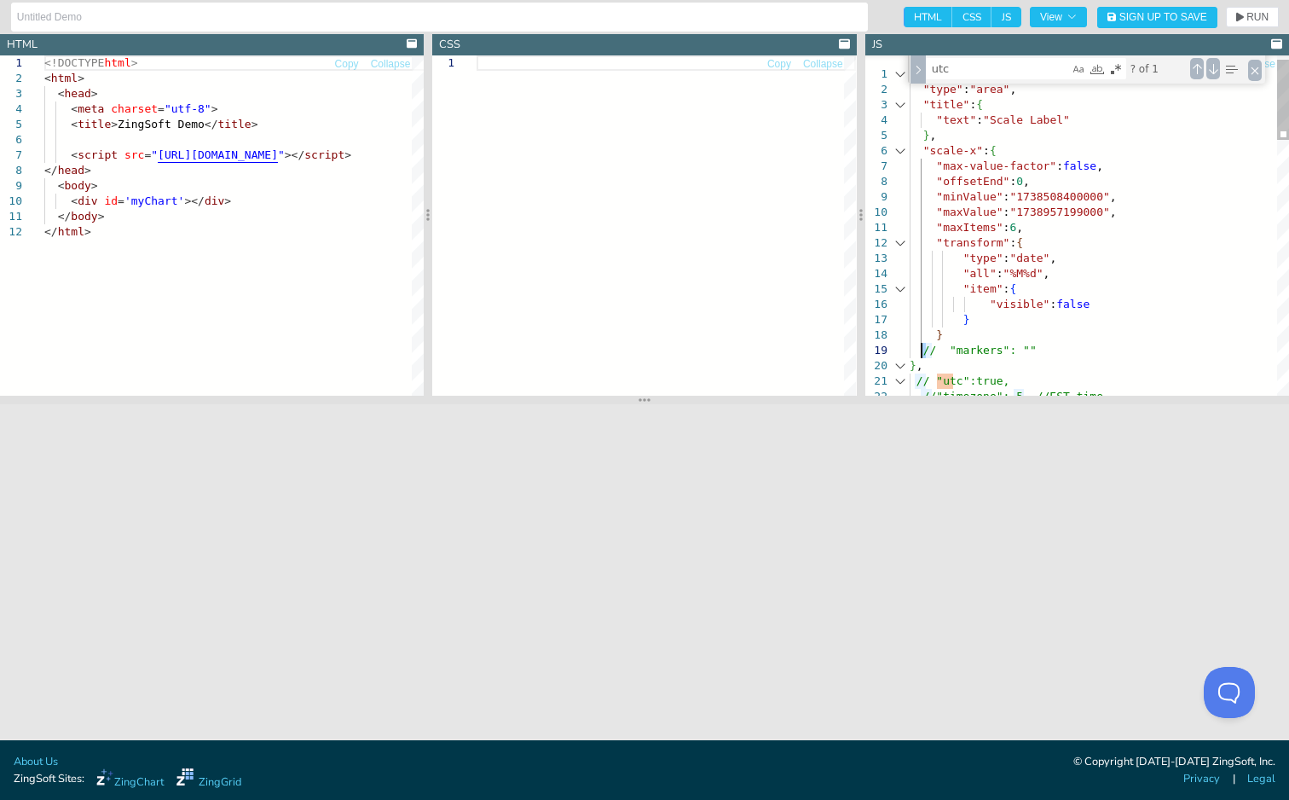
click at [923, 350] on div ""type" : "date" , "all" : "%M%d" , "item" : { "visible" : false } } // "markers…" at bounding box center [1099, 759] width 379 height 1443
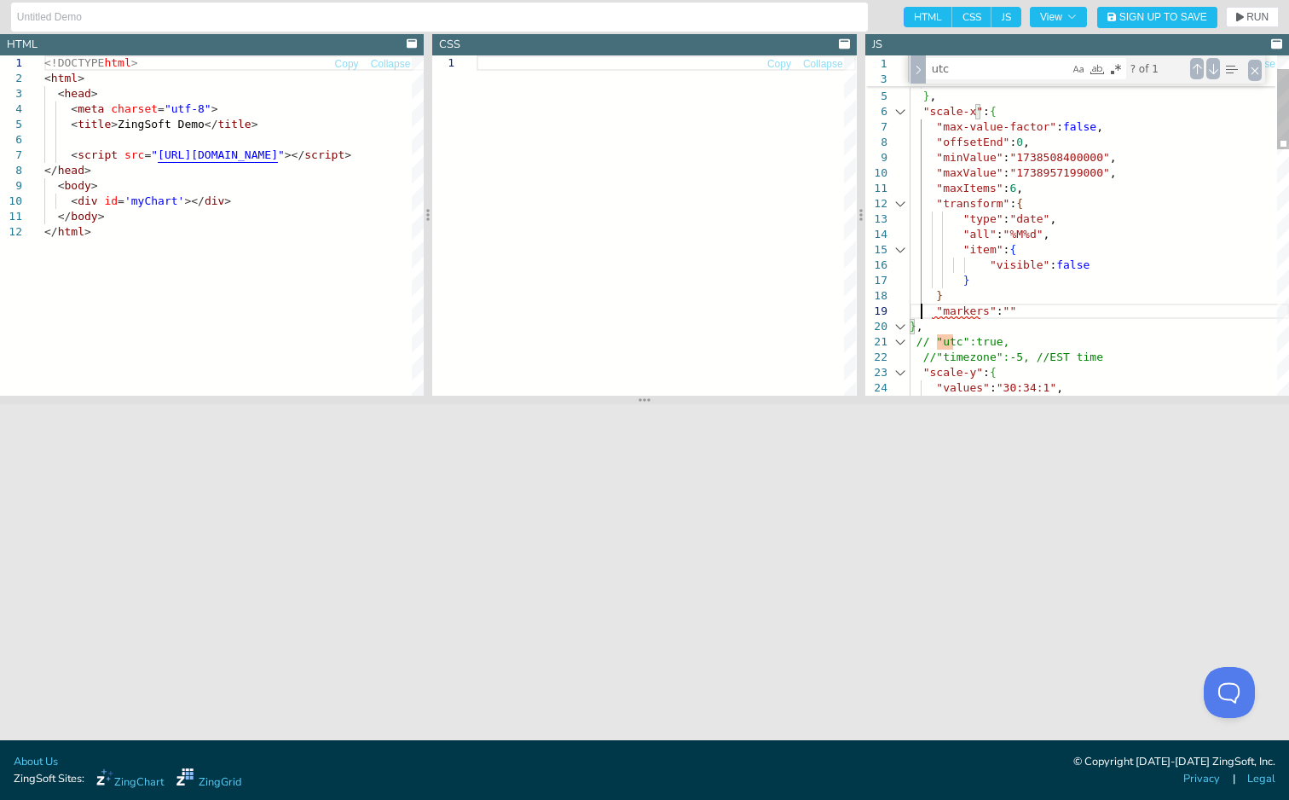
click at [1009, 298] on div ""type" : "date" , "all" : "%M%d" , "item" : { "visible" : false } } "markers" :…" at bounding box center [1099, 720] width 379 height 1443
click at [1003, 188] on div ""type" : "date" , "all" : "%M%d" , "item" : { "visible" : false } } , "markers"…" at bounding box center [1099, 720] width 379 height 1443
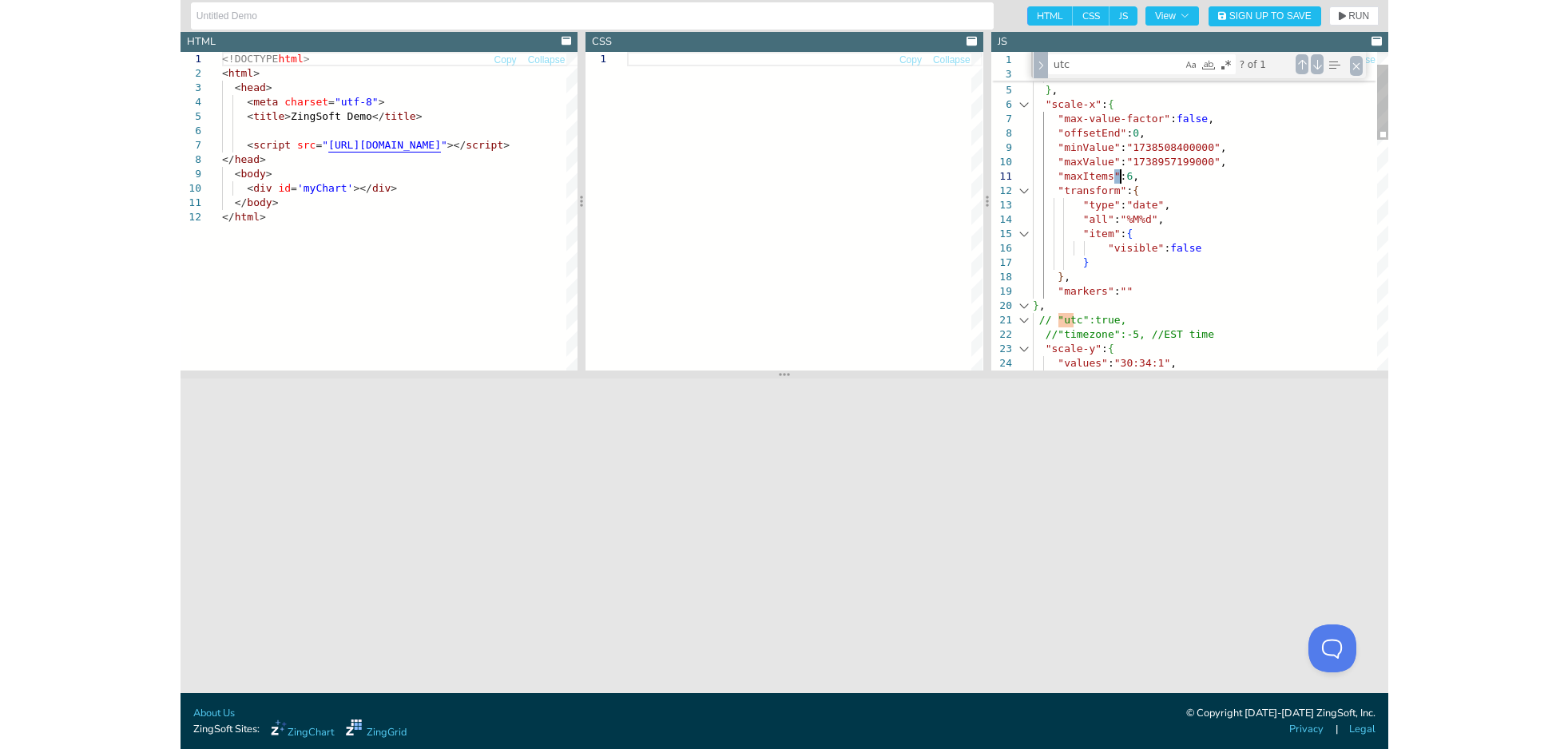
scroll to position [11, 85]
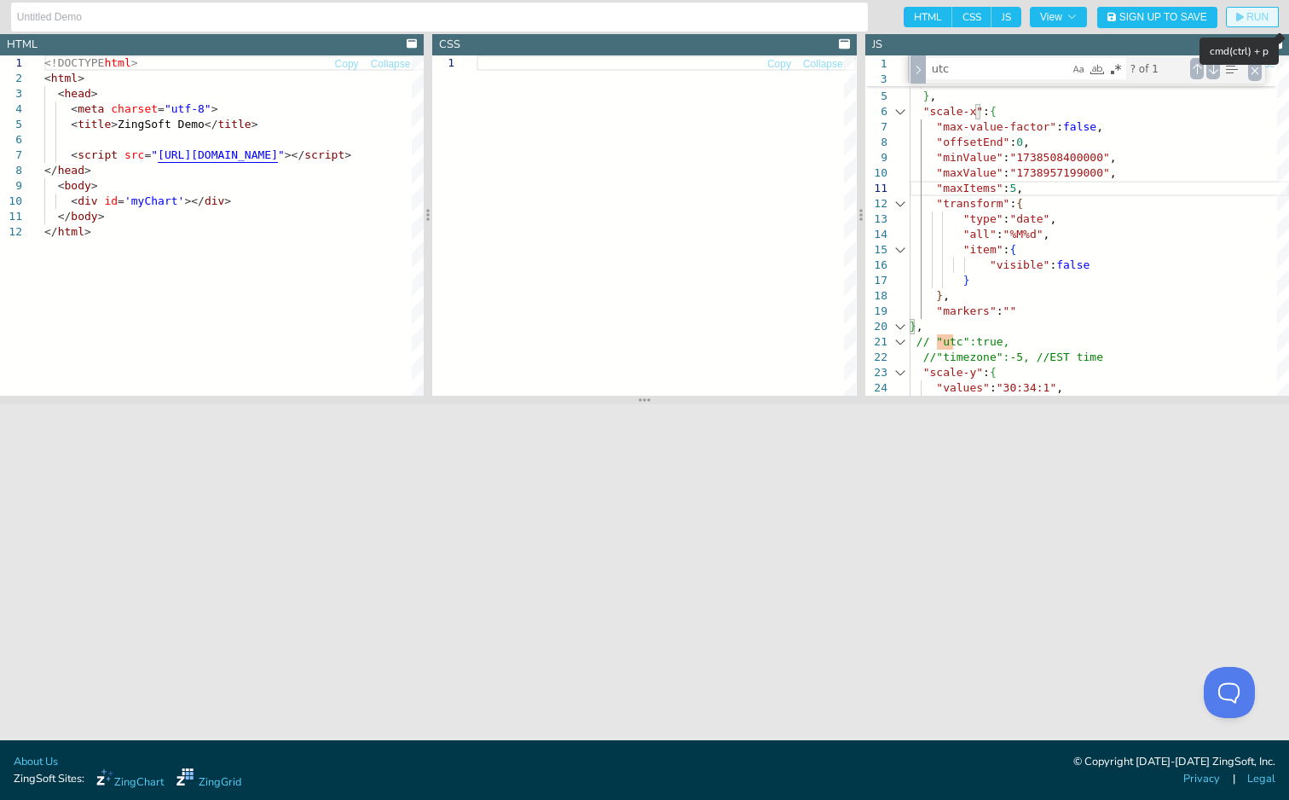
click at [1248, 24] on button "RUN" at bounding box center [1252, 17] width 53 height 20
click at [1258, 19] on span "RUN" at bounding box center [1258, 17] width 22 height 10
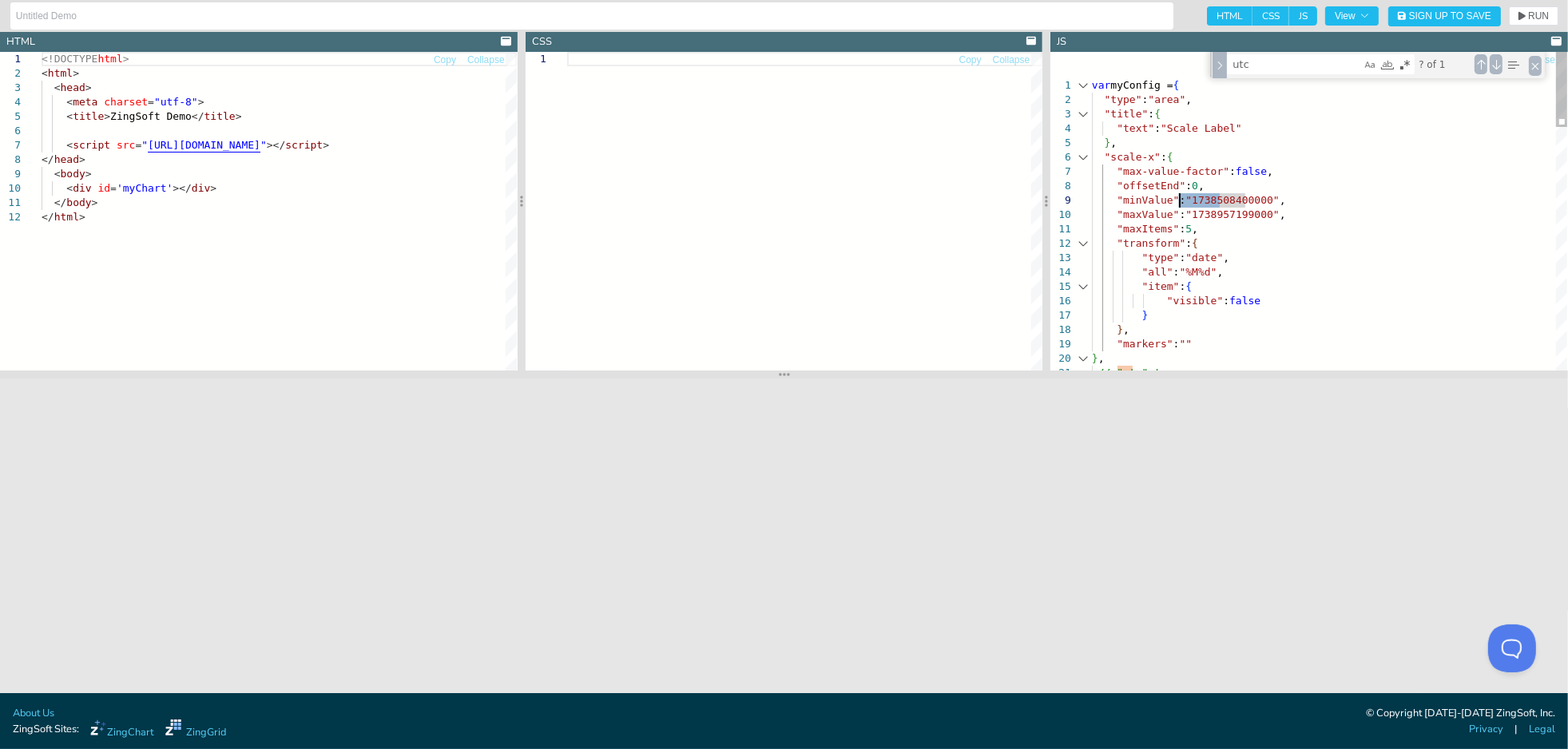
drag, startPoint x: 1220, startPoint y: 198, endPoint x: 1181, endPoint y: 196, distance: 39.1
click at [1181, 196] on div ""type" : "date" , "all" : "%M%d" , "item" : { "visible" : false } } , "markers"…" at bounding box center [1329, 727] width 475 height 1351
drag, startPoint x: 1228, startPoint y: 198, endPoint x: 1177, endPoint y: 198, distance: 51.0
click at [1177, 198] on div ""type" : "date" , "all" : "%M%d" , "item" : { "visible" : false } } , "markers"…" at bounding box center [1329, 727] width 475 height 1351
click at [1202, 257] on div ""type" : "date" , "all" : "%M%d" , "item" : { "visible" : false } } , "markers"…" at bounding box center [1329, 727] width 475 height 1351
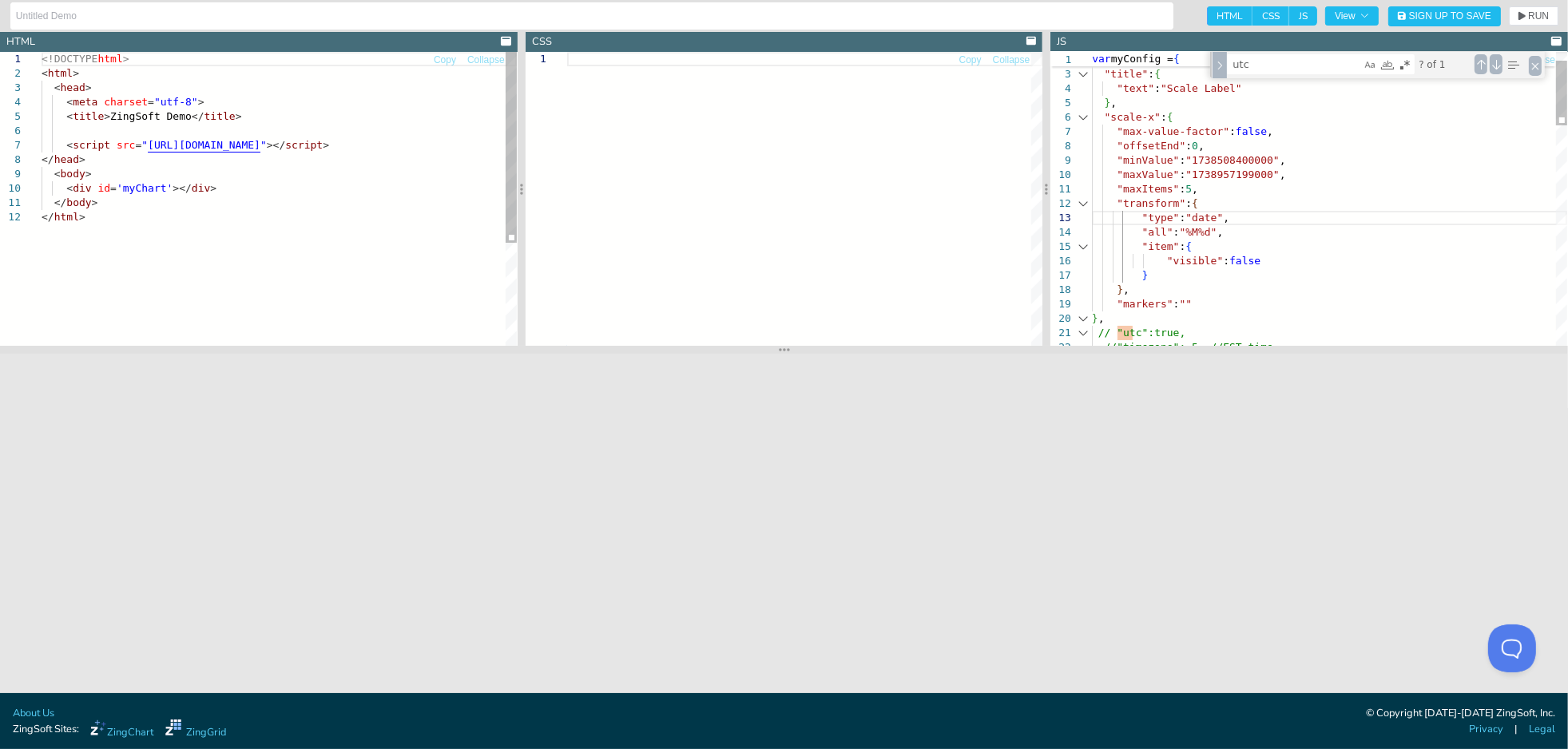
drag, startPoint x: 1157, startPoint y: 376, endPoint x: 1158, endPoint y: 352, distance: 24.0
click at [1158, 352] on section at bounding box center [784, 349] width 1568 height 8
click at [1215, 162] on div ""type" : "date" , "all" : "%M%d" , "item" : { "visible" : false } } , "markers"…" at bounding box center [1329, 675] width 475 height 1326
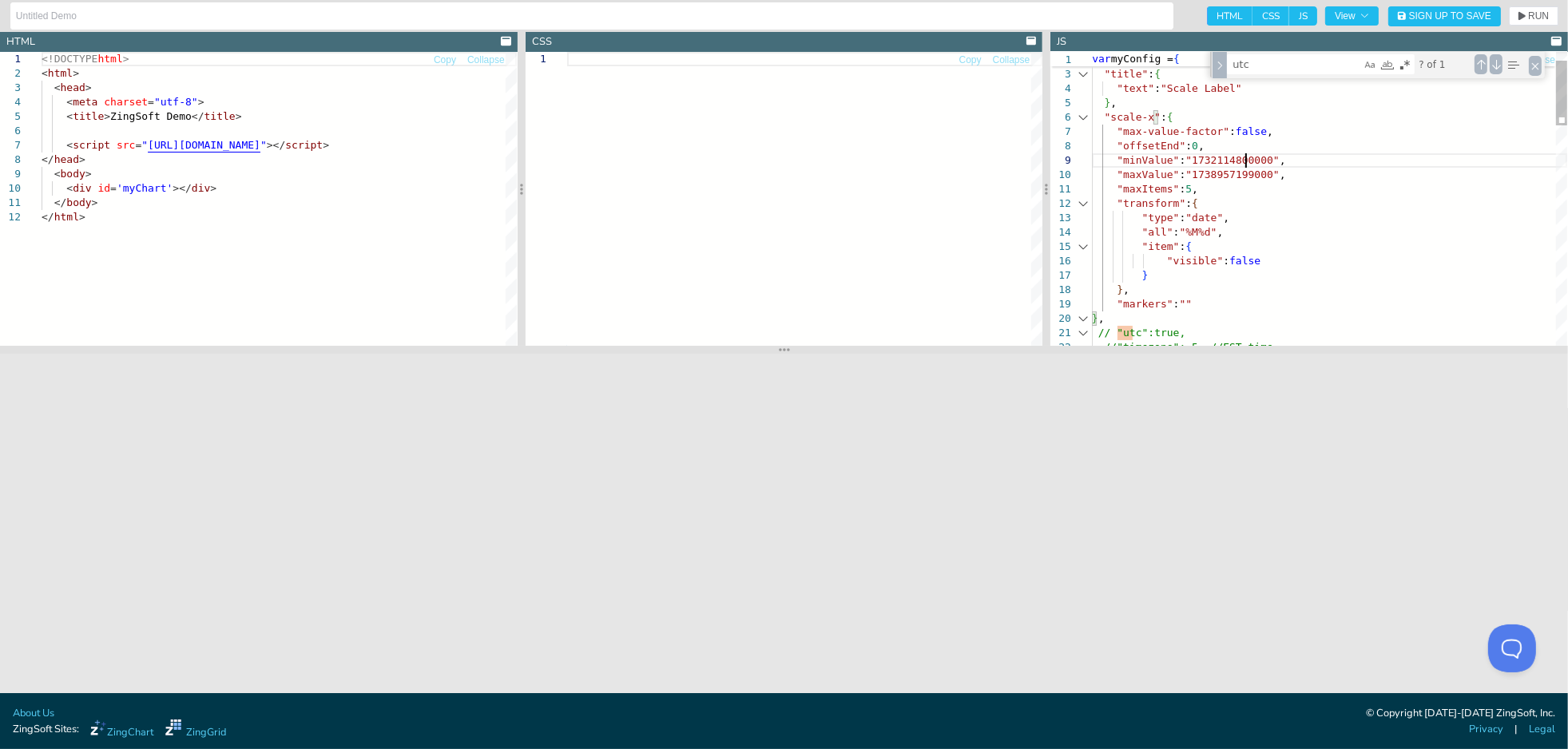
scroll to position [117, 152]
click at [1212, 174] on div ""type" : "date" , "all" : "%M%d" , "item" : { "visible" : false } } , "markers"…" at bounding box center [1329, 675] width 475 height 1326
click at [1223, 190] on div ""type" : "date" , "all" : "%M%d" , "item" : { "visible" : false } } , "markers"…" at bounding box center [1329, 675] width 475 height 1326
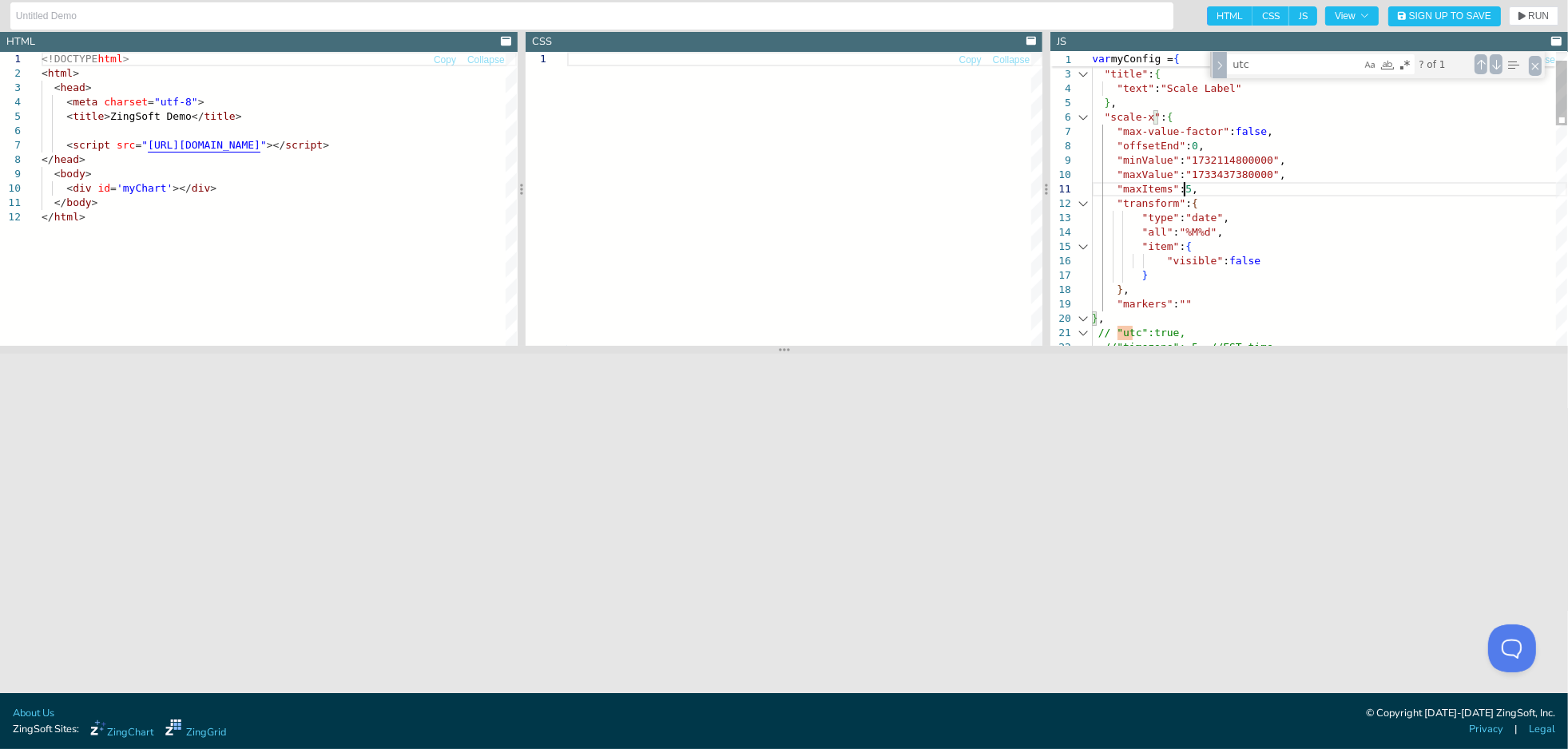
click at [1173, 189] on div ""type" : "date" , "all" : "%M%d" , "item" : { "visible" : false } } , "markers"…" at bounding box center [1329, 675] width 475 height 1326
type textarea ""maxItems": 15, "transform": { "type": "date", "all": "%M%d", "item": { "visibl…"
click at [1273, 13] on span "RUN" at bounding box center [1538, 16] width 21 height 9
